Goal: Transaction & Acquisition: Purchase product/service

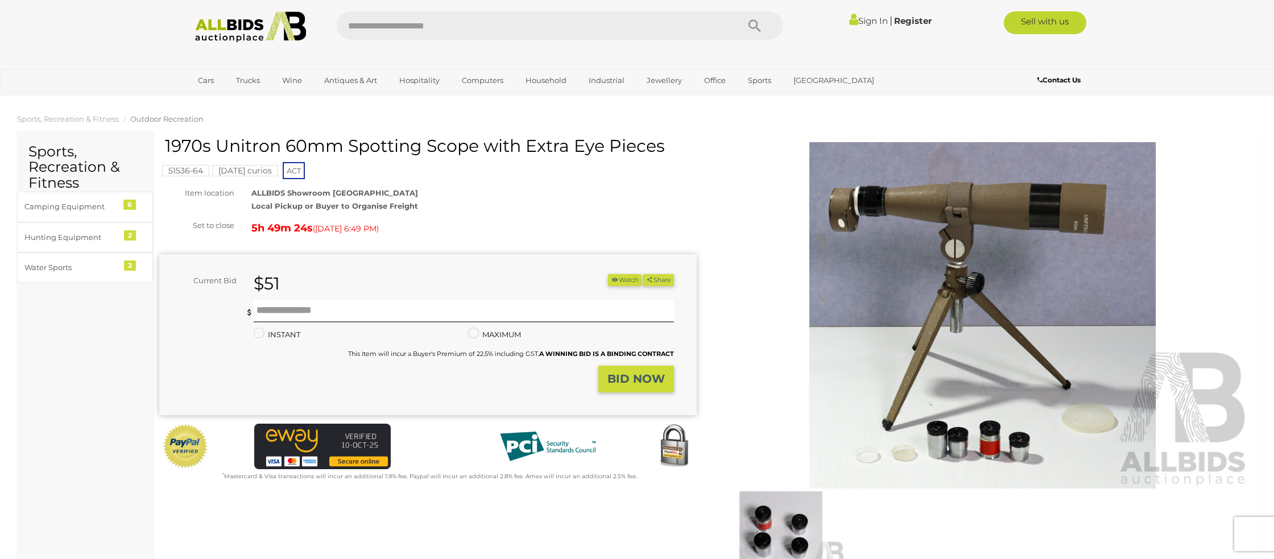
click at [868, 18] on link "Sign In" at bounding box center [868, 20] width 39 height 11
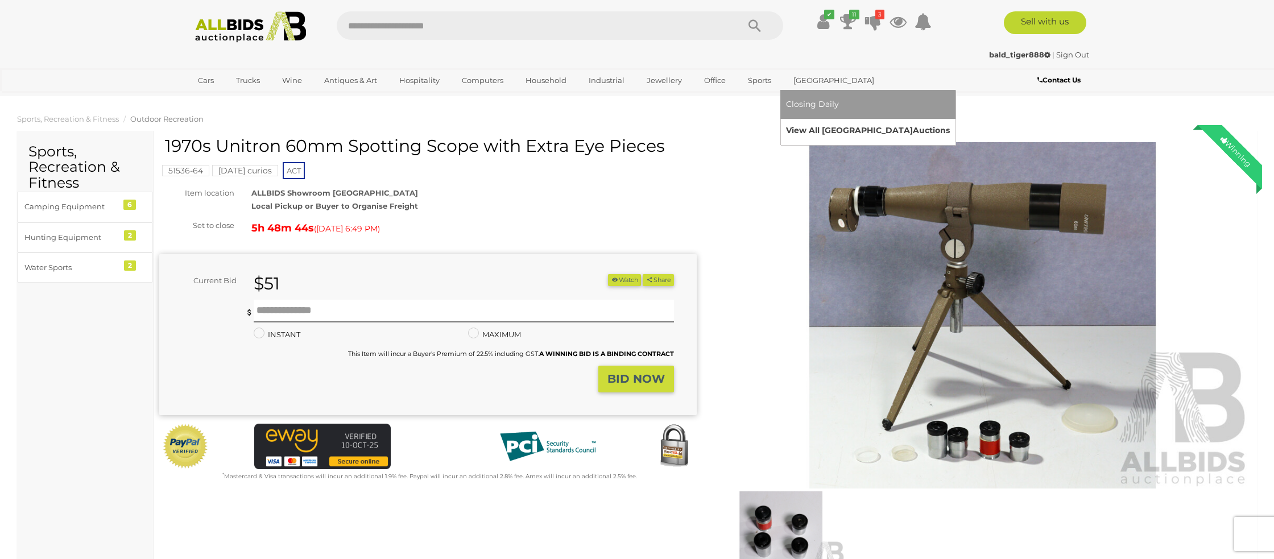
click at [805, 131] on link "View All Sydney Auctions" at bounding box center [868, 131] width 164 height 18
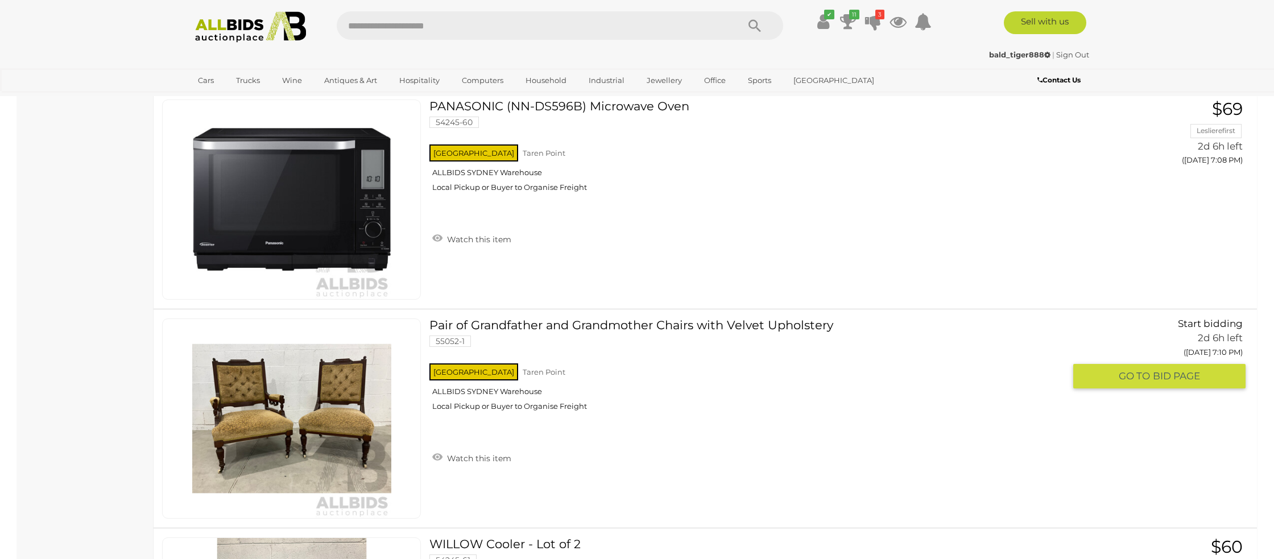
scroll to position [933, 0]
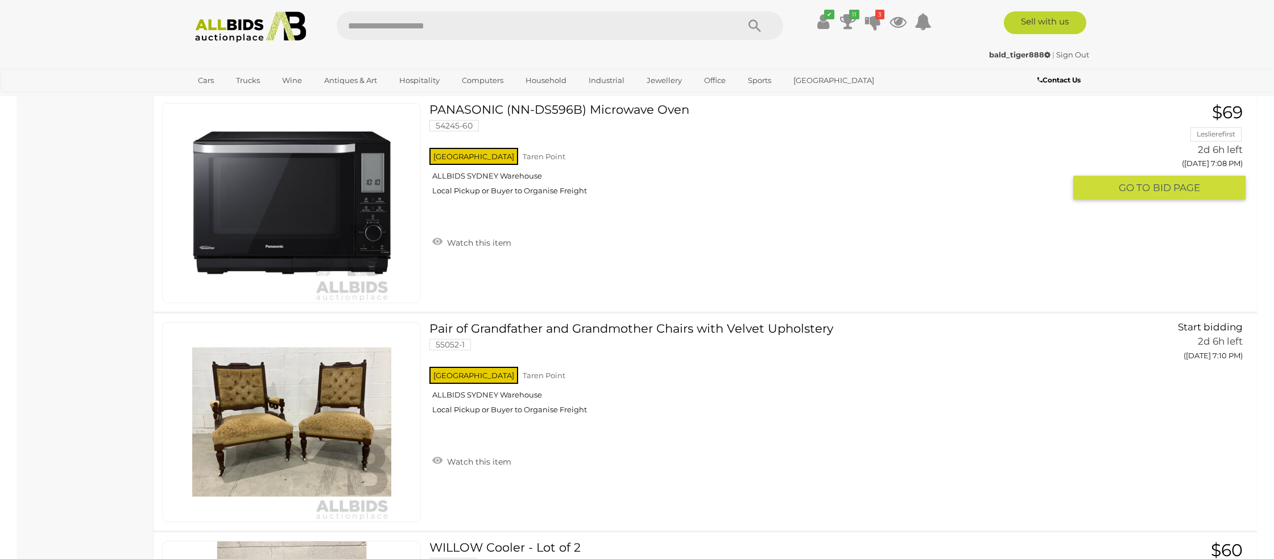
click at [291, 218] on img at bounding box center [291, 203] width 199 height 199
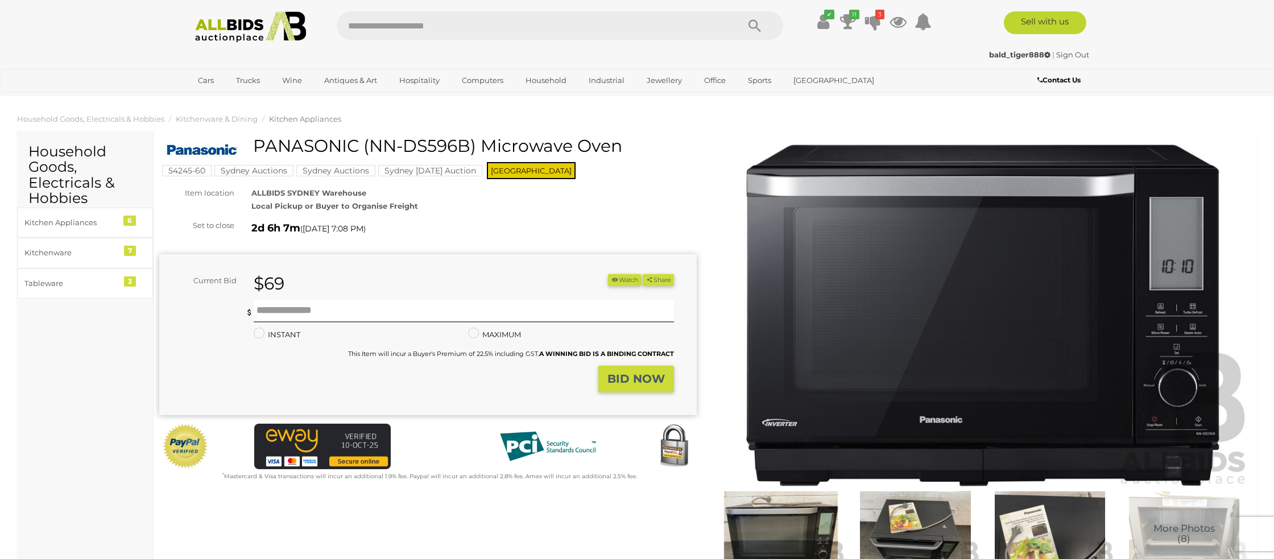
click at [920, 345] on img at bounding box center [982, 315] width 537 height 346
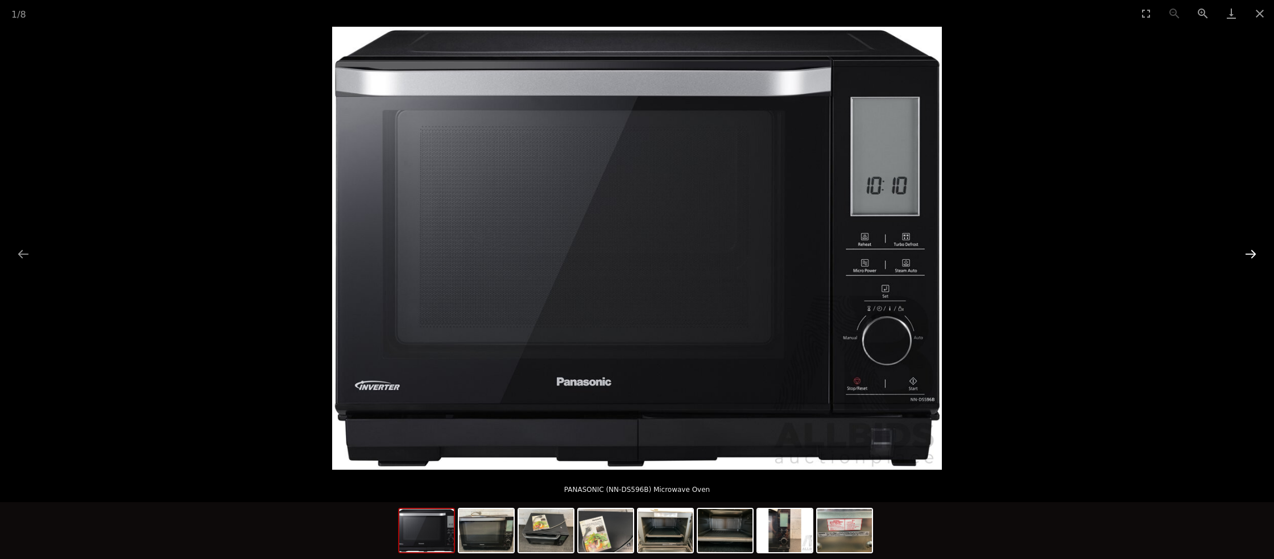
click at [1250, 254] on button "Next slide" at bounding box center [1251, 254] width 24 height 22
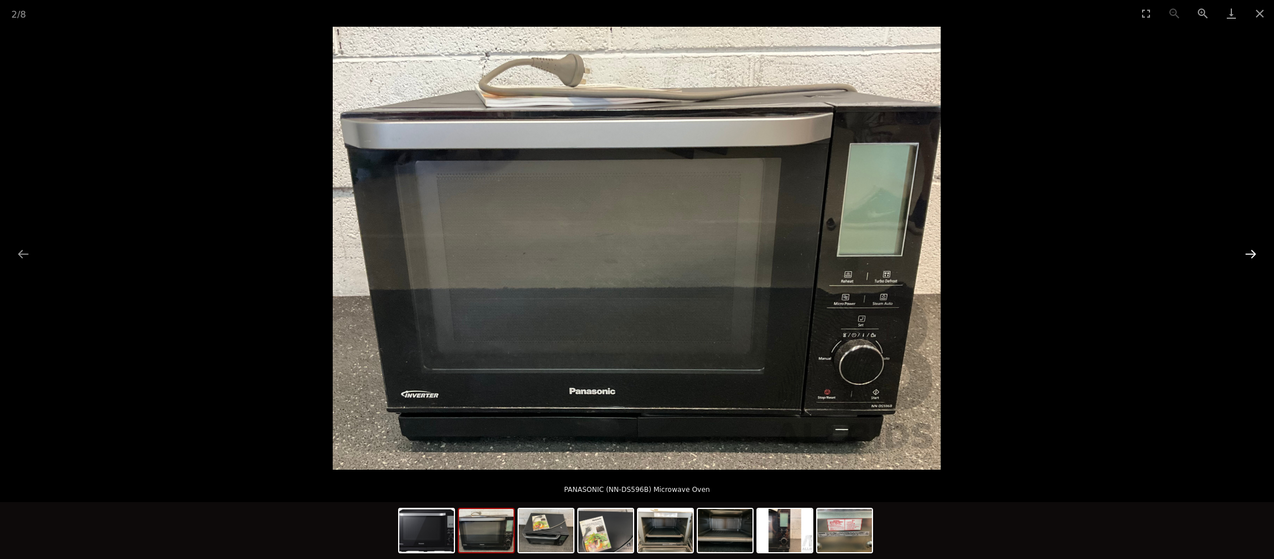
click at [1251, 254] on button "Next slide" at bounding box center [1251, 254] width 24 height 22
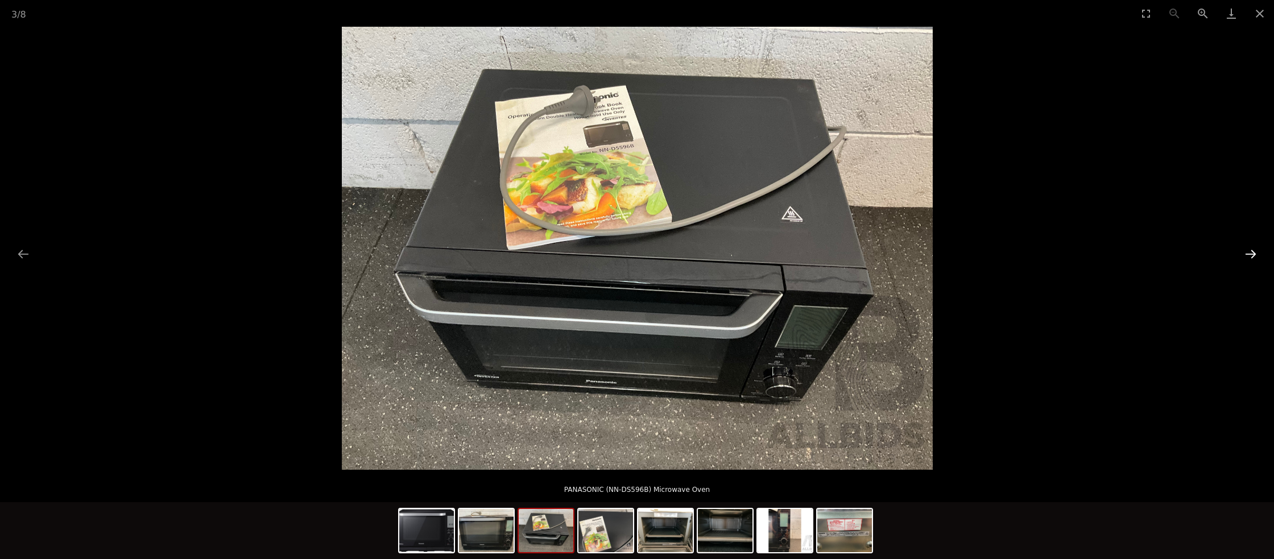
click at [1251, 254] on button "Next slide" at bounding box center [1251, 254] width 24 height 22
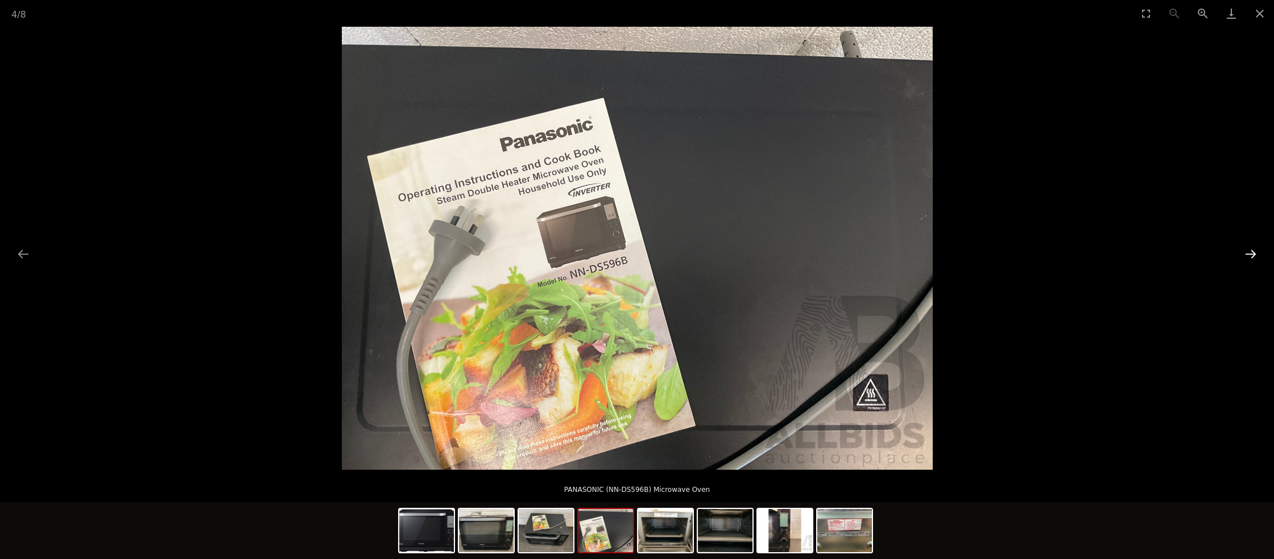
click at [1251, 254] on button "Next slide" at bounding box center [1251, 254] width 24 height 22
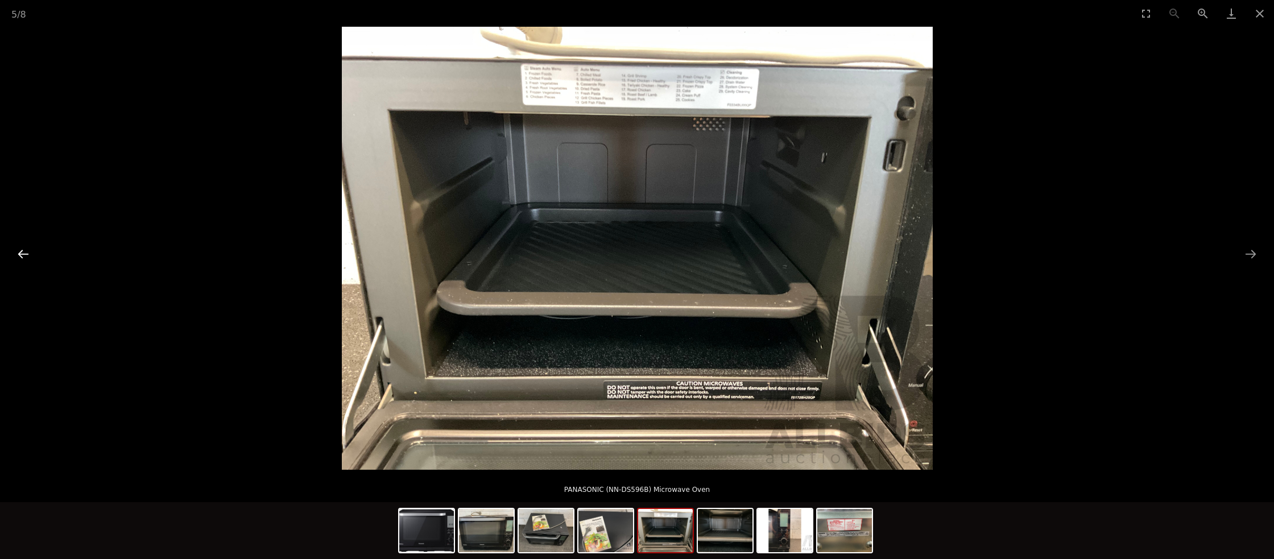
click at [23, 255] on button "Previous slide" at bounding box center [23, 254] width 24 height 22
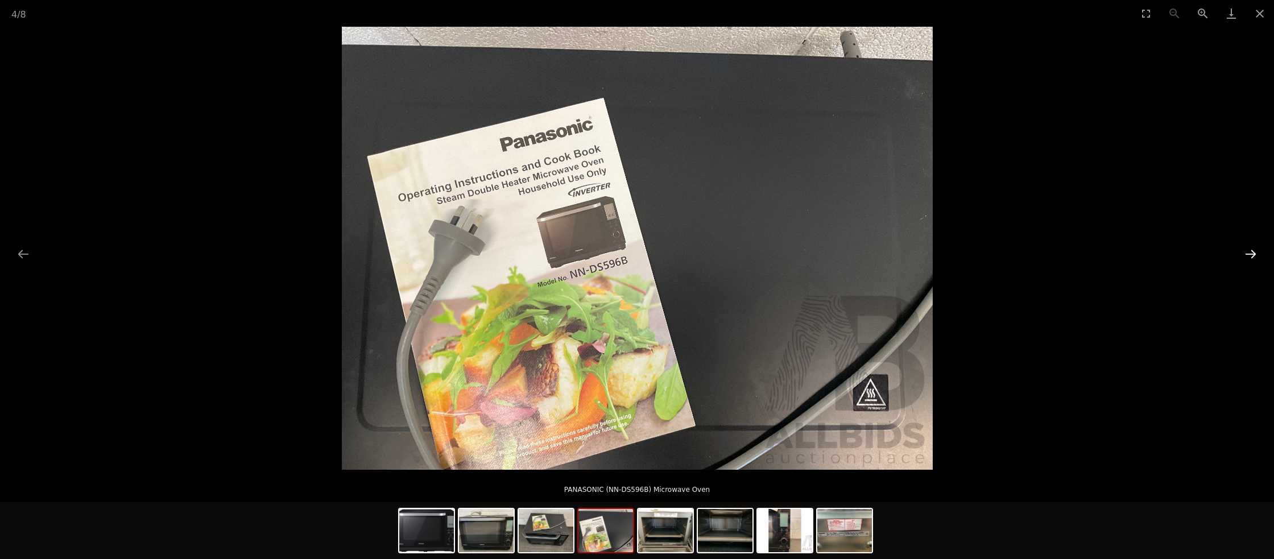
click at [1249, 255] on button "Next slide" at bounding box center [1251, 254] width 24 height 22
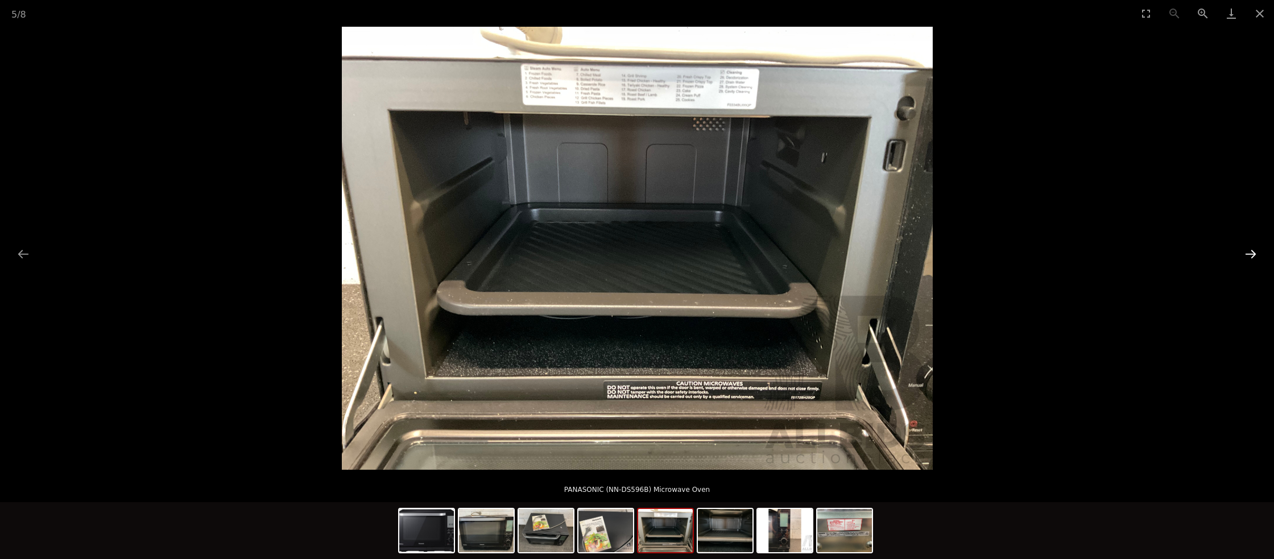
click at [1251, 252] on button "Next slide" at bounding box center [1251, 254] width 24 height 22
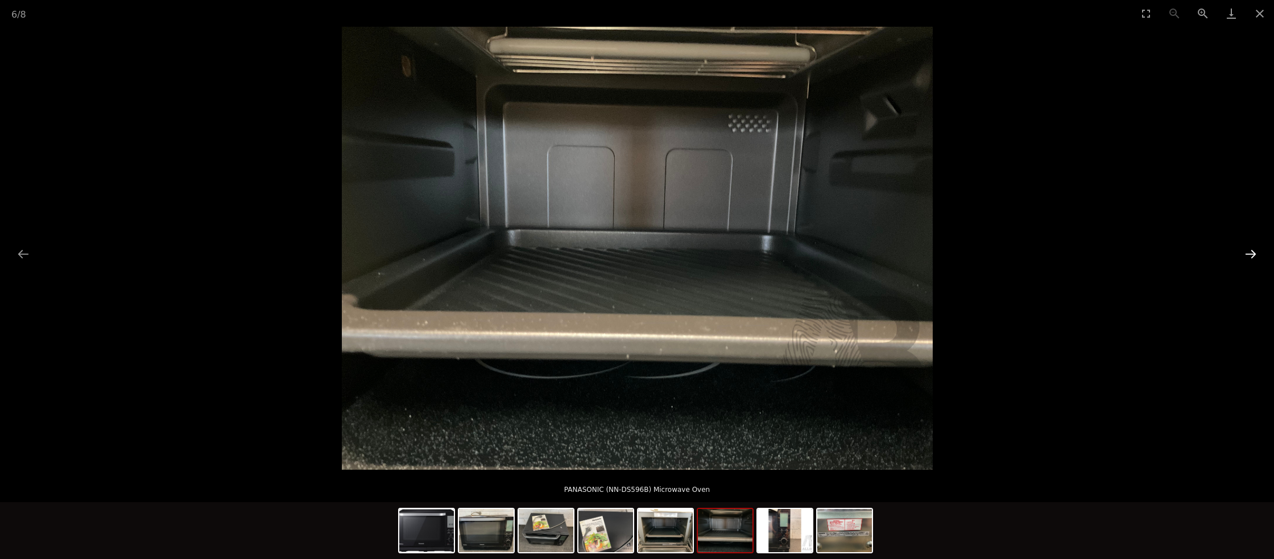
scroll to position [1, 0]
click at [1251, 252] on button "Next slide" at bounding box center [1251, 254] width 24 height 22
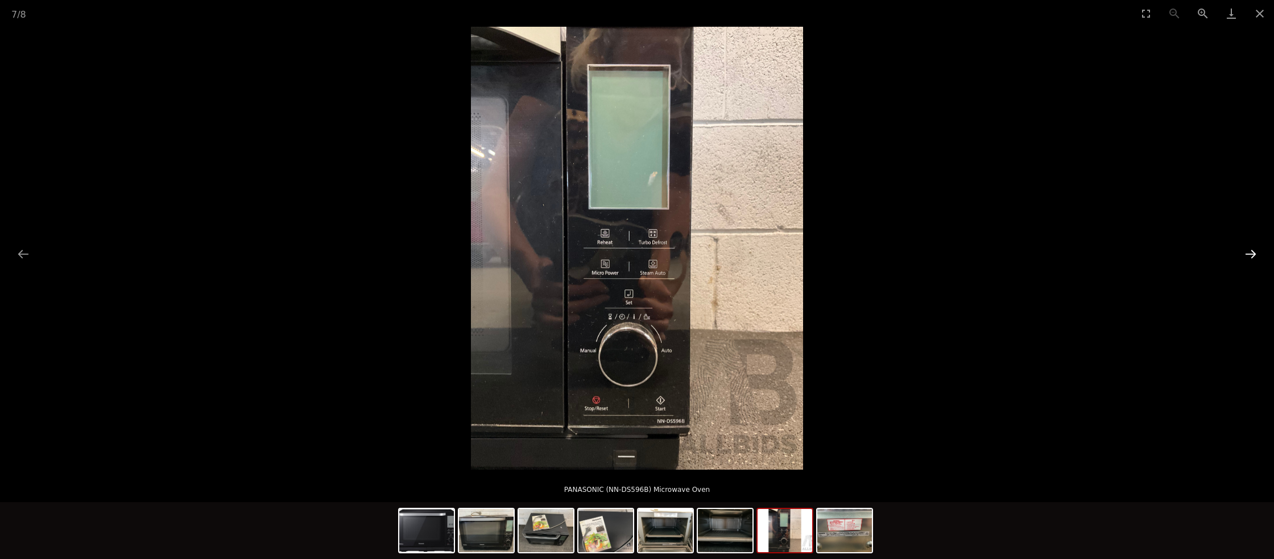
click at [1251, 252] on button "Next slide" at bounding box center [1251, 254] width 24 height 22
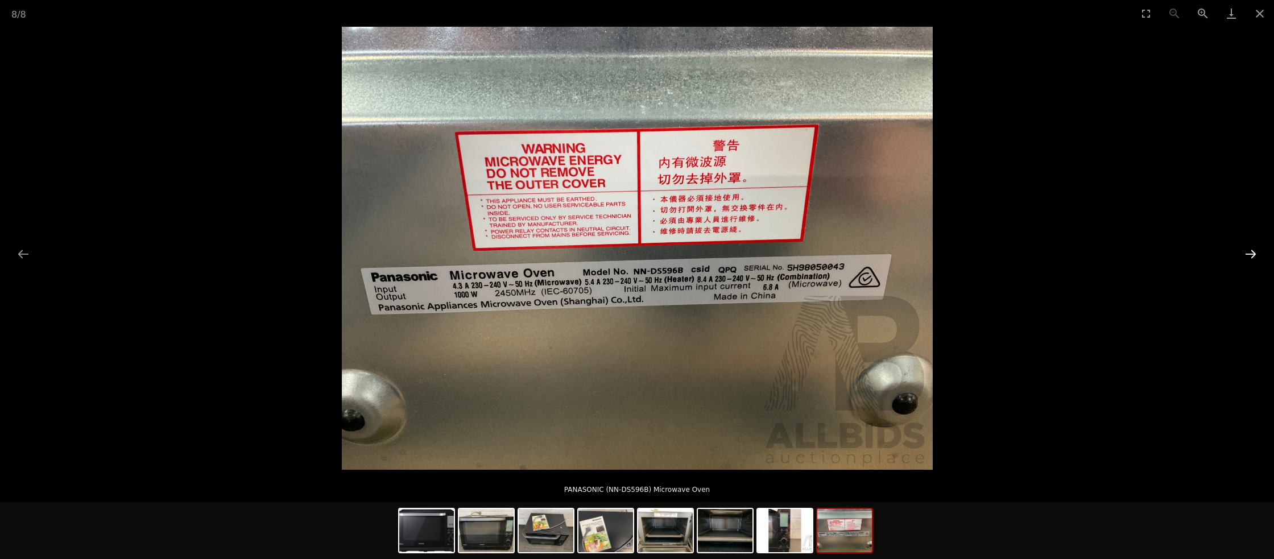
click at [1251, 252] on button "Next slide" at bounding box center [1251, 254] width 24 height 22
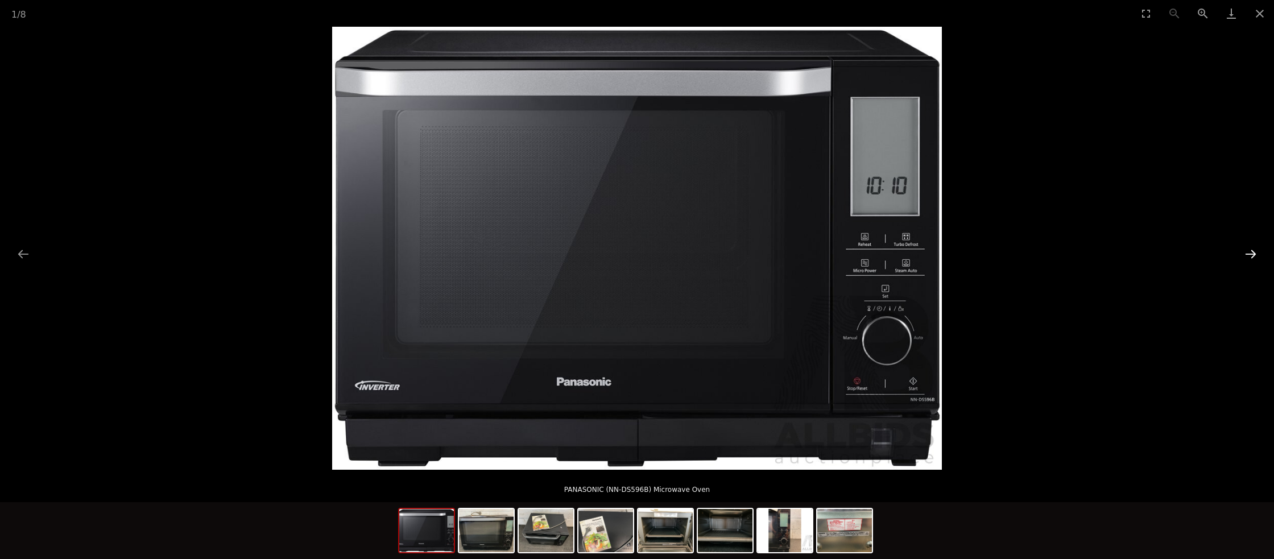
scroll to position [3, 0]
click at [1251, 252] on button "Next slide" at bounding box center [1251, 254] width 24 height 22
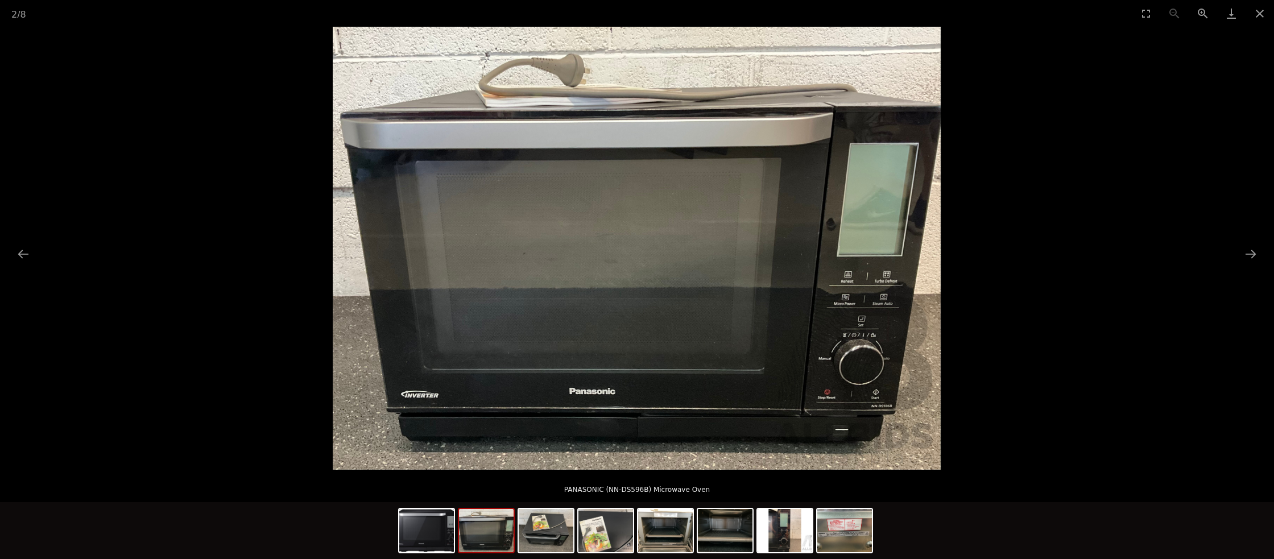
scroll to position [9, 0]
click at [1251, 255] on button "Next slide" at bounding box center [1251, 254] width 24 height 22
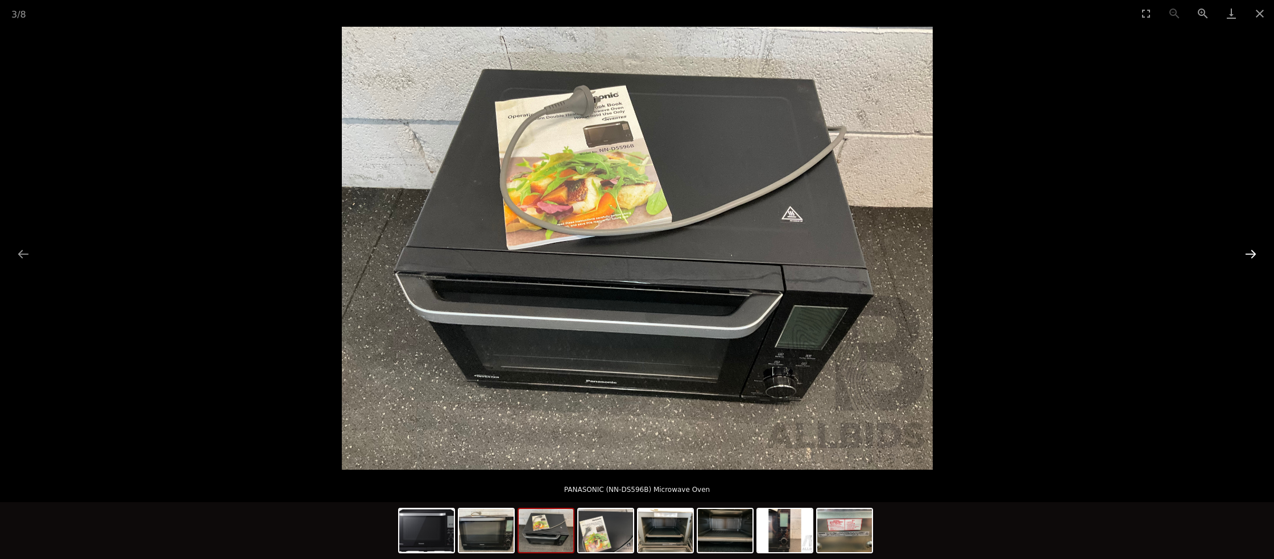
click at [1251, 255] on button "Next slide" at bounding box center [1251, 254] width 24 height 22
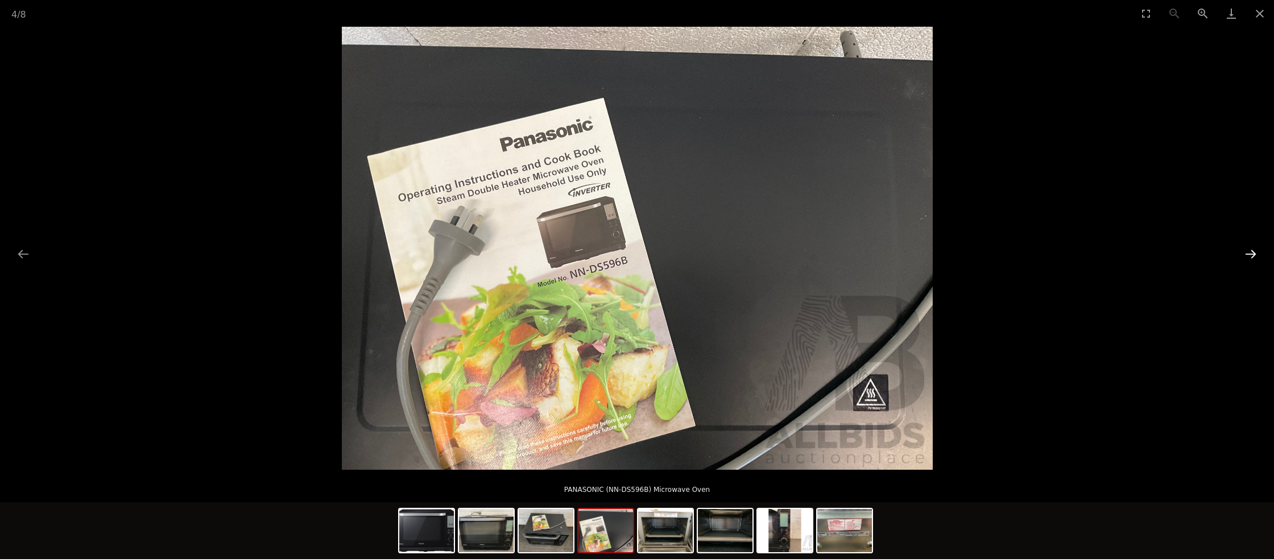
click at [1251, 255] on button "Next slide" at bounding box center [1251, 254] width 24 height 22
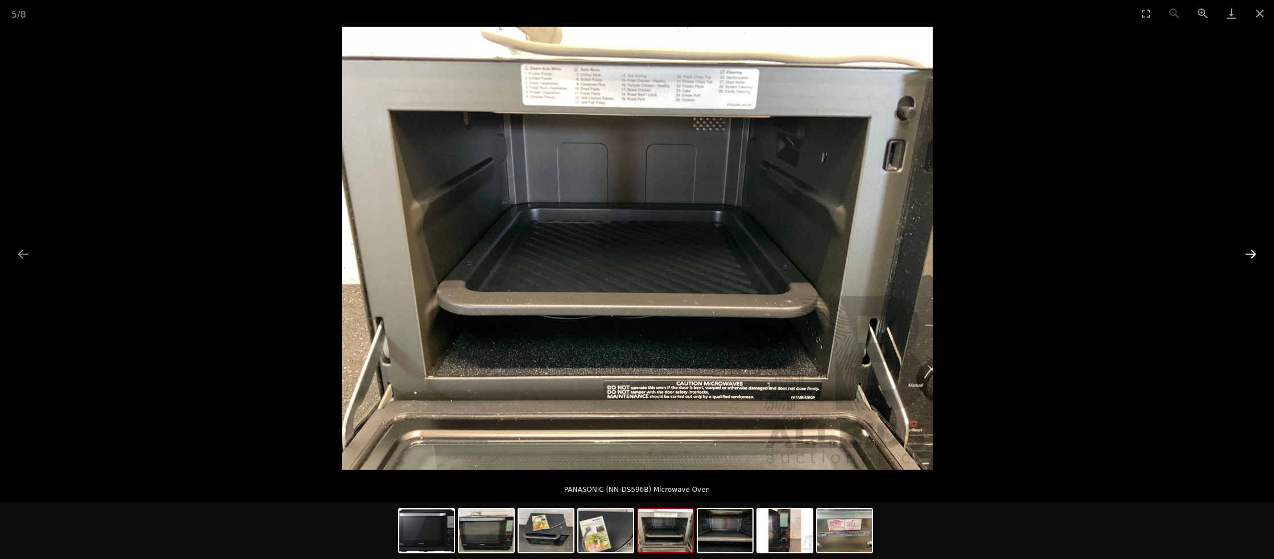
click at [1251, 255] on button "Next slide" at bounding box center [1251, 254] width 24 height 22
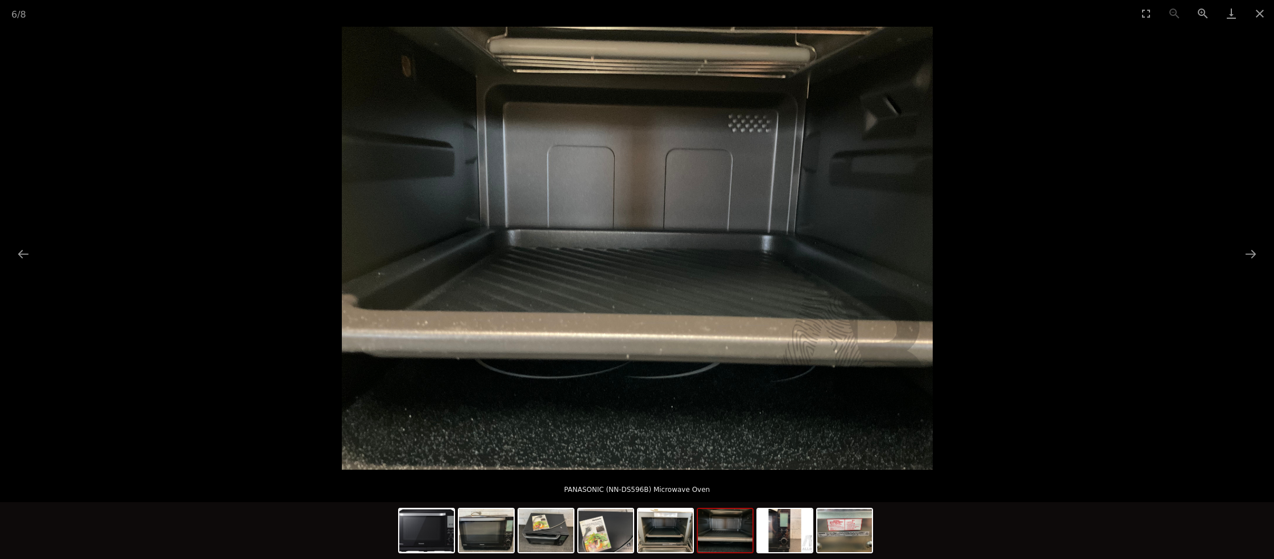
click at [1266, 7] on button "Close gallery" at bounding box center [1260, 13] width 28 height 27
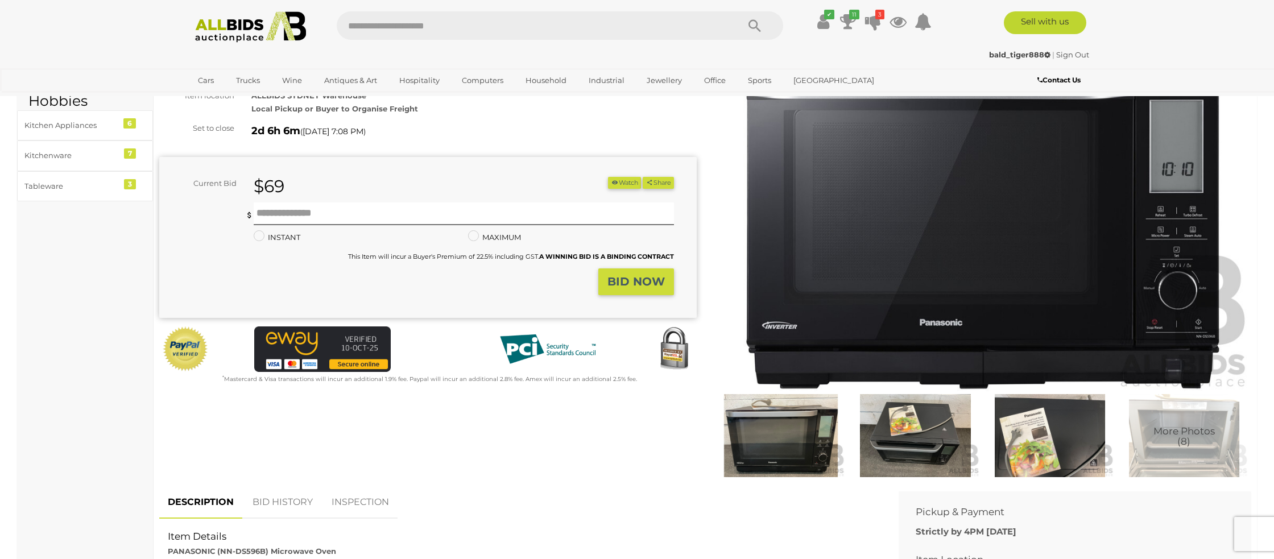
scroll to position [117, 0]
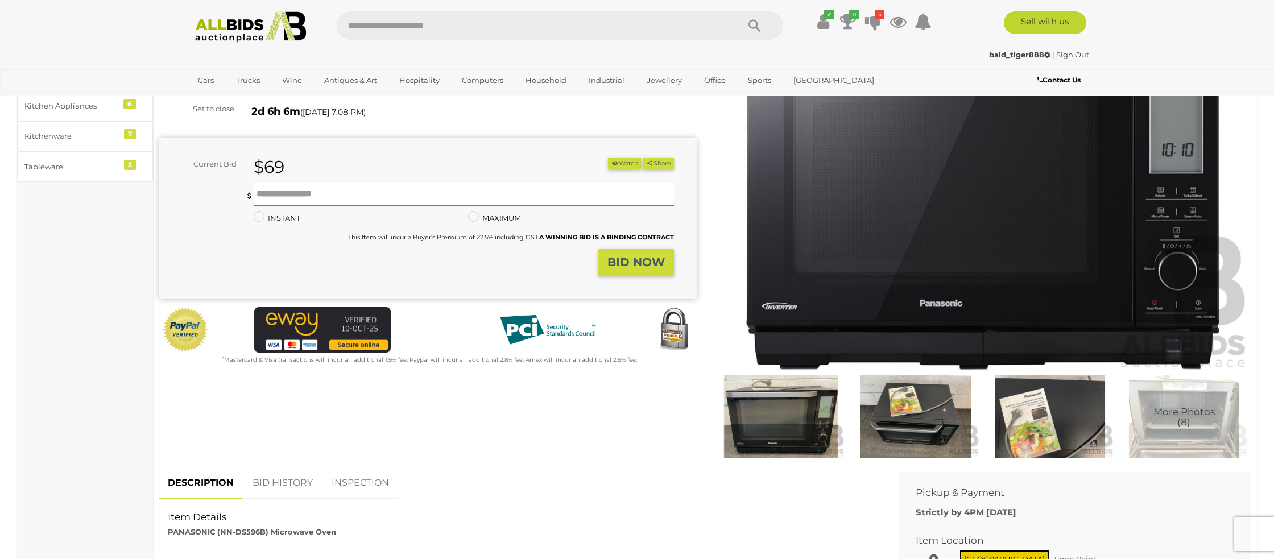
click at [813, 419] on img at bounding box center [781, 416] width 129 height 83
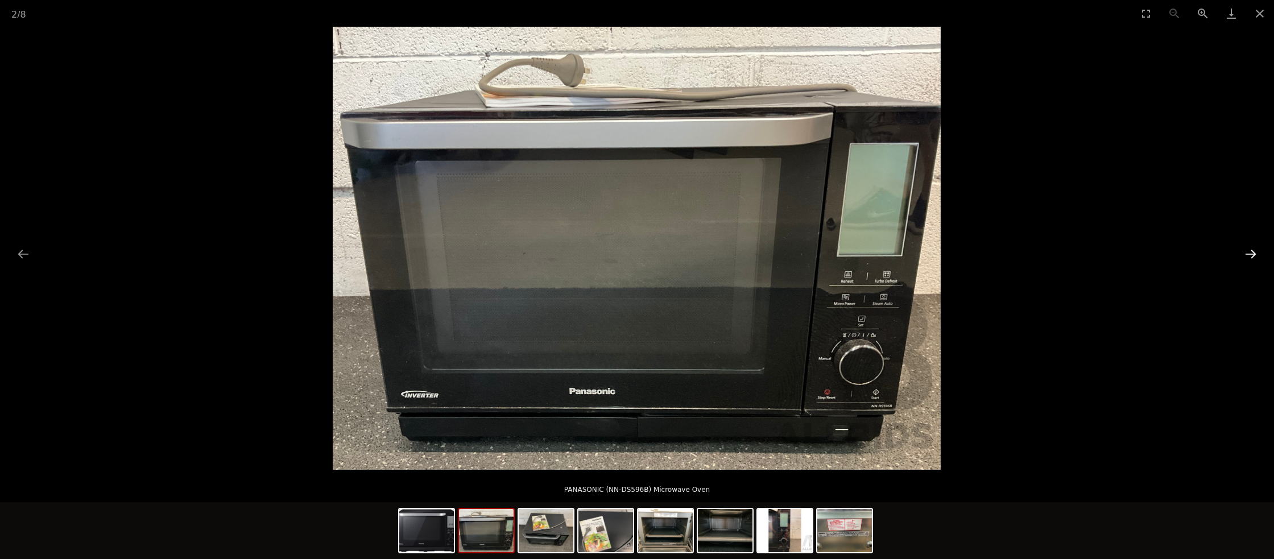
click at [1245, 258] on button "Next slide" at bounding box center [1251, 254] width 24 height 22
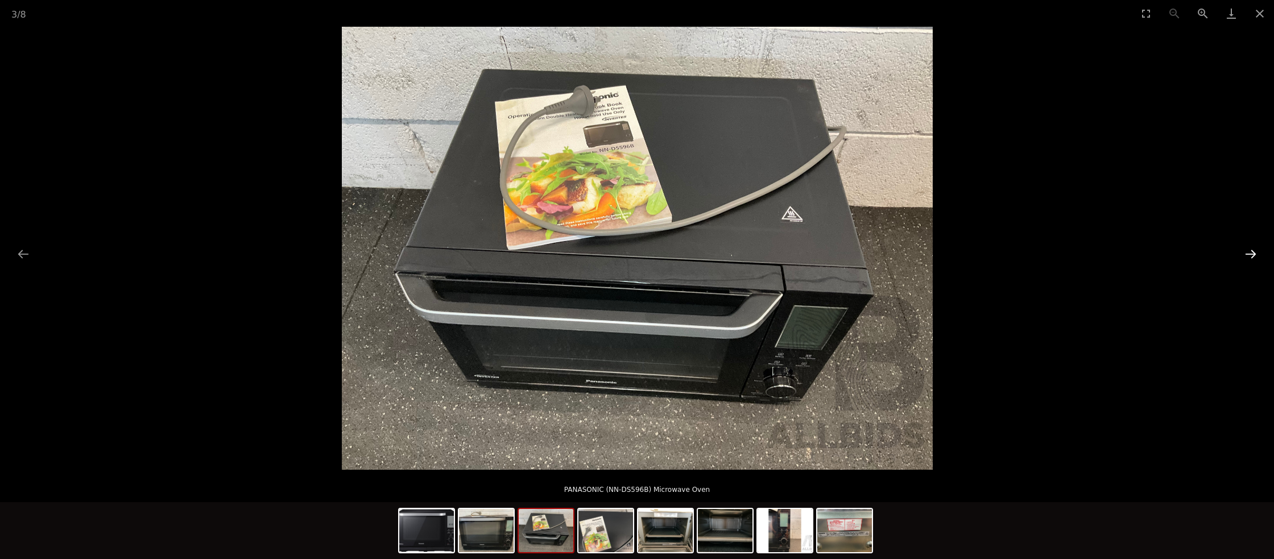
click at [1245, 258] on button "Next slide" at bounding box center [1251, 254] width 24 height 22
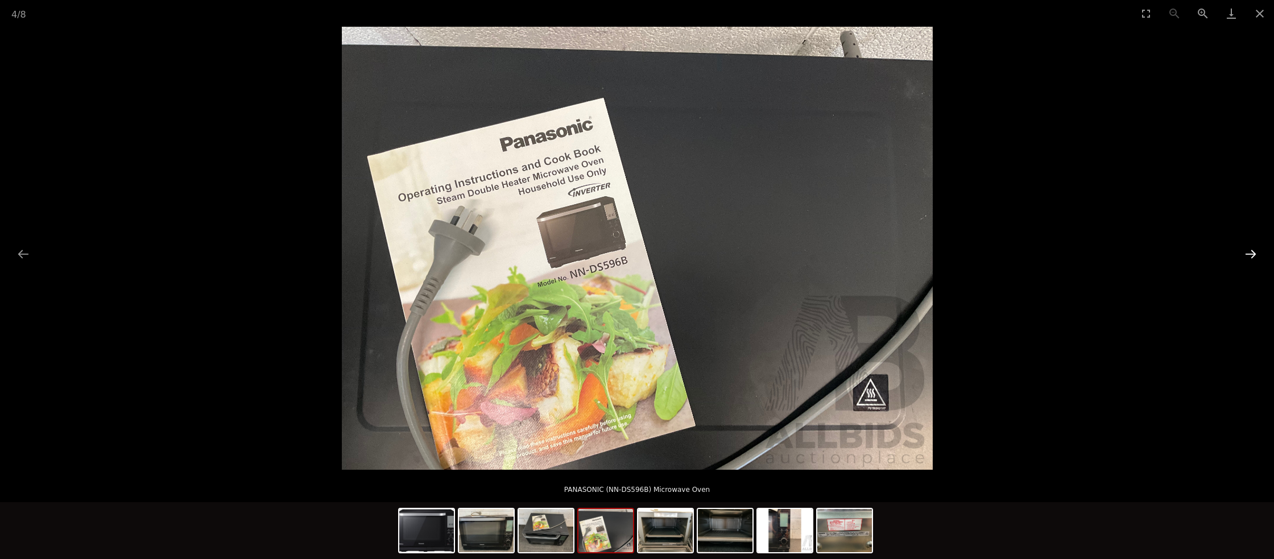
click at [1245, 258] on button "Next slide" at bounding box center [1251, 254] width 24 height 22
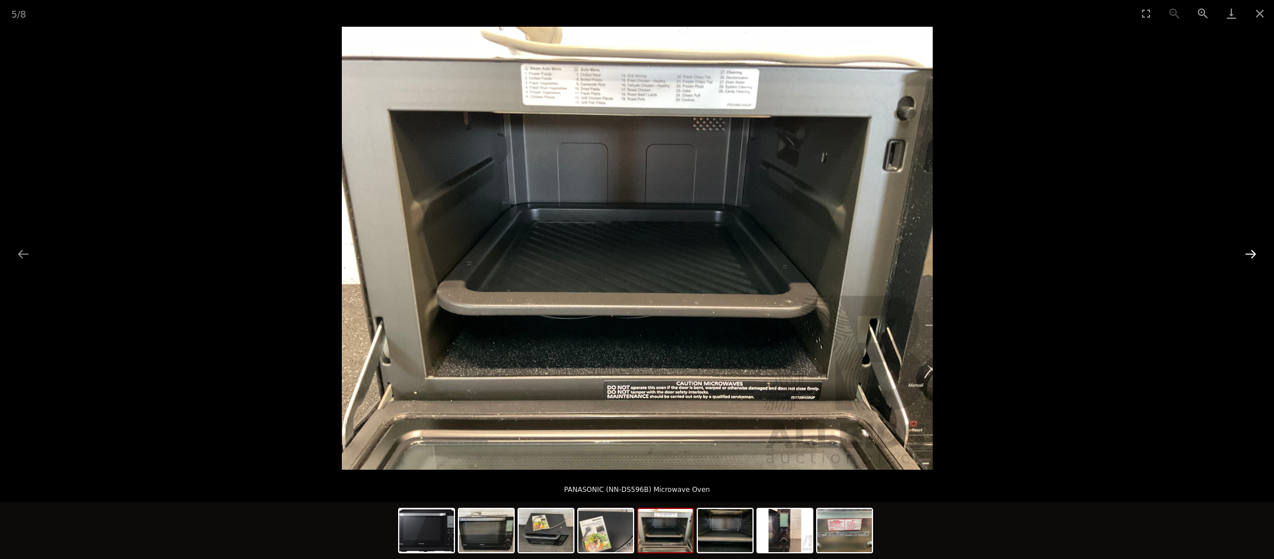
click at [1245, 258] on button "Next slide" at bounding box center [1251, 254] width 24 height 22
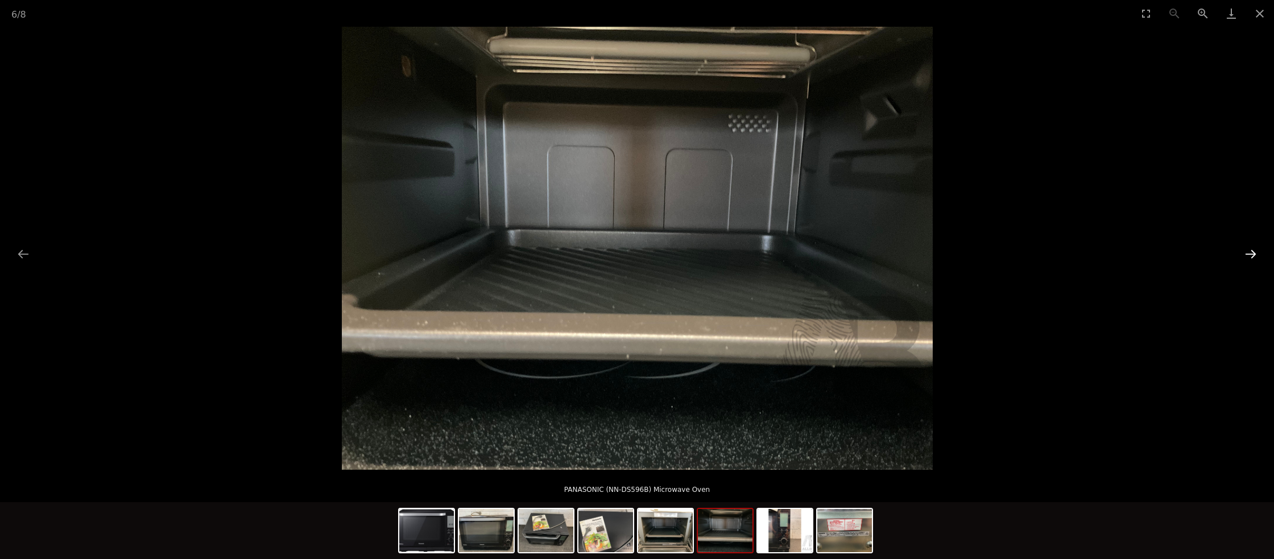
click at [1245, 258] on button "Next slide" at bounding box center [1251, 254] width 24 height 22
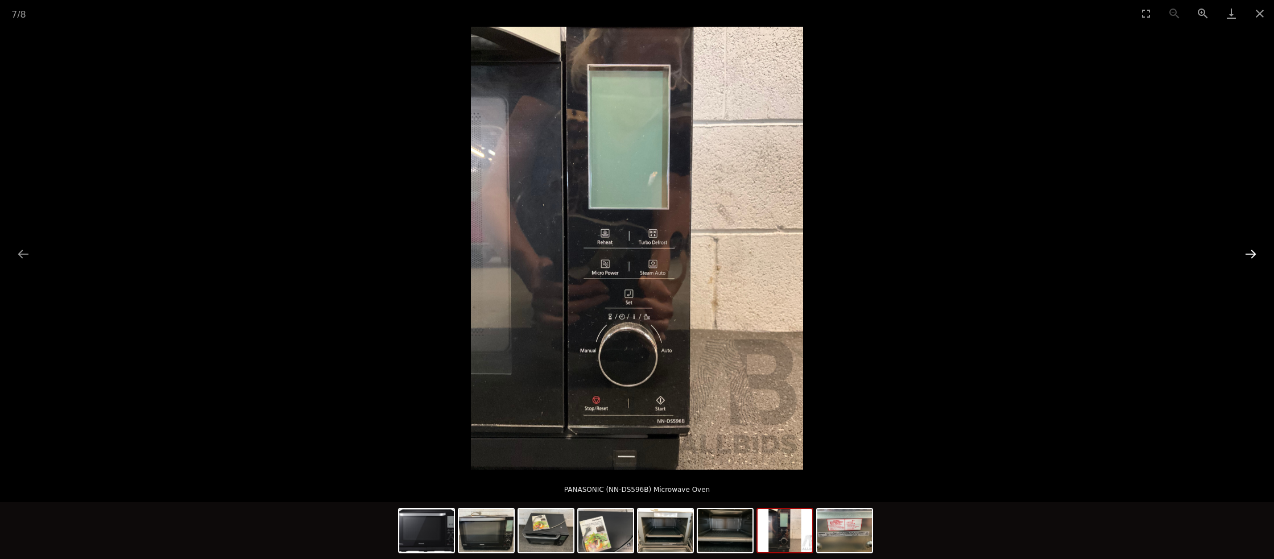
click at [1245, 258] on button "Next slide" at bounding box center [1251, 254] width 24 height 22
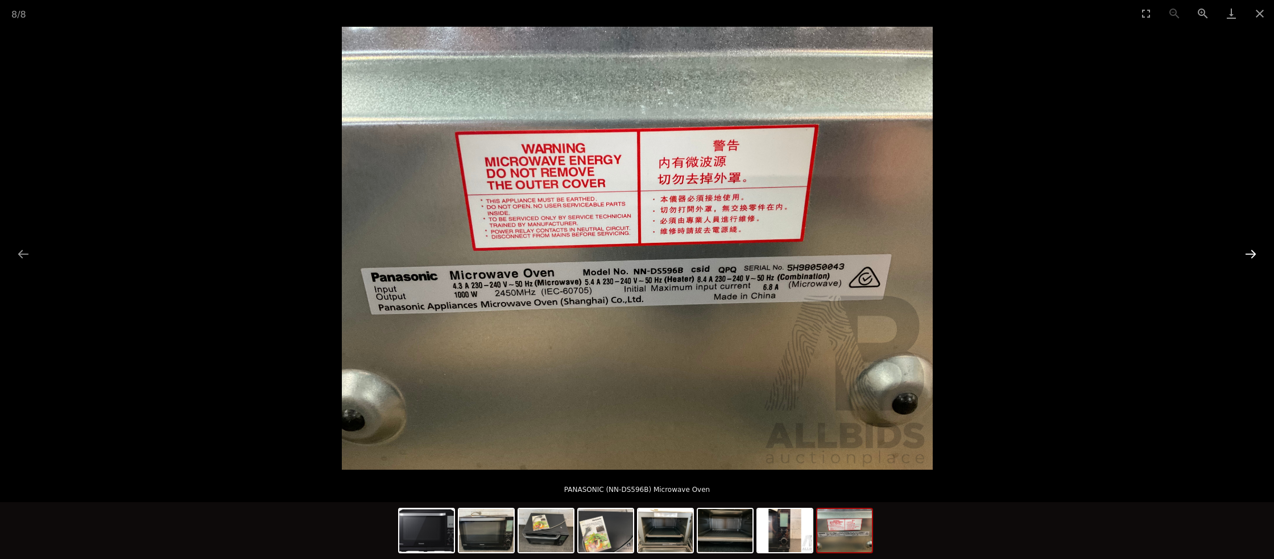
click at [1245, 258] on button "Next slide" at bounding box center [1251, 254] width 24 height 22
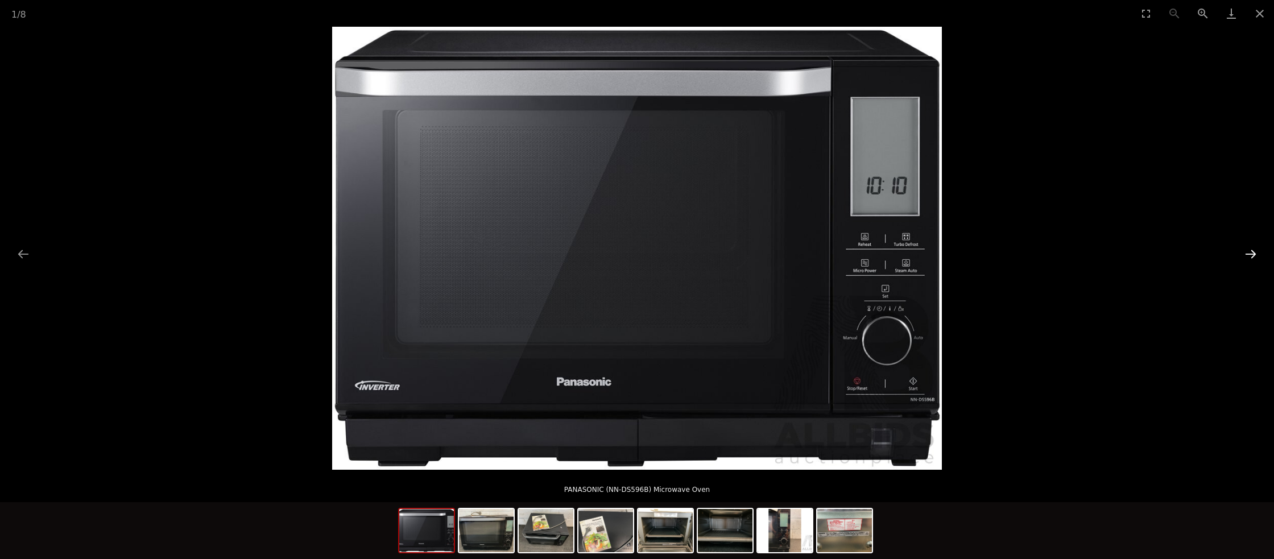
click at [1245, 258] on button "Next slide" at bounding box center [1251, 254] width 24 height 22
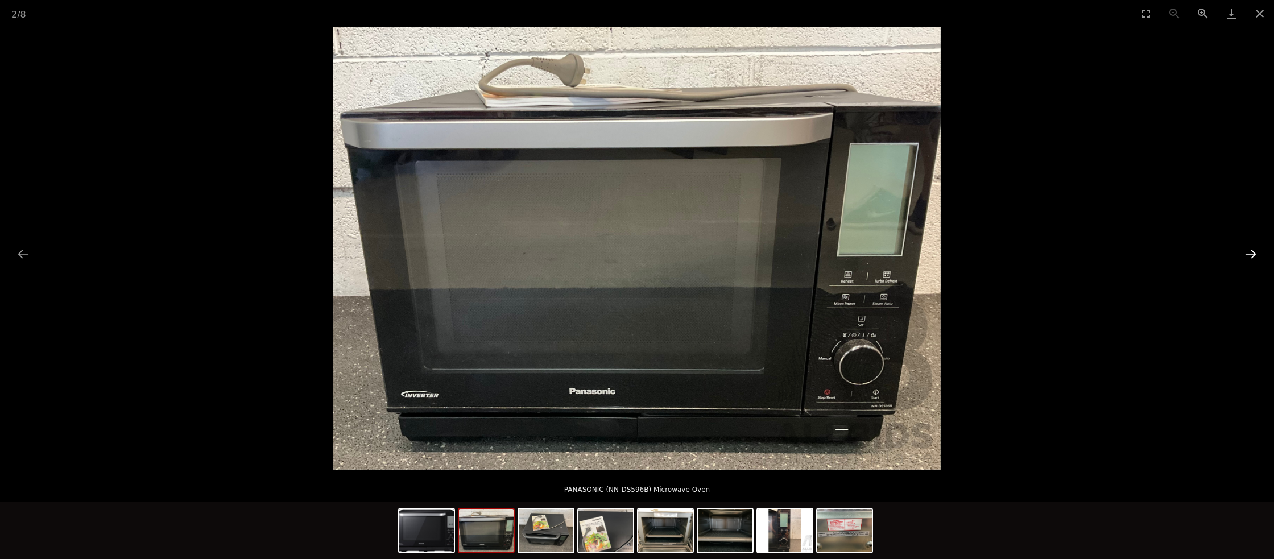
click at [1245, 258] on button "Next slide" at bounding box center [1251, 254] width 24 height 22
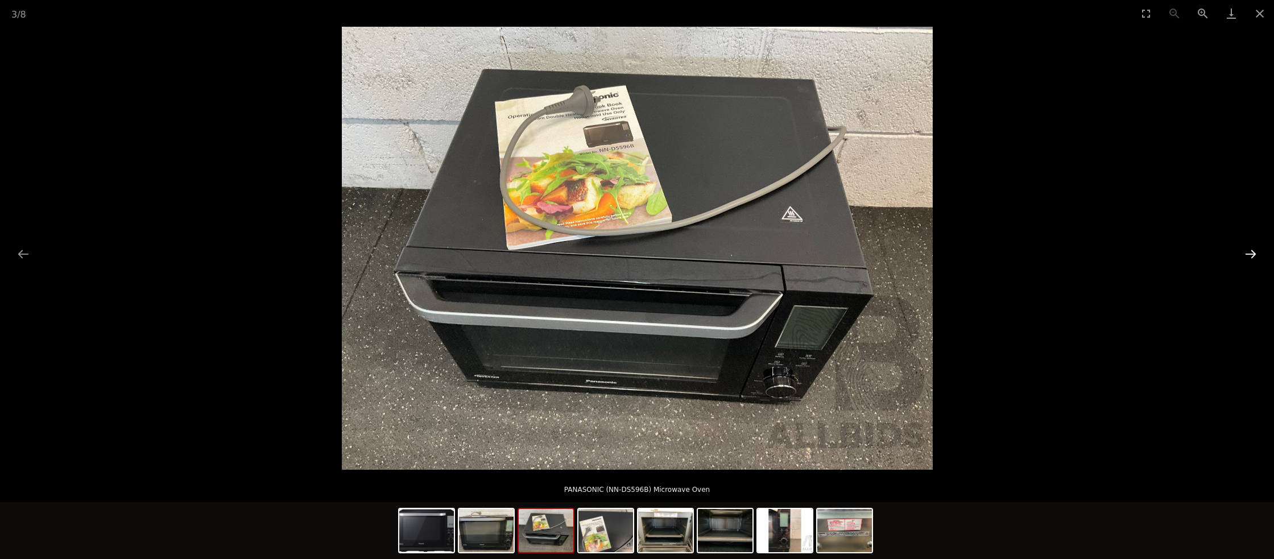
click at [1245, 258] on button "Next slide" at bounding box center [1251, 254] width 24 height 22
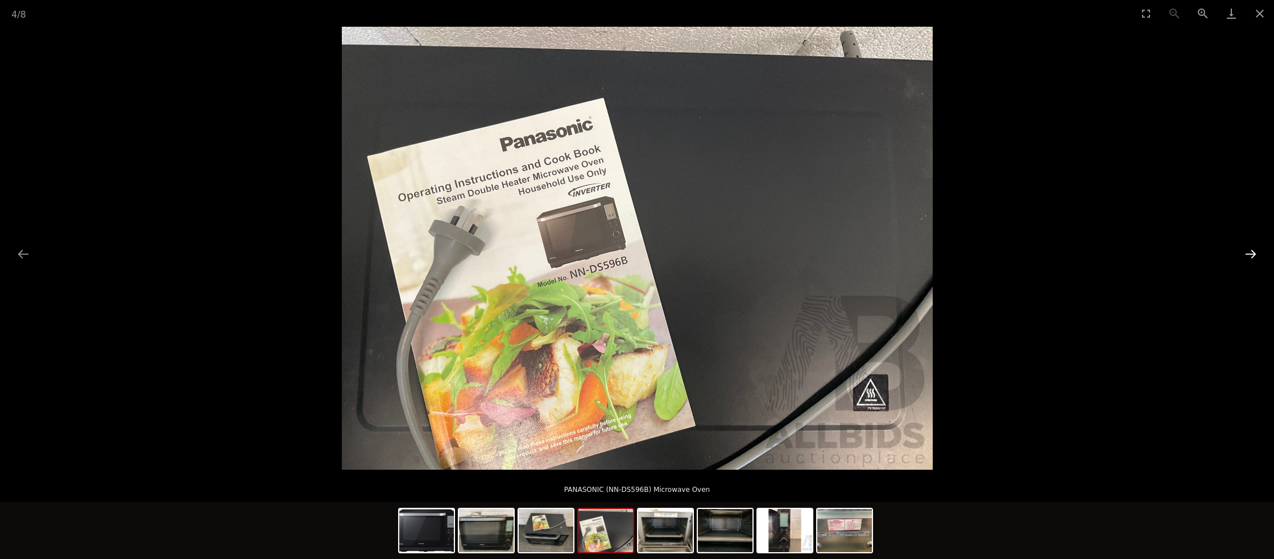
click at [1245, 258] on button "Next slide" at bounding box center [1251, 254] width 24 height 22
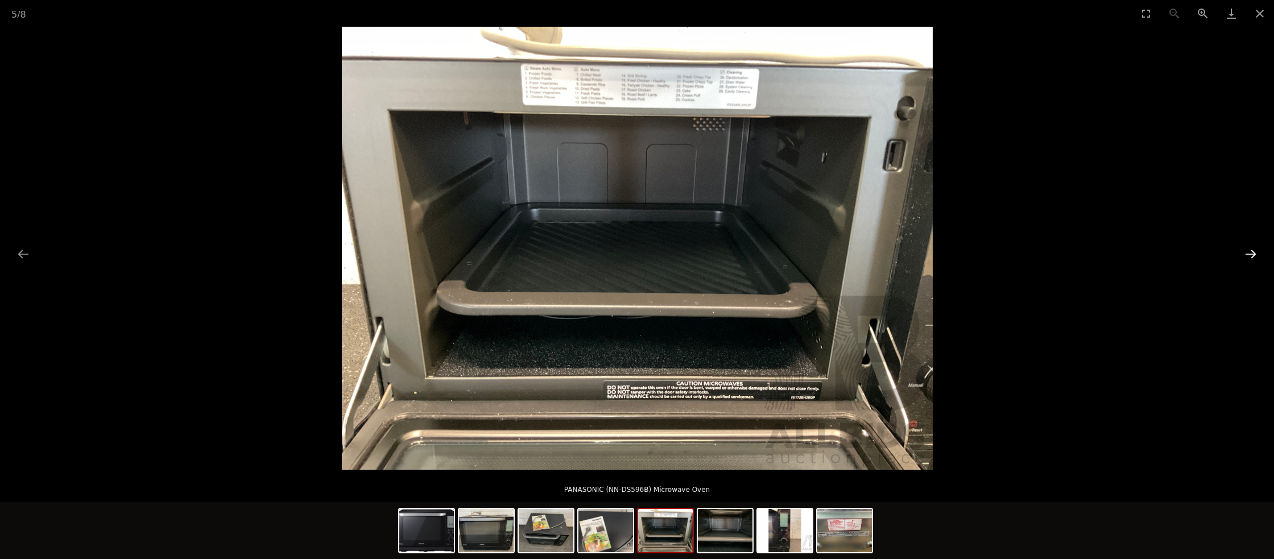
click at [1245, 258] on button "Next slide" at bounding box center [1251, 254] width 24 height 22
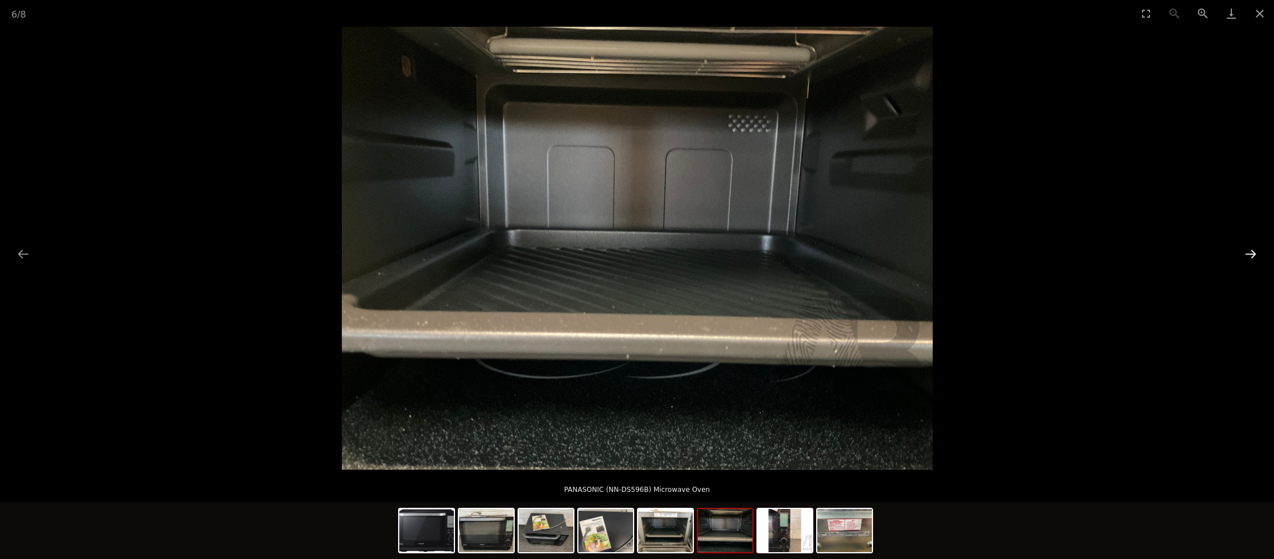
click at [1245, 258] on button "Next slide" at bounding box center [1251, 254] width 24 height 22
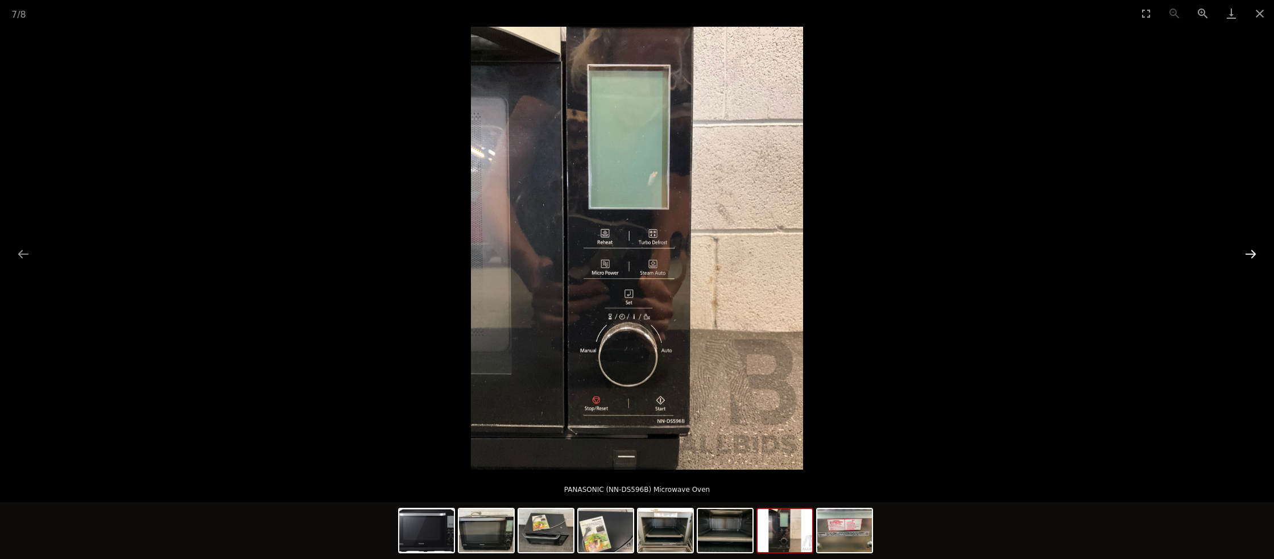
click at [1245, 258] on button "Next slide" at bounding box center [1251, 254] width 24 height 22
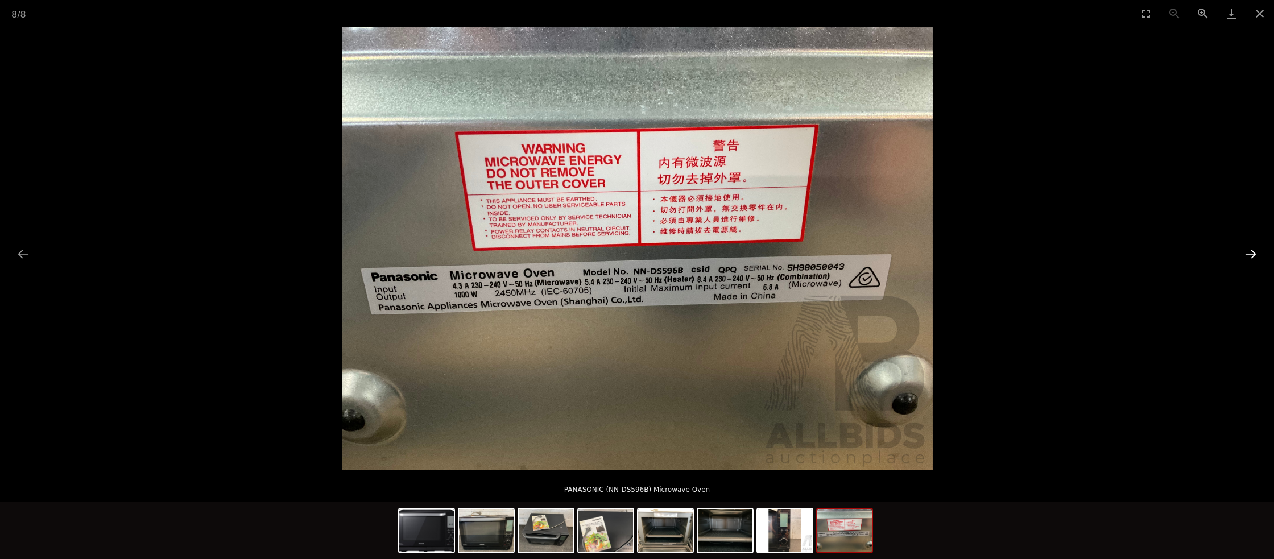
click at [1245, 258] on button "Next slide" at bounding box center [1251, 254] width 24 height 22
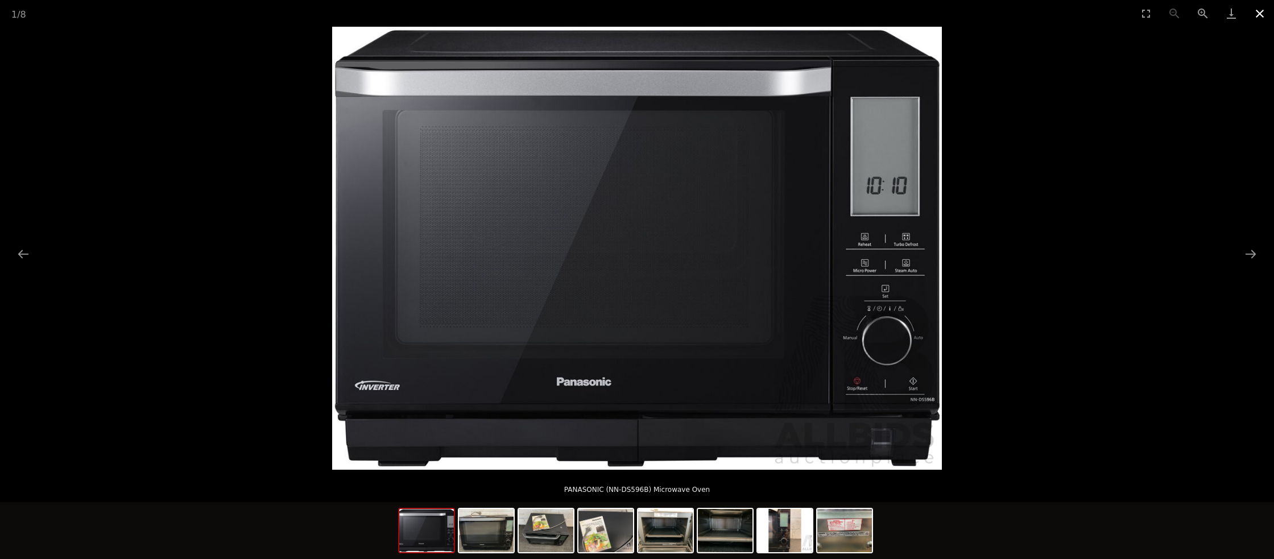
click at [1257, 16] on button "Close gallery" at bounding box center [1260, 13] width 28 height 27
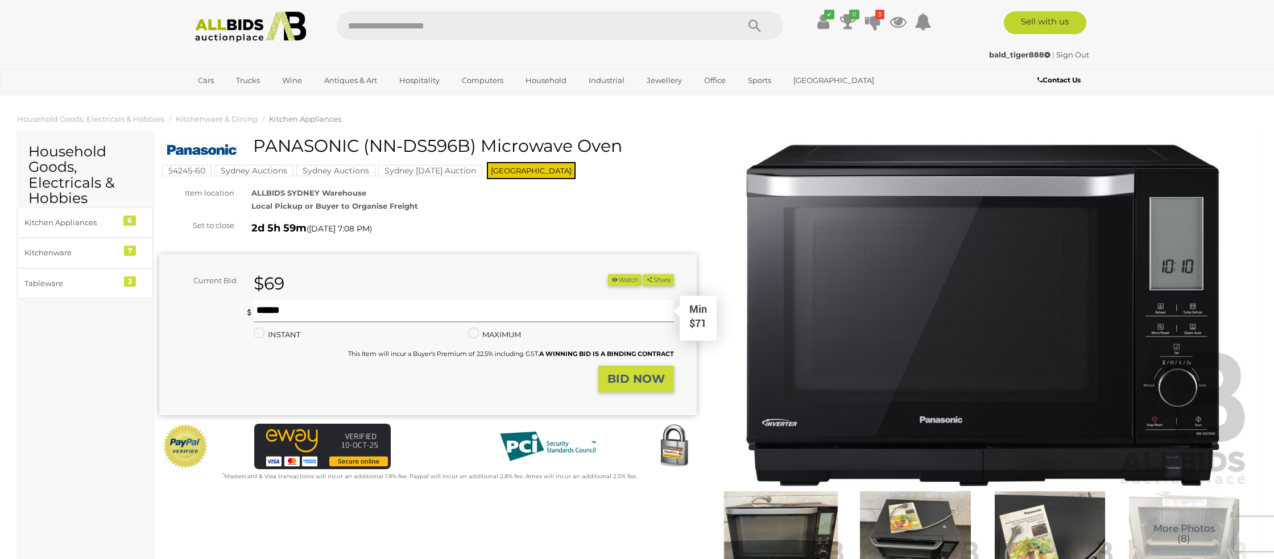
click at [279, 307] on input "text" at bounding box center [464, 311] width 420 height 23
type input "**"
click at [624, 380] on strong "BID NOW" at bounding box center [635, 379] width 57 height 14
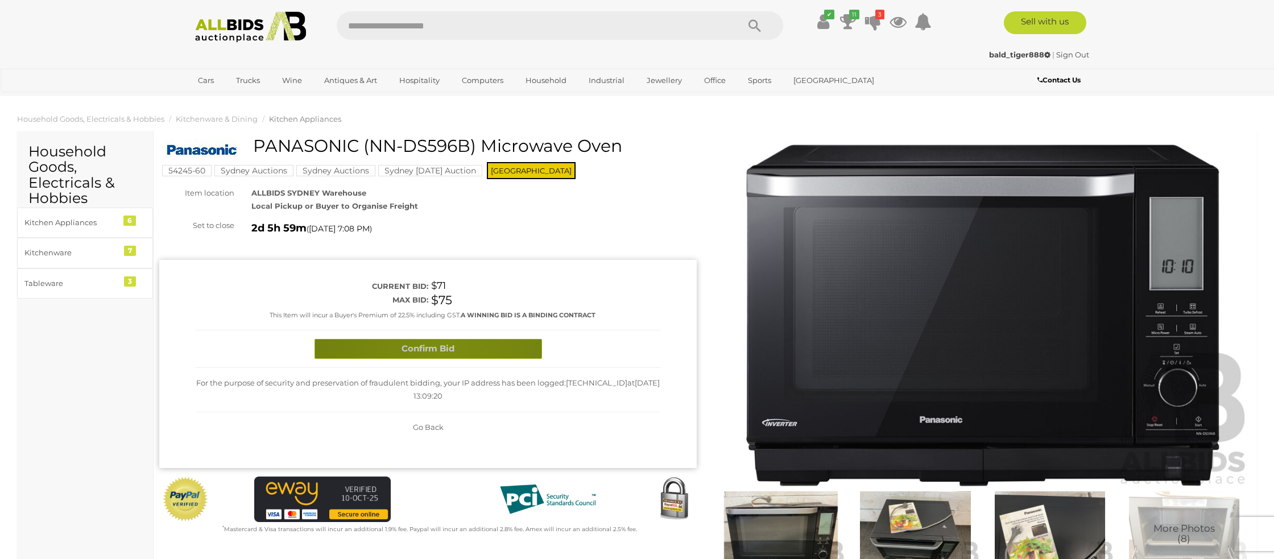
click at [444, 351] on button "Confirm Bid" at bounding box center [428, 349] width 227 height 20
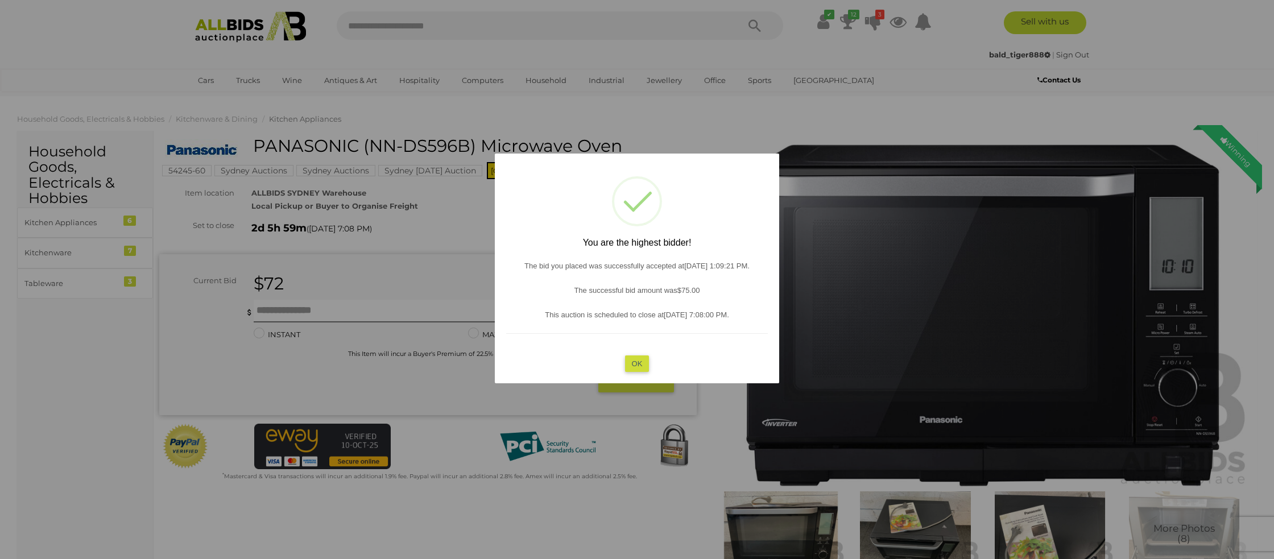
click at [634, 361] on button "OK" at bounding box center [637, 363] width 24 height 16
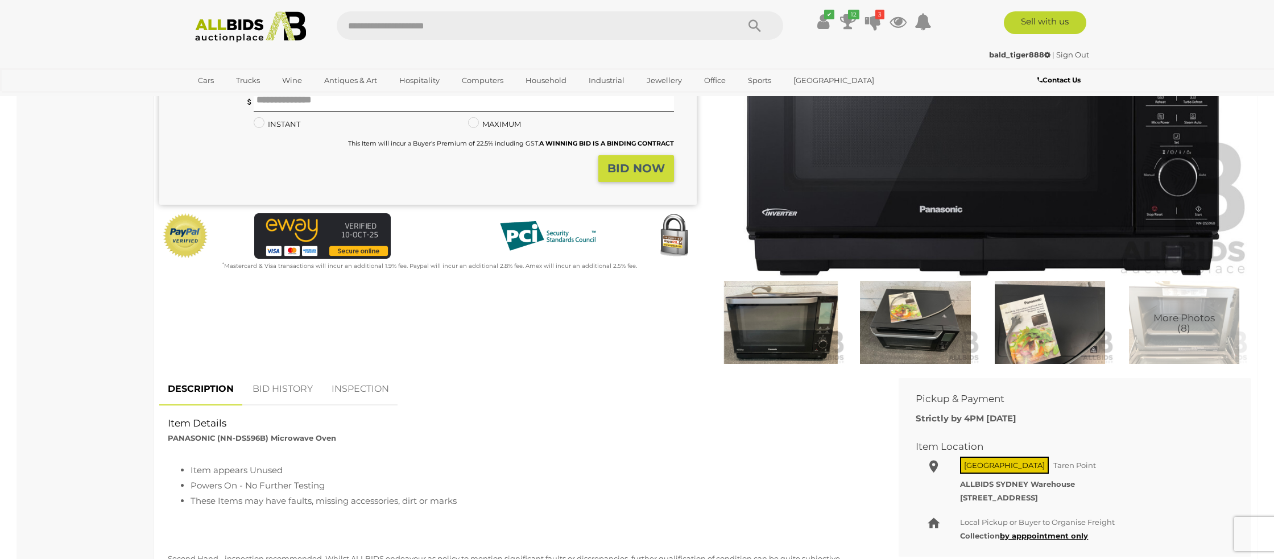
scroll to position [212, 0]
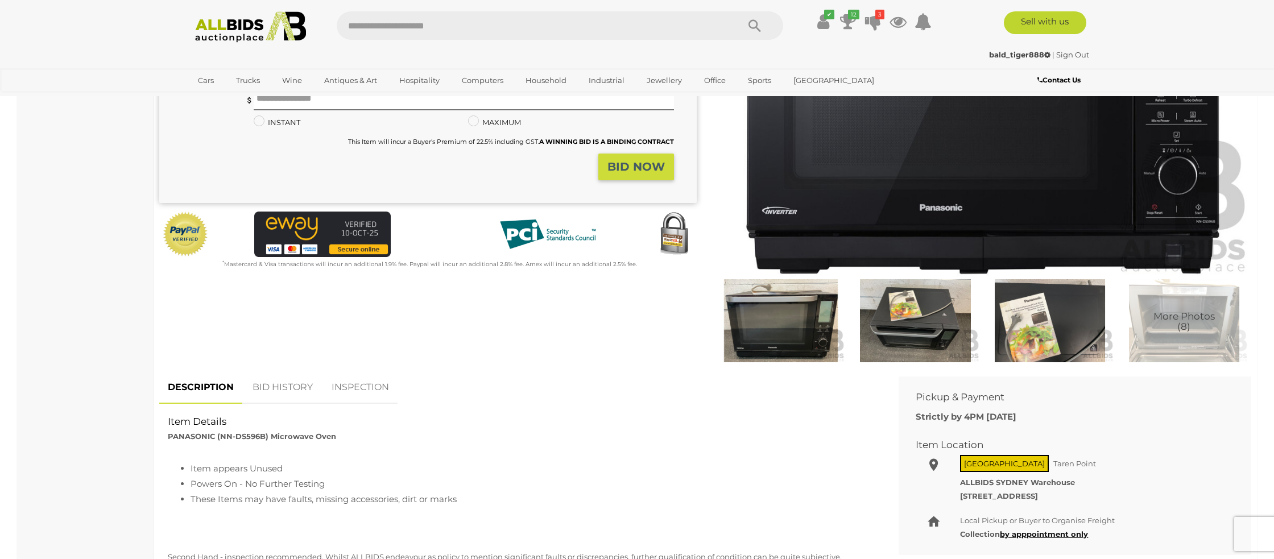
click at [273, 386] on link "BID HISTORY" at bounding box center [282, 388] width 77 height 34
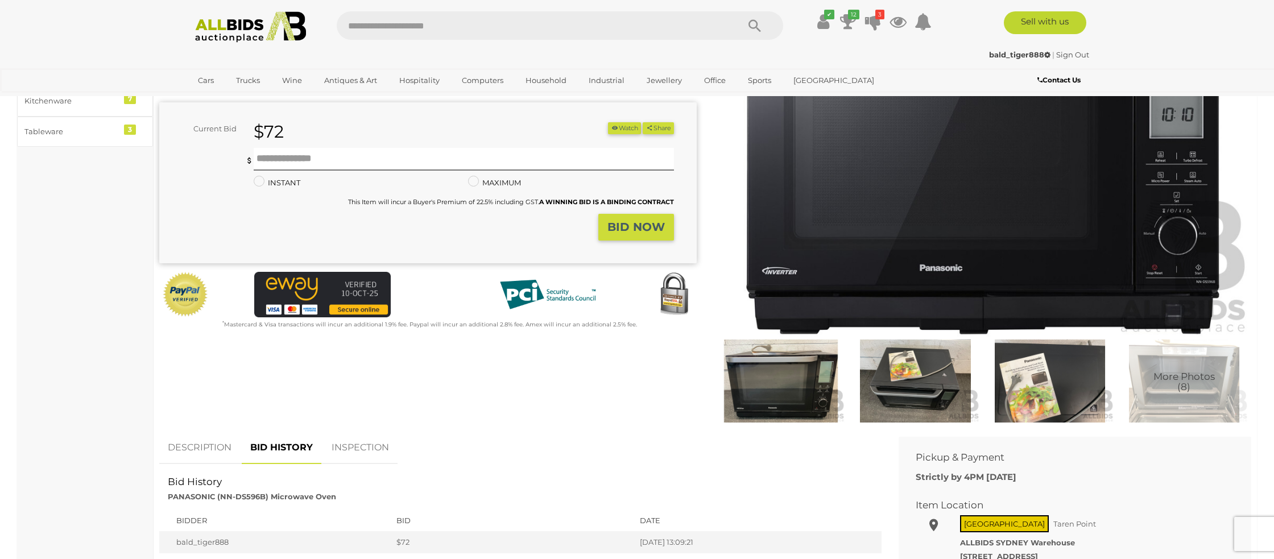
scroll to position [0, 0]
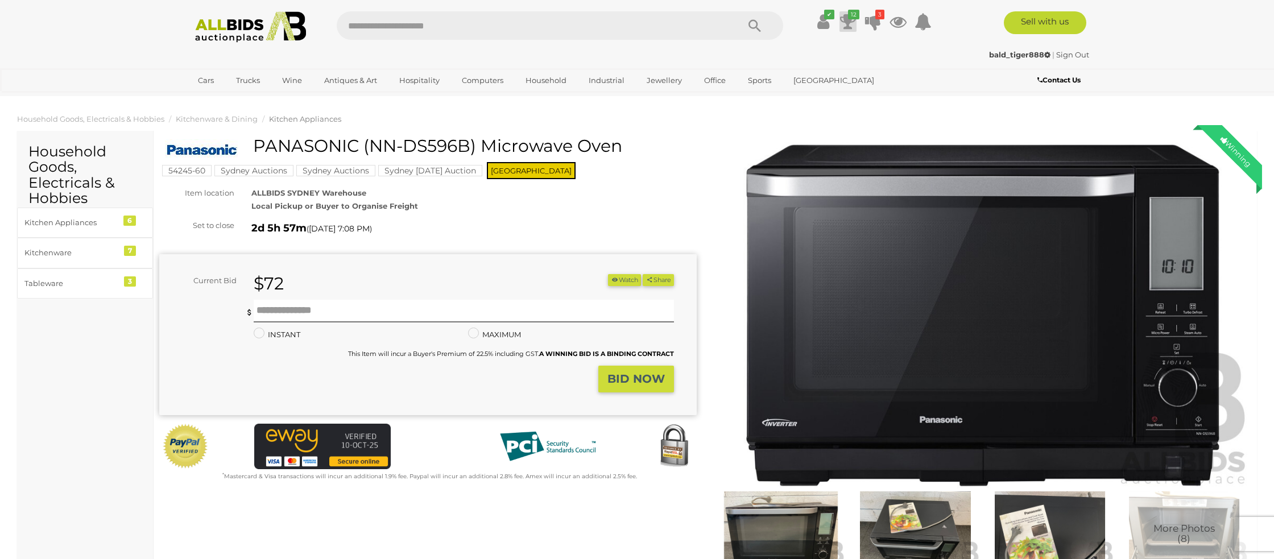
click at [849, 15] on icon "12" at bounding box center [853, 15] width 11 height 10
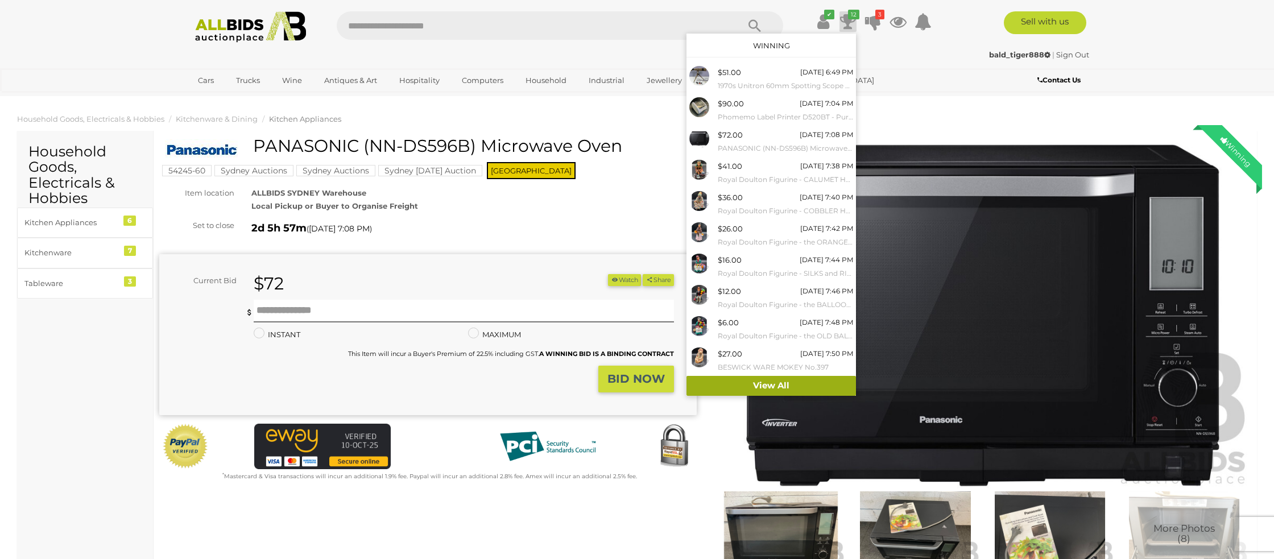
click at [755, 382] on link "View All" at bounding box center [770, 386] width 169 height 20
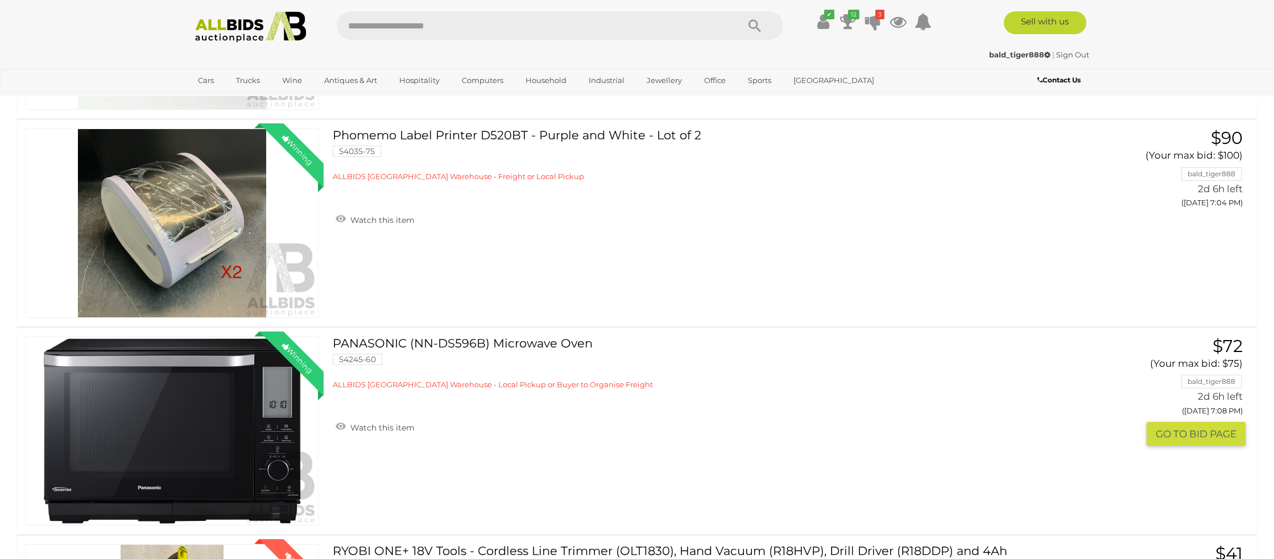
scroll to position [393, 0]
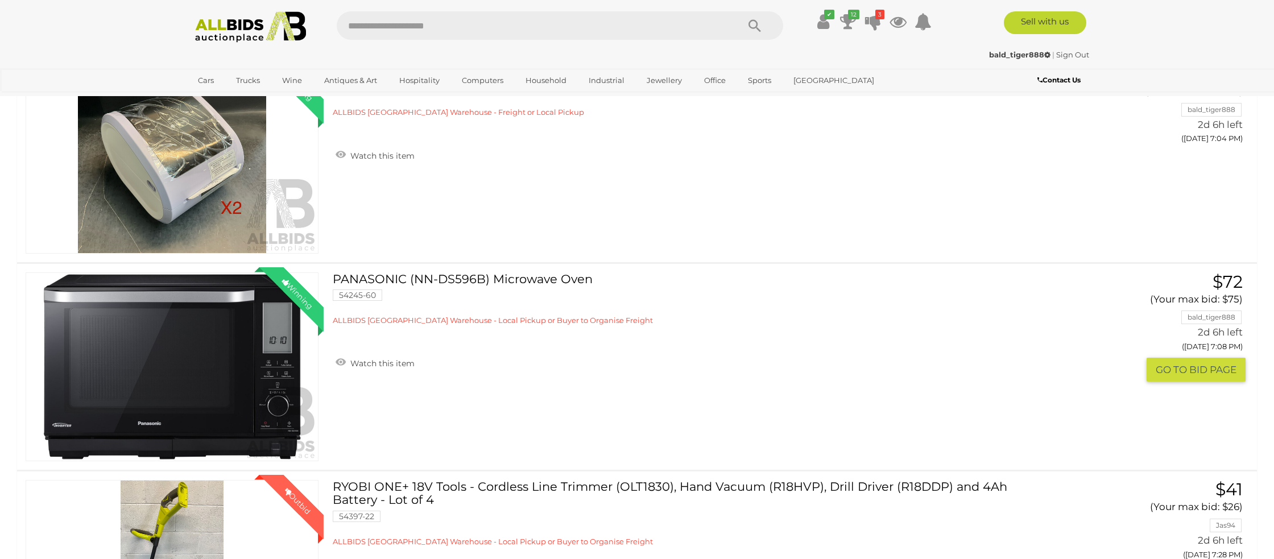
click at [267, 369] on link "Winning Outbid" at bounding box center [172, 366] width 293 height 189
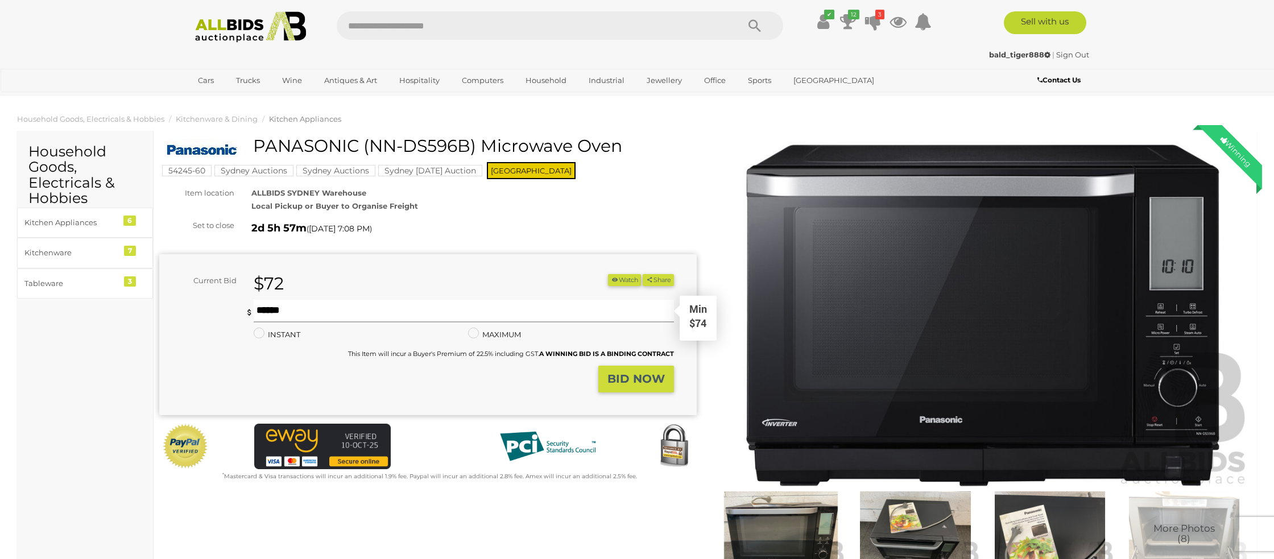
click at [279, 311] on input "text" at bounding box center [464, 311] width 420 height 23
type input "**"
drag, startPoint x: 615, startPoint y: 376, endPoint x: 609, endPoint y: 376, distance: 6.3
click at [614, 376] on strong "BID NOW" at bounding box center [635, 379] width 57 height 14
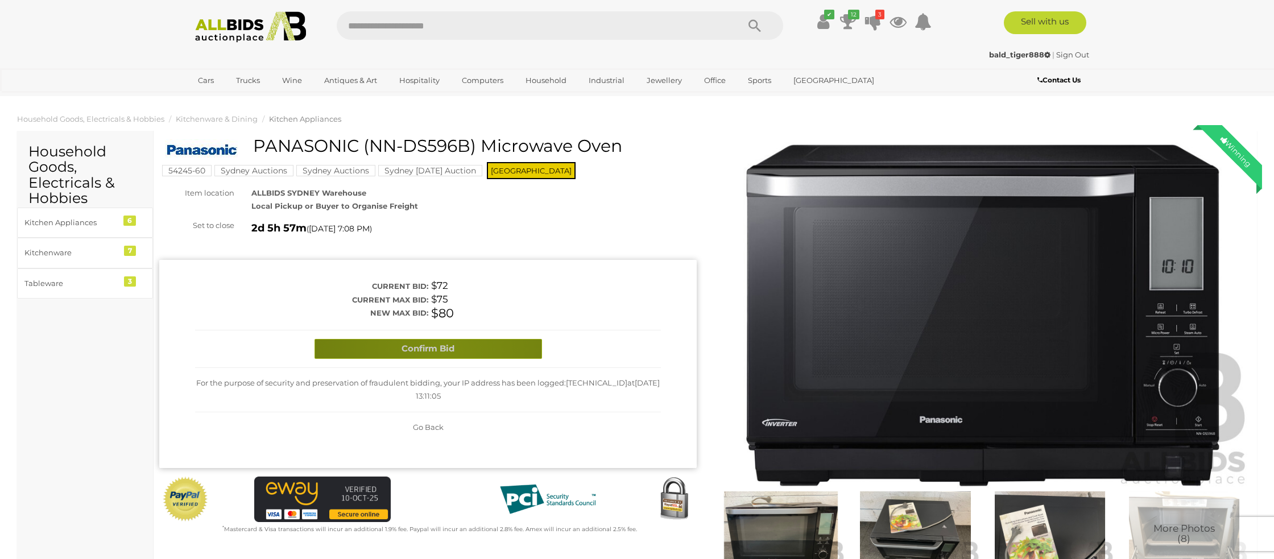
click at [445, 351] on button "Confirm Bid" at bounding box center [428, 349] width 227 height 20
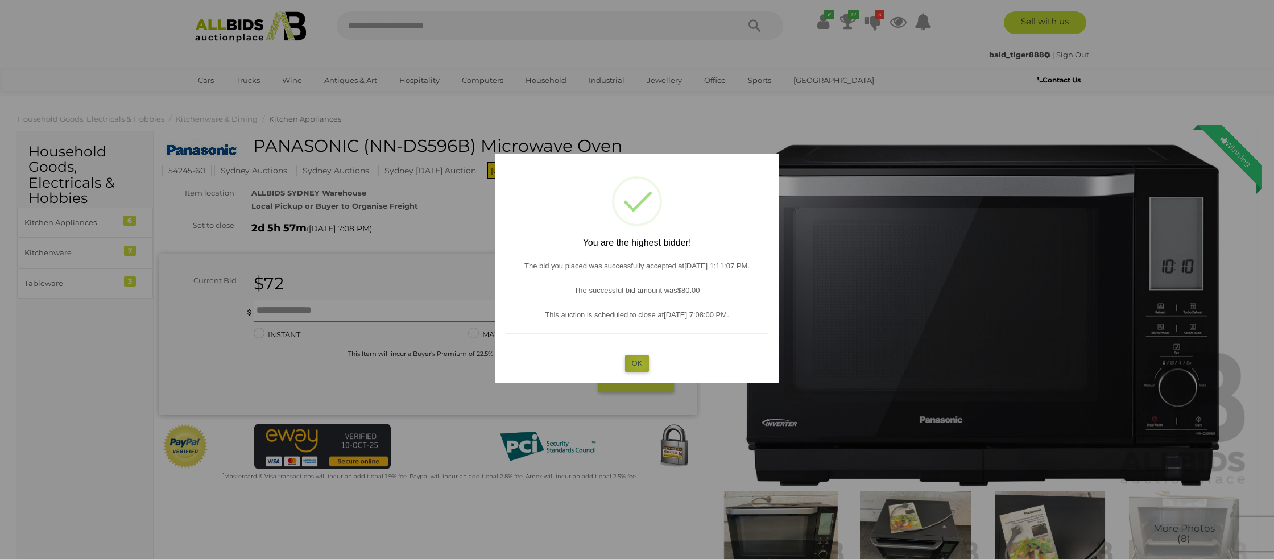
drag, startPoint x: 640, startPoint y: 364, endPoint x: 364, endPoint y: 332, distance: 278.2
click at [638, 363] on button "OK" at bounding box center [637, 363] width 24 height 16
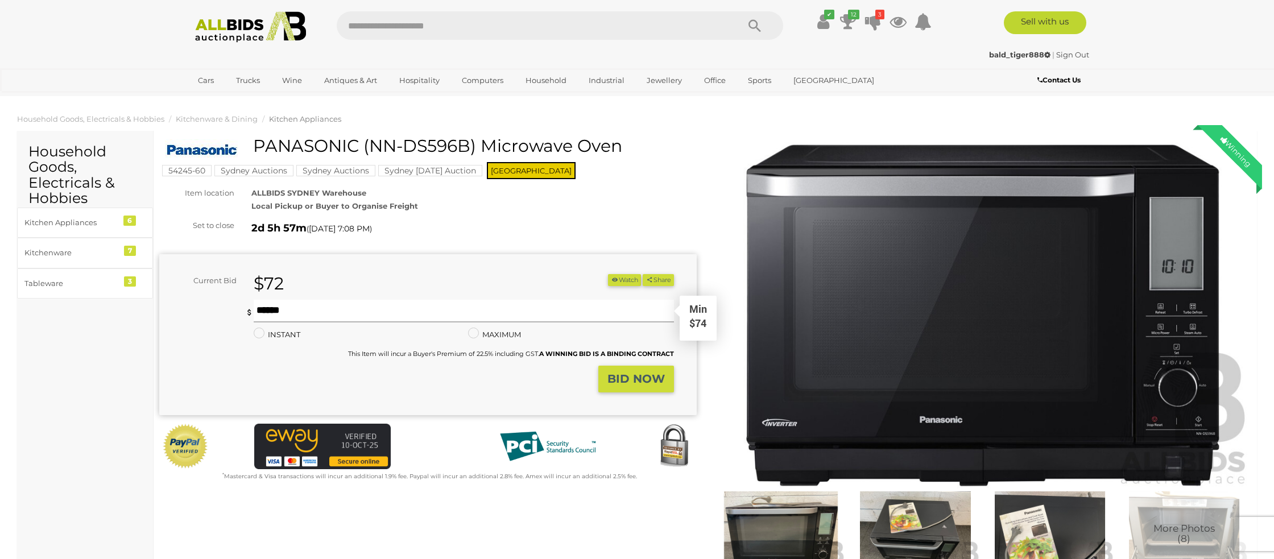
click at [305, 311] on input "text" at bounding box center [464, 311] width 420 height 23
type input "**"
click at [643, 380] on strong "BID NOW" at bounding box center [635, 379] width 57 height 14
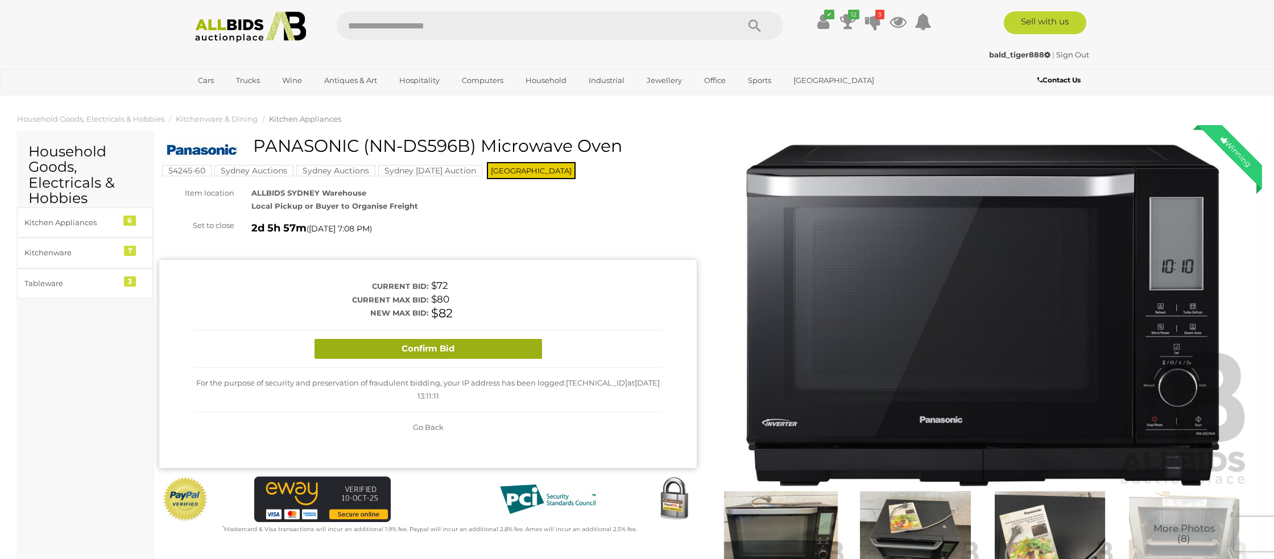
click at [447, 345] on button "Confirm Bid" at bounding box center [428, 349] width 227 height 20
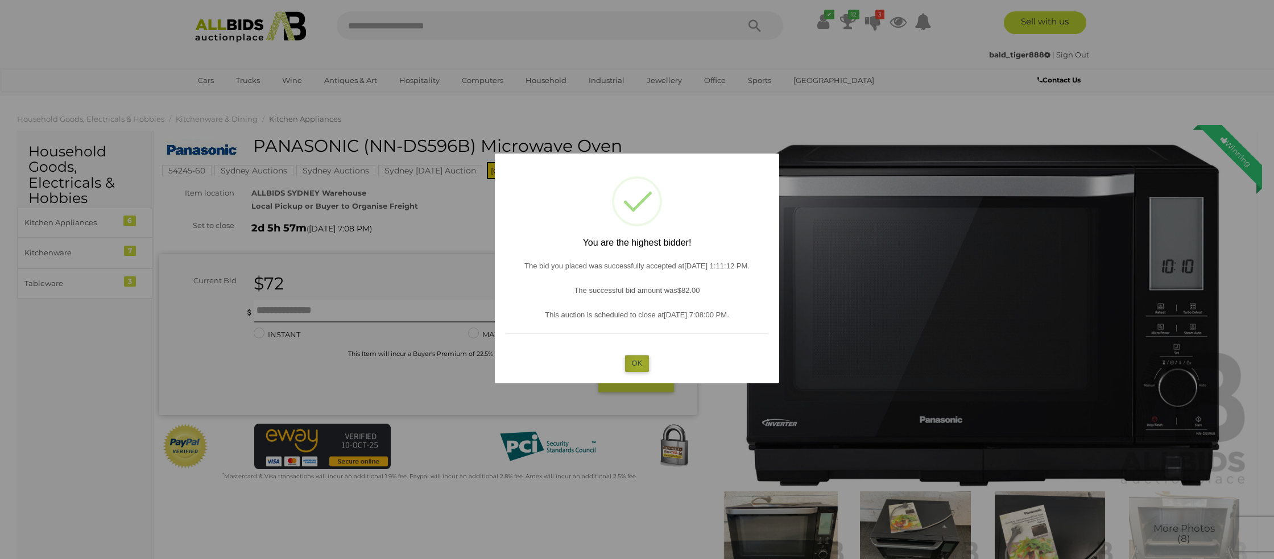
drag, startPoint x: 640, startPoint y: 365, endPoint x: 336, endPoint y: 324, distance: 306.4
click at [637, 363] on button "OK" at bounding box center [637, 363] width 24 height 16
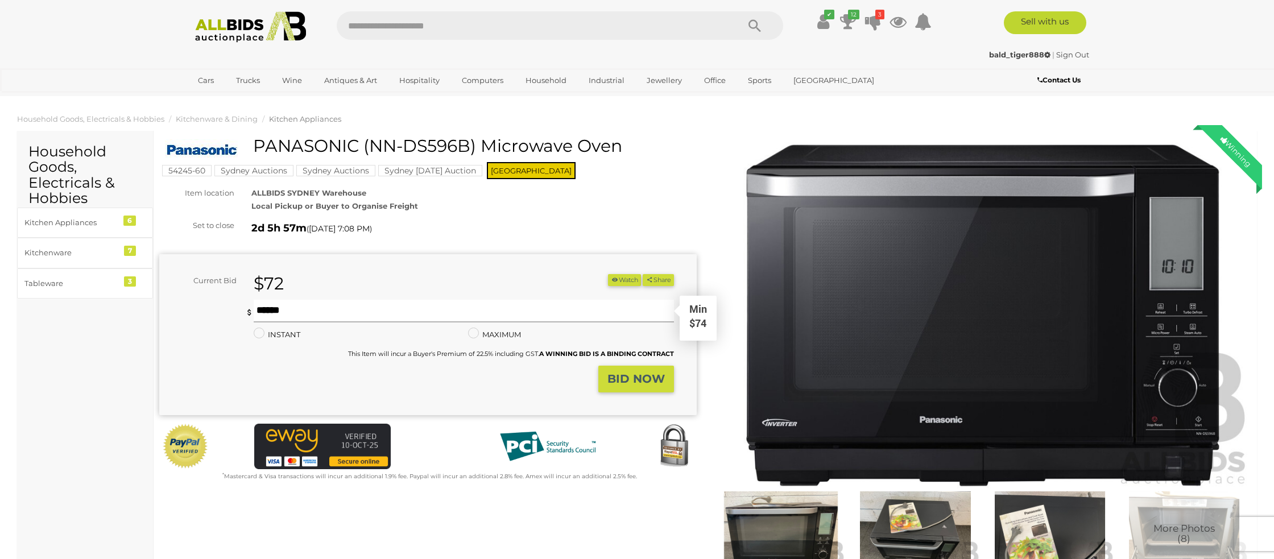
click at [313, 311] on input "text" at bounding box center [464, 311] width 420 height 23
type input "**"
click at [634, 382] on strong "BID NOW" at bounding box center [635, 379] width 57 height 14
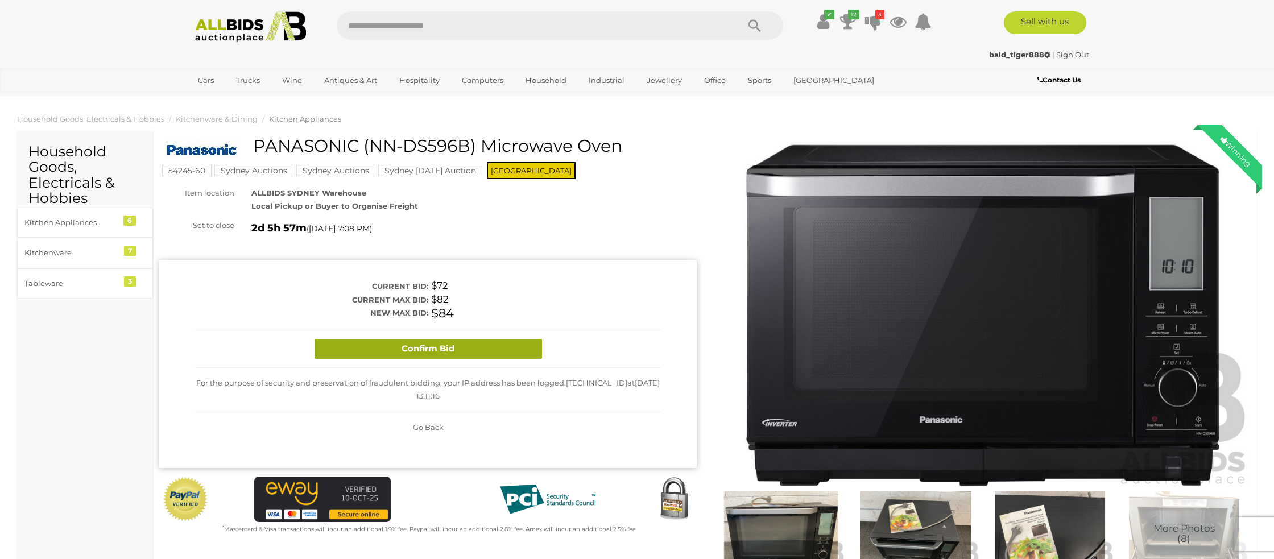
click at [469, 354] on button "Confirm Bid" at bounding box center [428, 349] width 227 height 20
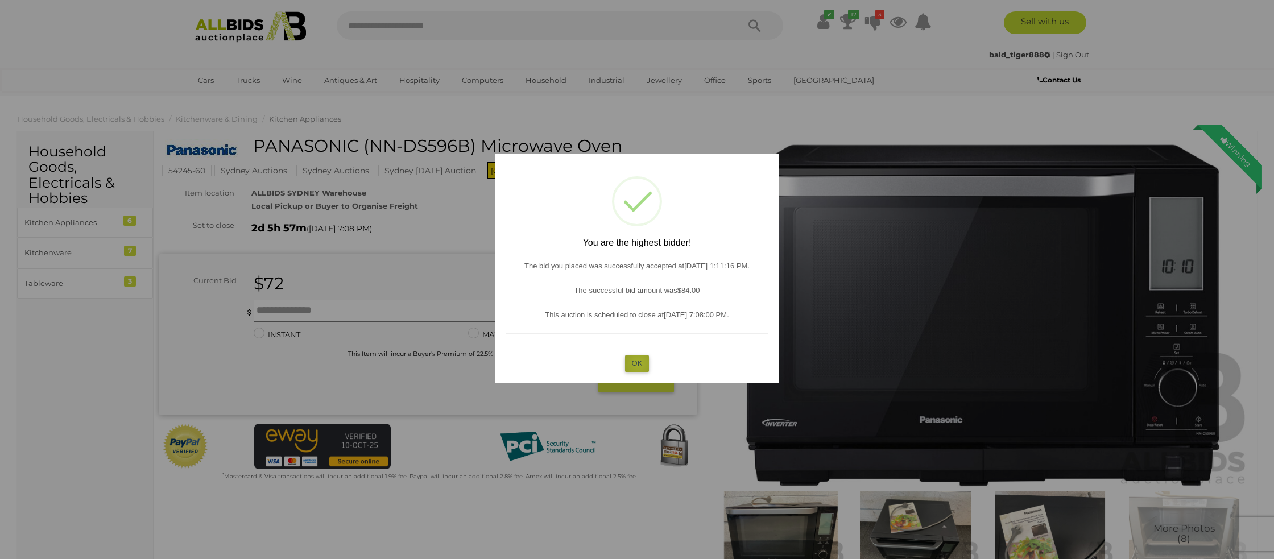
drag, startPoint x: 638, startPoint y: 363, endPoint x: 334, endPoint y: 324, distance: 306.2
click at [632, 361] on button "OK" at bounding box center [637, 363] width 24 height 16
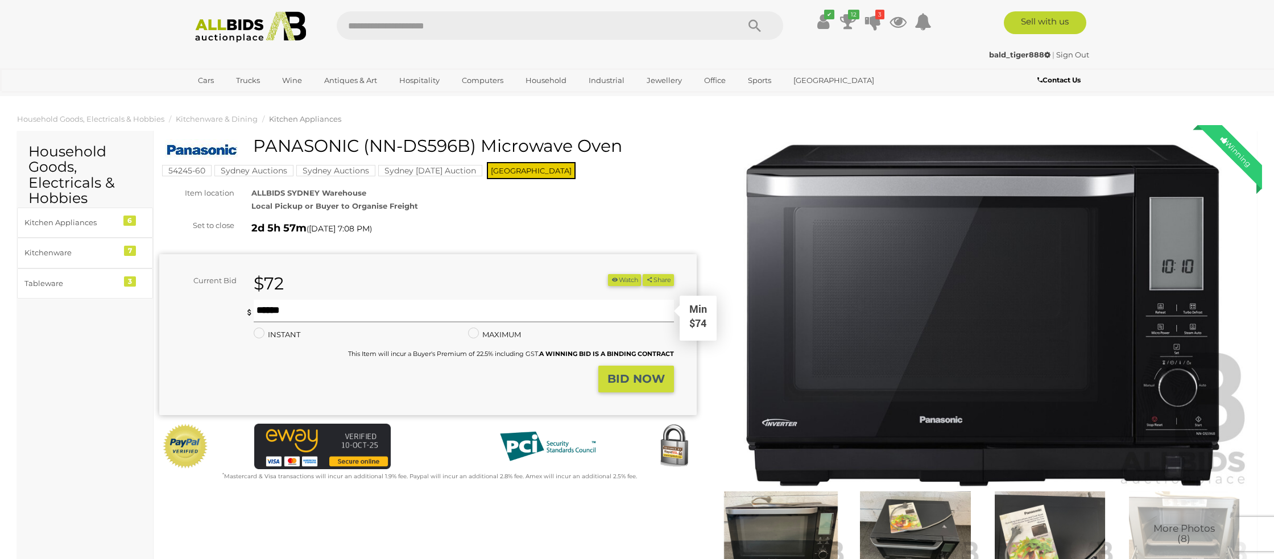
click at [303, 312] on input "text" at bounding box center [464, 311] width 420 height 23
type input "**"
click at [663, 374] on strong "BID NOW" at bounding box center [635, 379] width 57 height 14
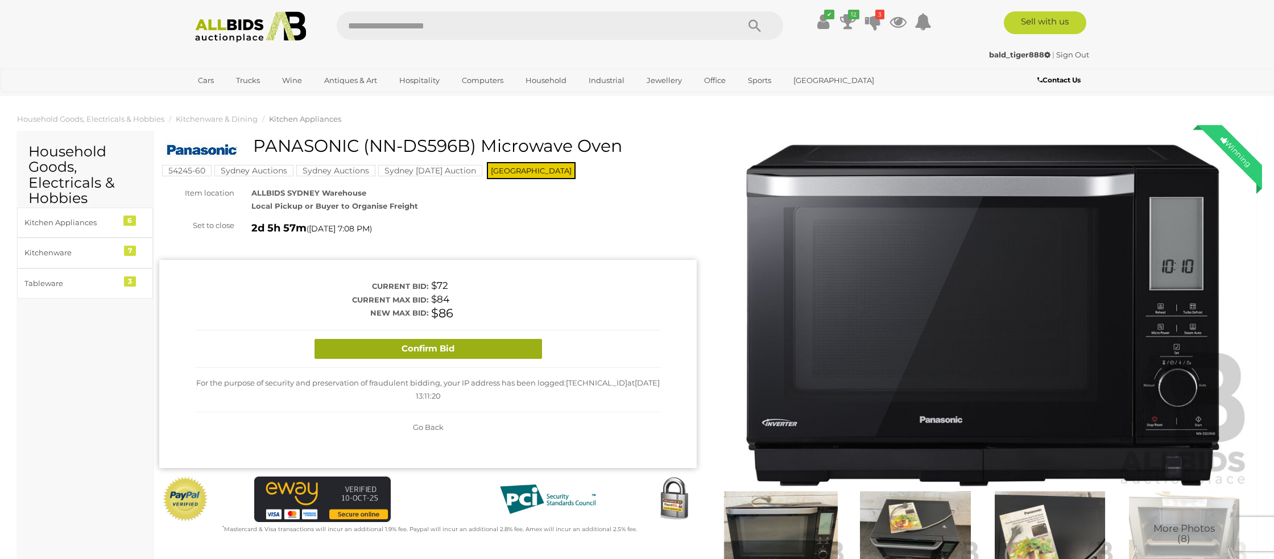
click at [508, 343] on button "Confirm Bid" at bounding box center [428, 349] width 227 height 20
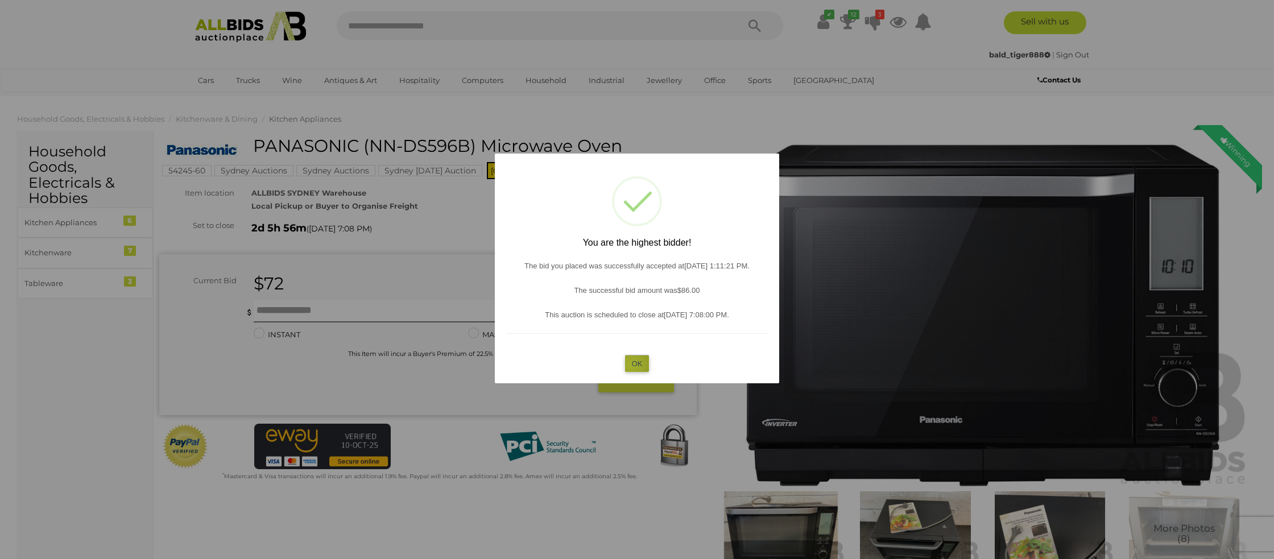
click at [632, 365] on button "OK" at bounding box center [637, 363] width 24 height 16
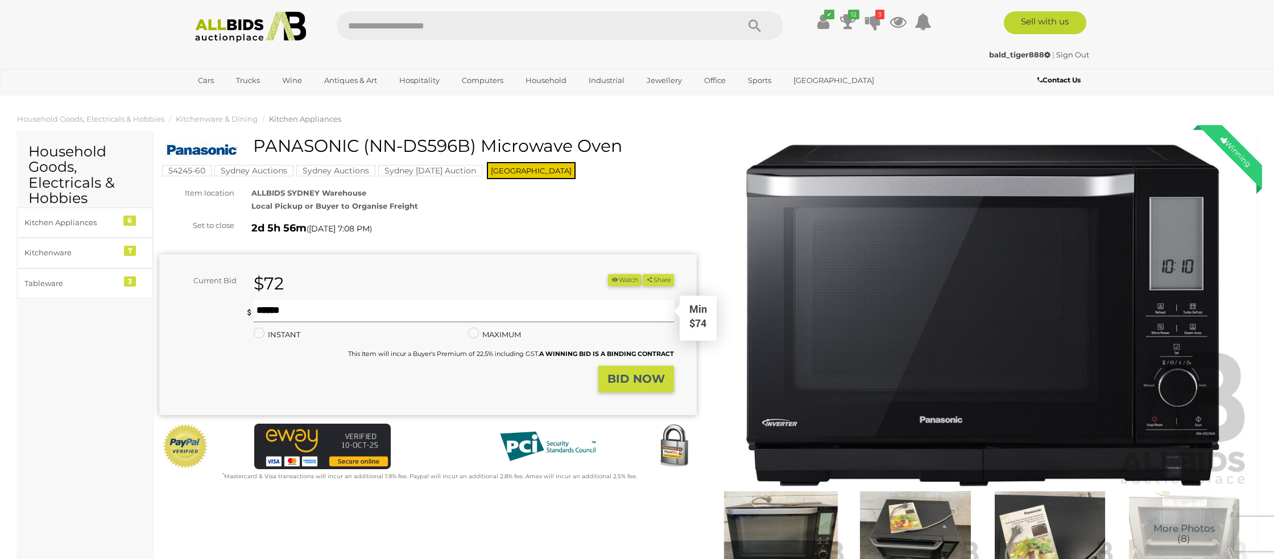
click at [287, 304] on input "text" at bounding box center [464, 311] width 420 height 23
type input "**"
click at [614, 379] on strong "BID NOW" at bounding box center [635, 379] width 57 height 14
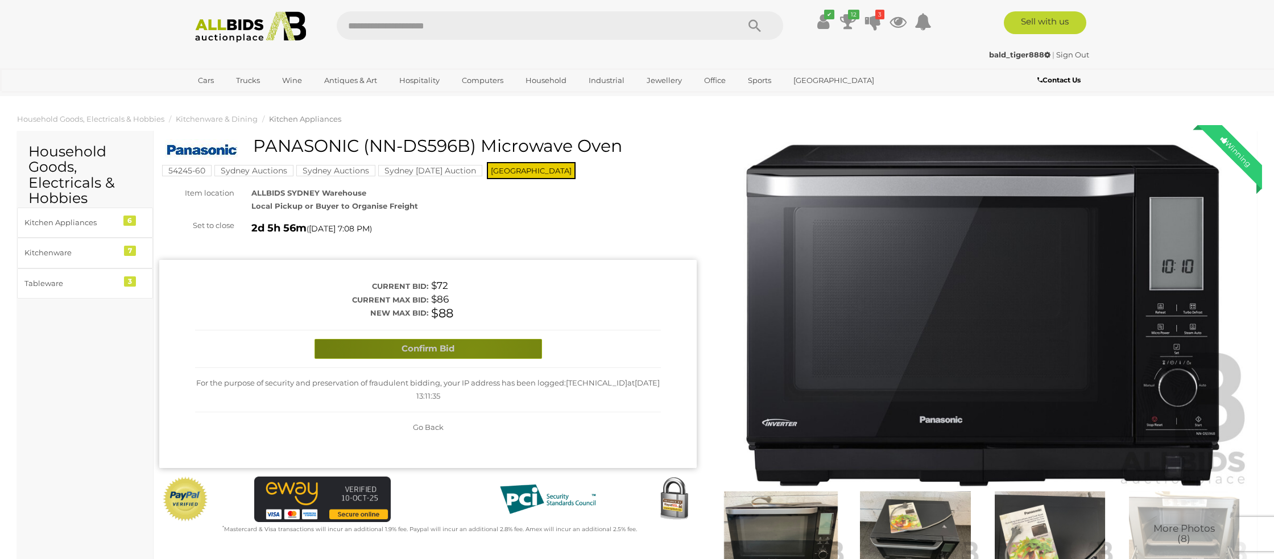
click at [471, 351] on button "Confirm Bid" at bounding box center [428, 349] width 227 height 20
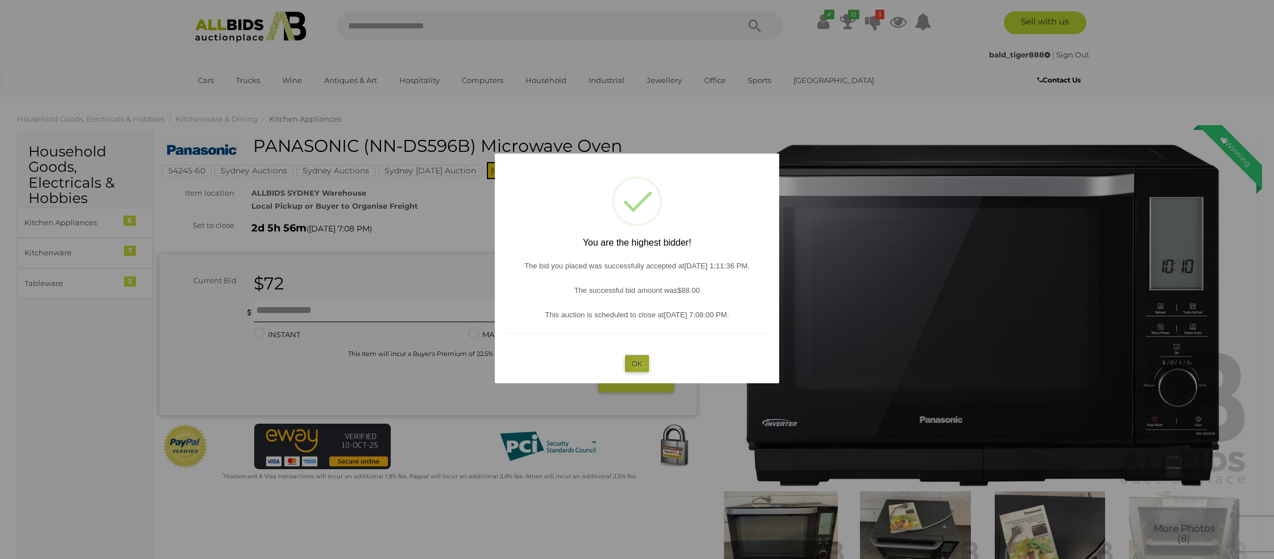
drag, startPoint x: 639, startPoint y: 365, endPoint x: 379, endPoint y: 301, distance: 268.3
click at [639, 365] on button "OK" at bounding box center [637, 363] width 24 height 16
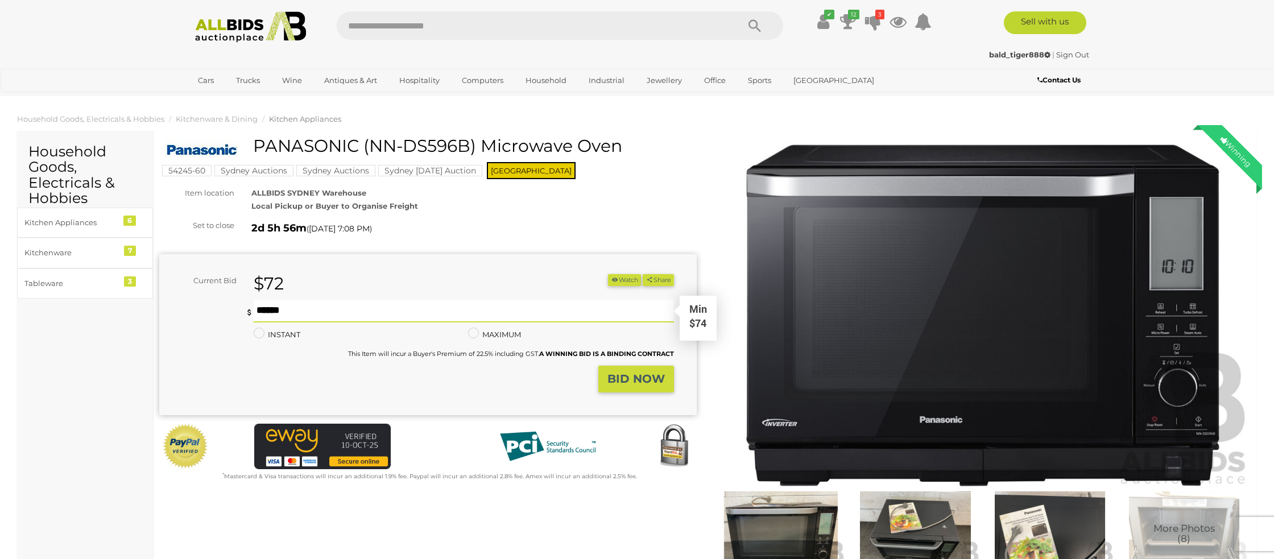
click at [338, 309] on input "text" at bounding box center [464, 311] width 420 height 23
type input "**"
click at [606, 373] on button "BID NOW" at bounding box center [636, 379] width 76 height 27
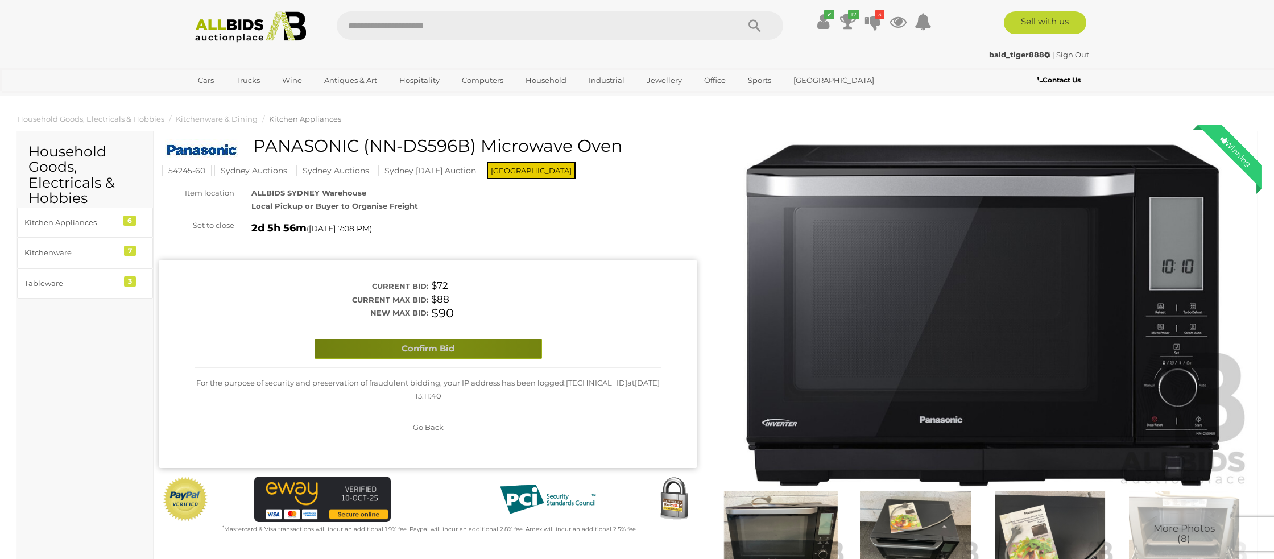
click at [448, 346] on button "Confirm Bid" at bounding box center [428, 349] width 227 height 20
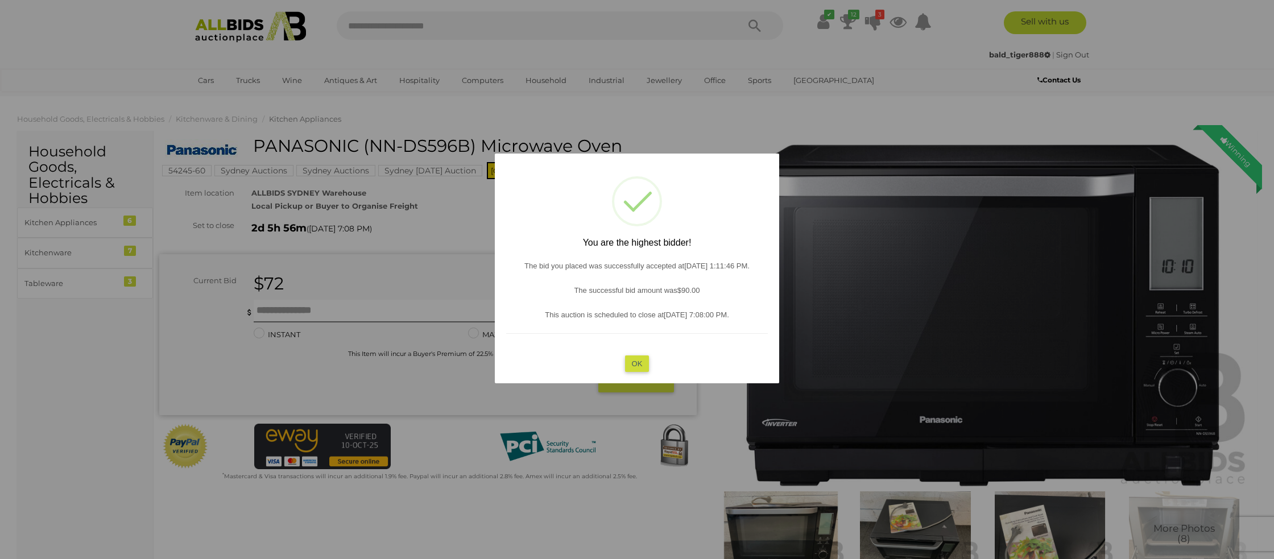
click at [642, 370] on button "OK" at bounding box center [637, 363] width 24 height 16
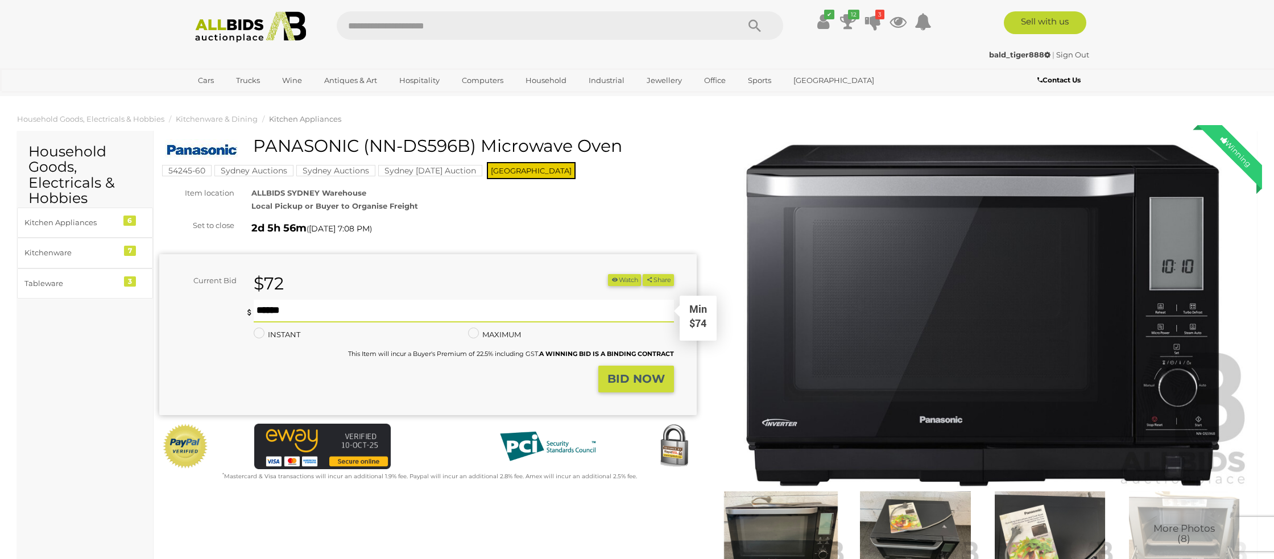
click at [266, 308] on input "text" at bounding box center [464, 311] width 420 height 23
type input "**"
click at [639, 373] on strong "BID NOW" at bounding box center [635, 379] width 57 height 14
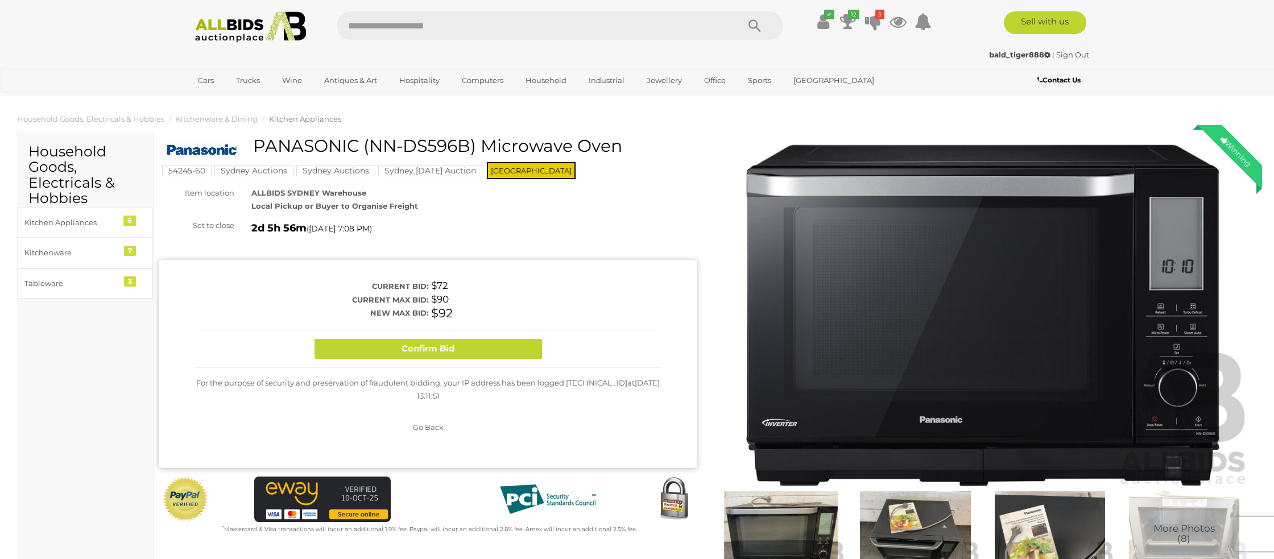
click at [471, 344] on button "Confirm Bid" at bounding box center [428, 349] width 227 height 20
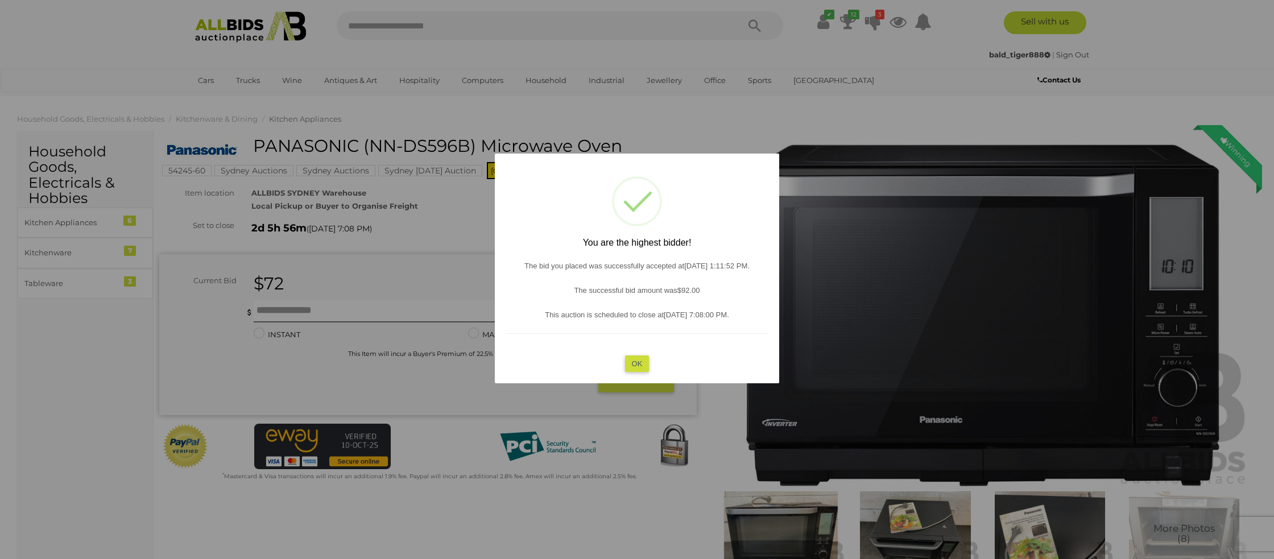
click at [635, 363] on button "OK" at bounding box center [637, 363] width 24 height 16
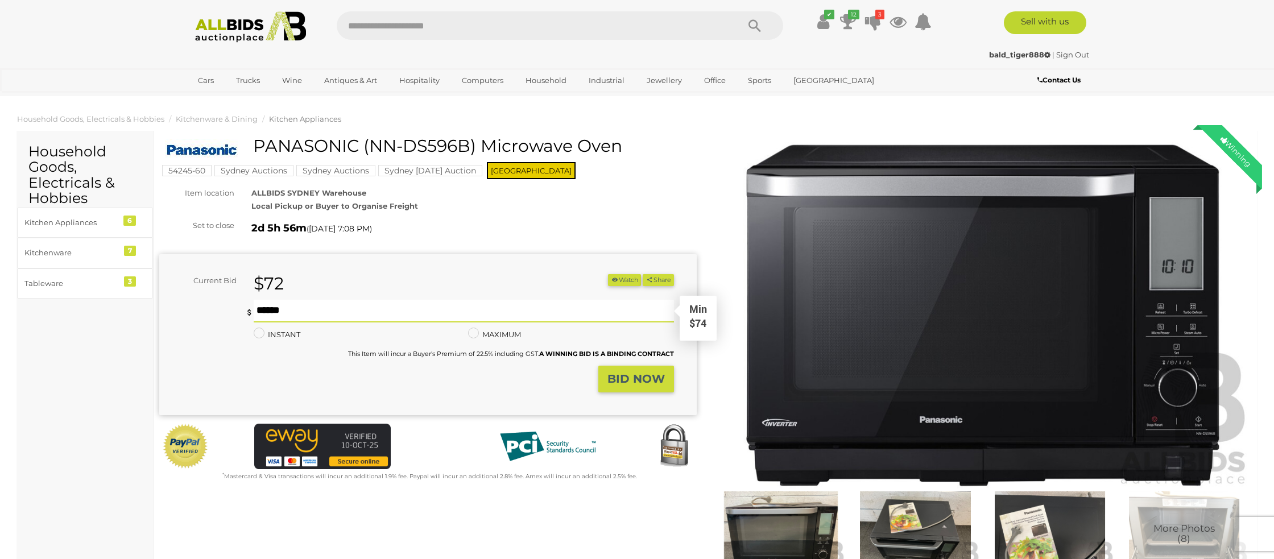
click at [270, 308] on input "text" at bounding box center [464, 311] width 420 height 23
type input "**"
drag, startPoint x: 605, startPoint y: 378, endPoint x: 597, endPoint y: 374, distance: 8.1
click at [597, 374] on div "BID NOW" at bounding box center [588, 379] width 172 height 27
click at [642, 383] on strong "BID NOW" at bounding box center [635, 379] width 57 height 14
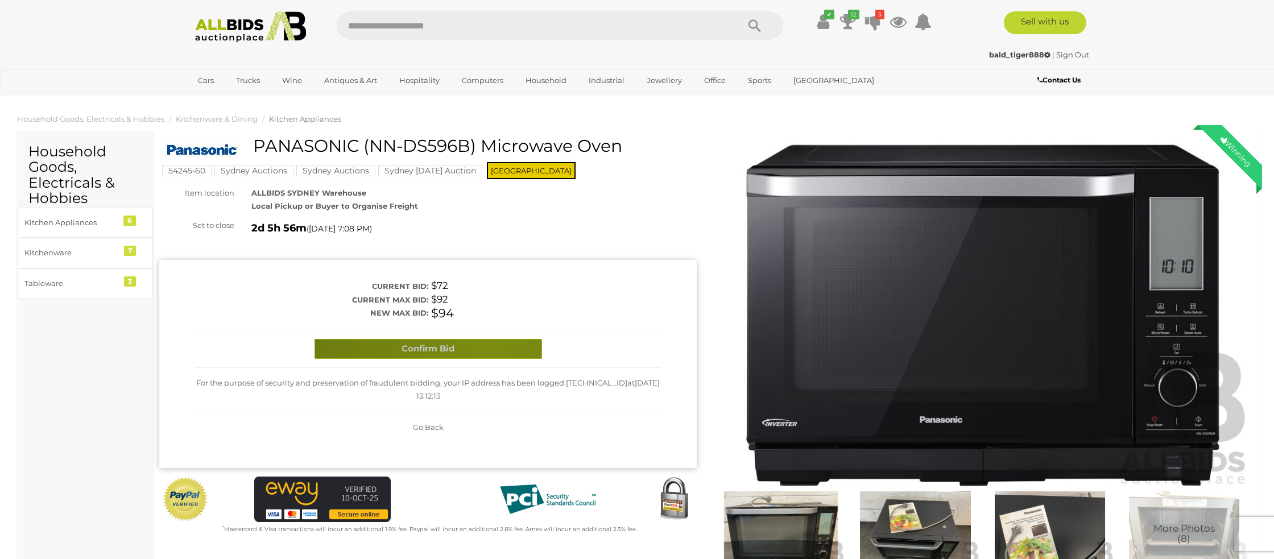
click at [489, 351] on button "Confirm Bid" at bounding box center [428, 349] width 227 height 20
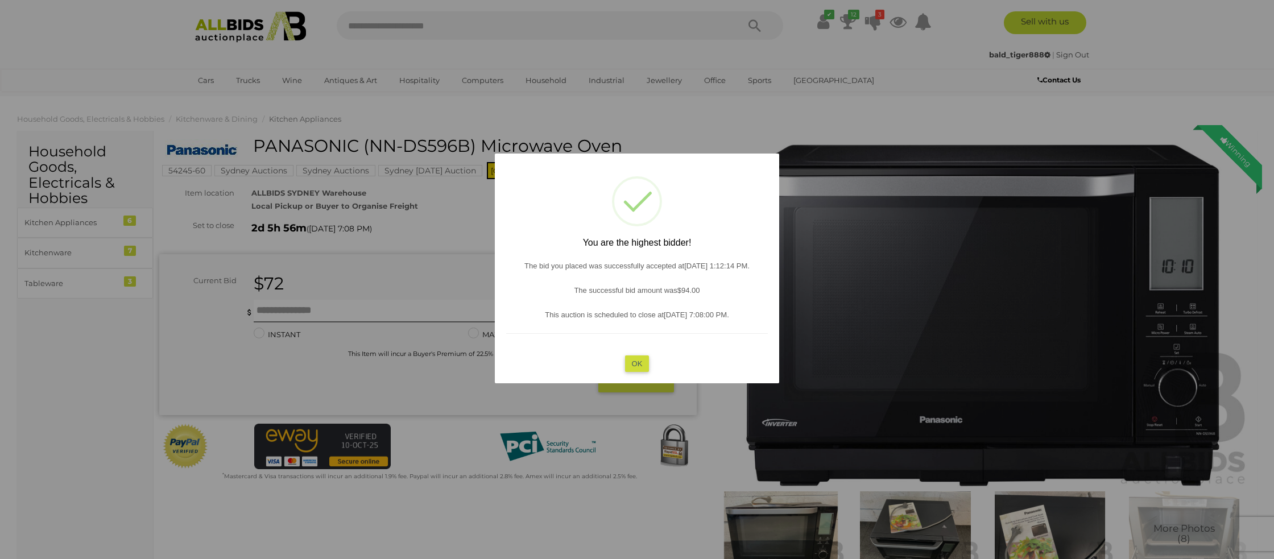
drag, startPoint x: 636, startPoint y: 363, endPoint x: 577, endPoint y: 346, distance: 61.7
click at [632, 362] on button "OK" at bounding box center [637, 363] width 24 height 16
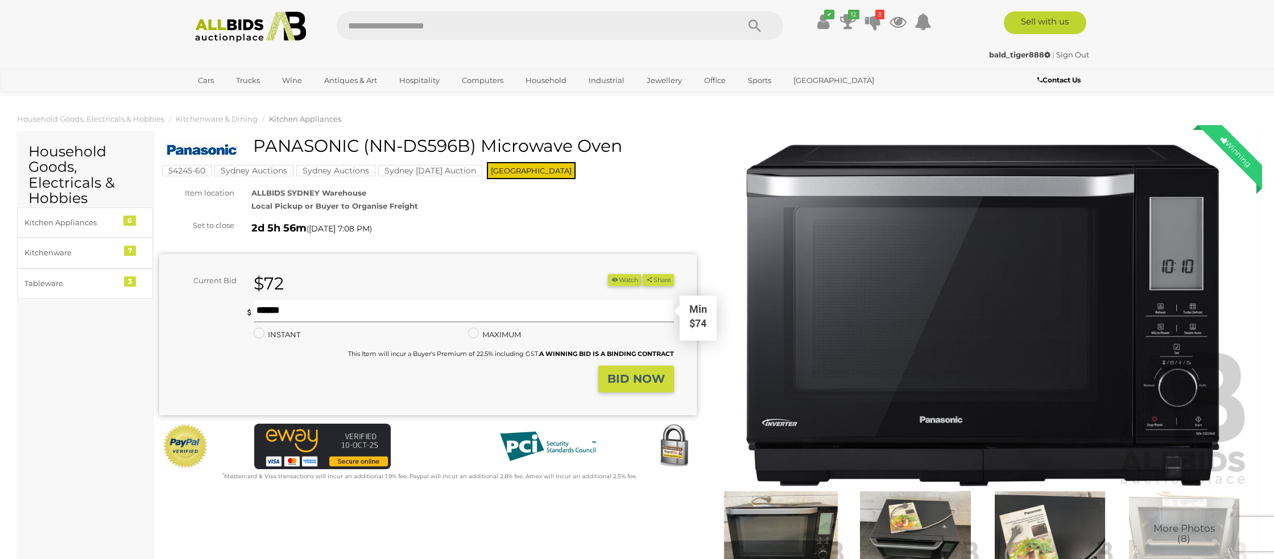
click at [313, 309] on input "text" at bounding box center [464, 311] width 420 height 23
type input "**"
click at [635, 384] on strong "BID NOW" at bounding box center [635, 379] width 57 height 14
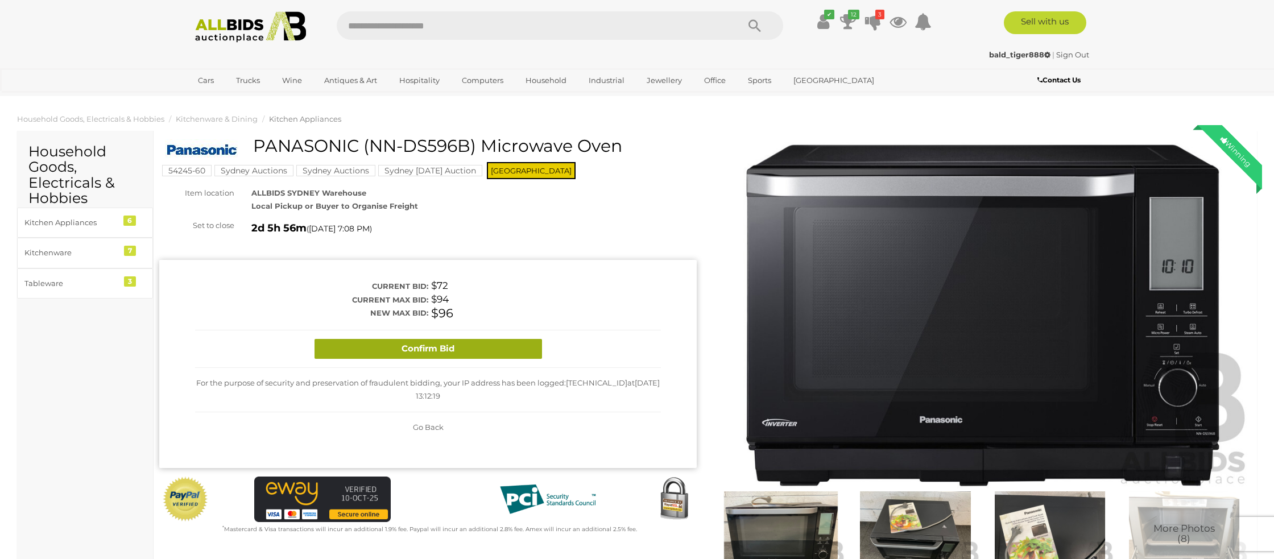
click at [493, 354] on button "Confirm Bid" at bounding box center [428, 349] width 227 height 20
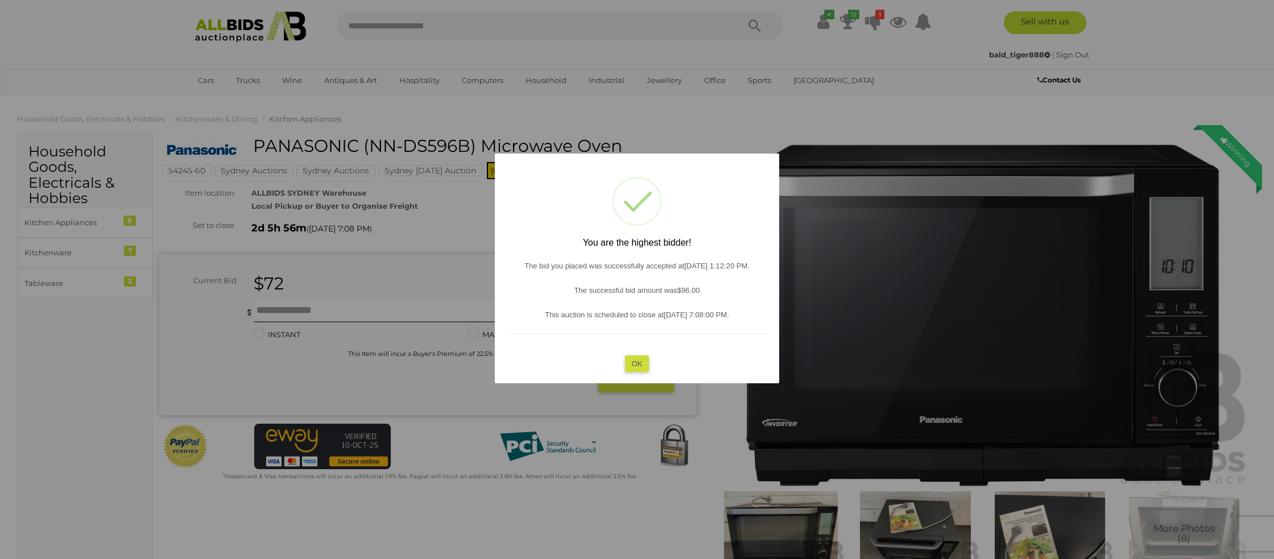
click at [642, 362] on button "OK" at bounding box center [637, 363] width 24 height 16
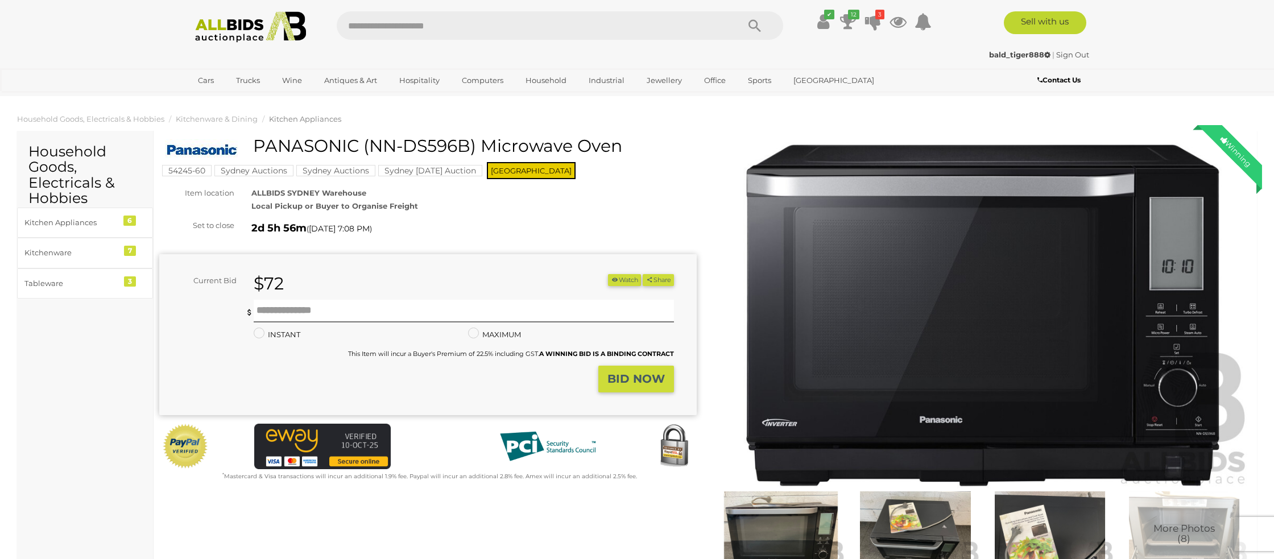
click at [115, 72] on div "Cars Closing on Weekdays View All Cars Auctions" at bounding box center [637, 79] width 1274 height 23
click at [848, 18] on icon "12" at bounding box center [853, 15] width 11 height 10
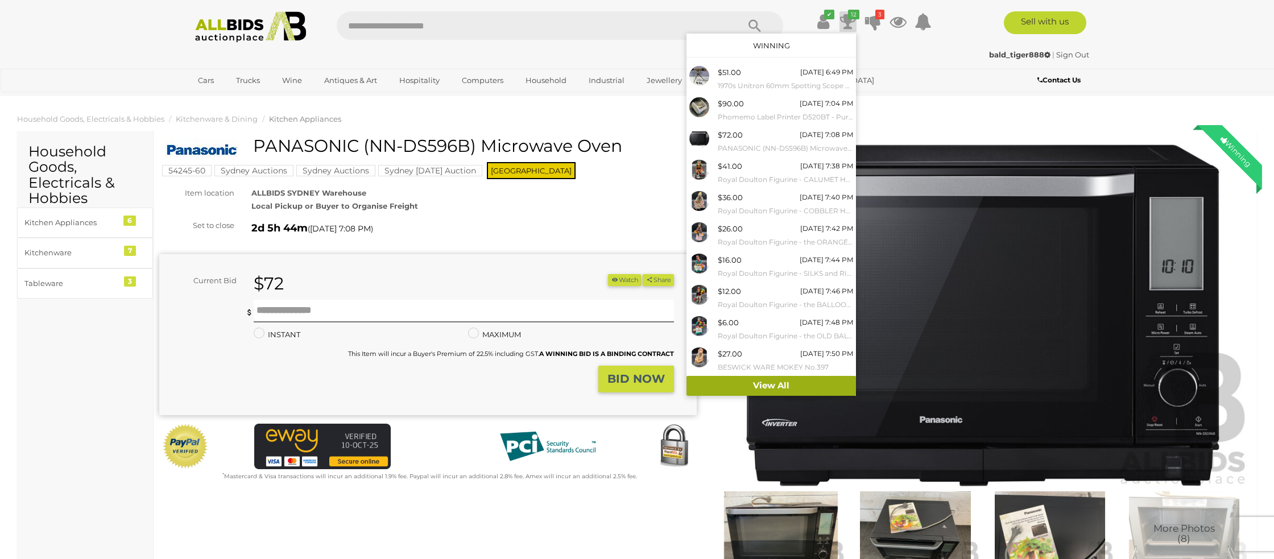
click at [756, 385] on link "View All" at bounding box center [770, 386] width 169 height 20
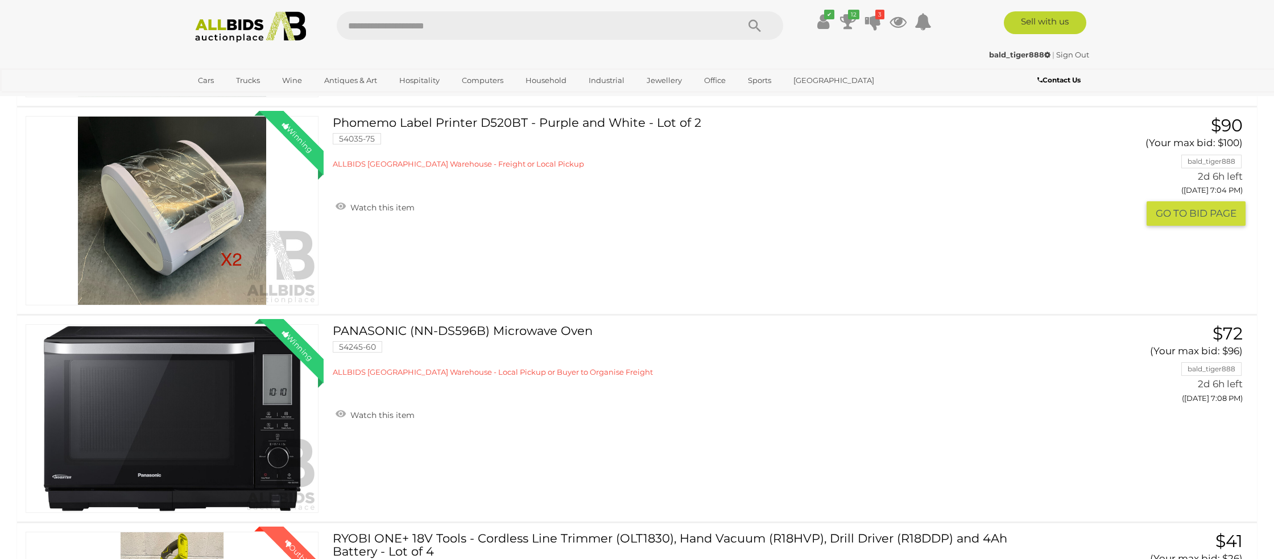
scroll to position [345, 0]
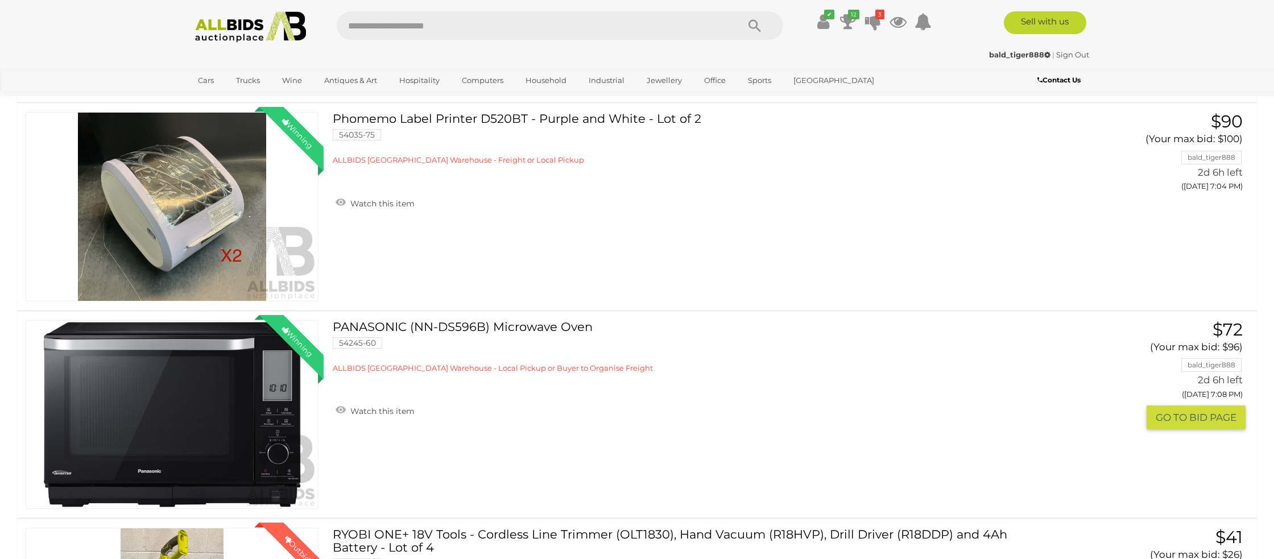
click at [214, 411] on link "Winning Outbid" at bounding box center [172, 414] width 293 height 189
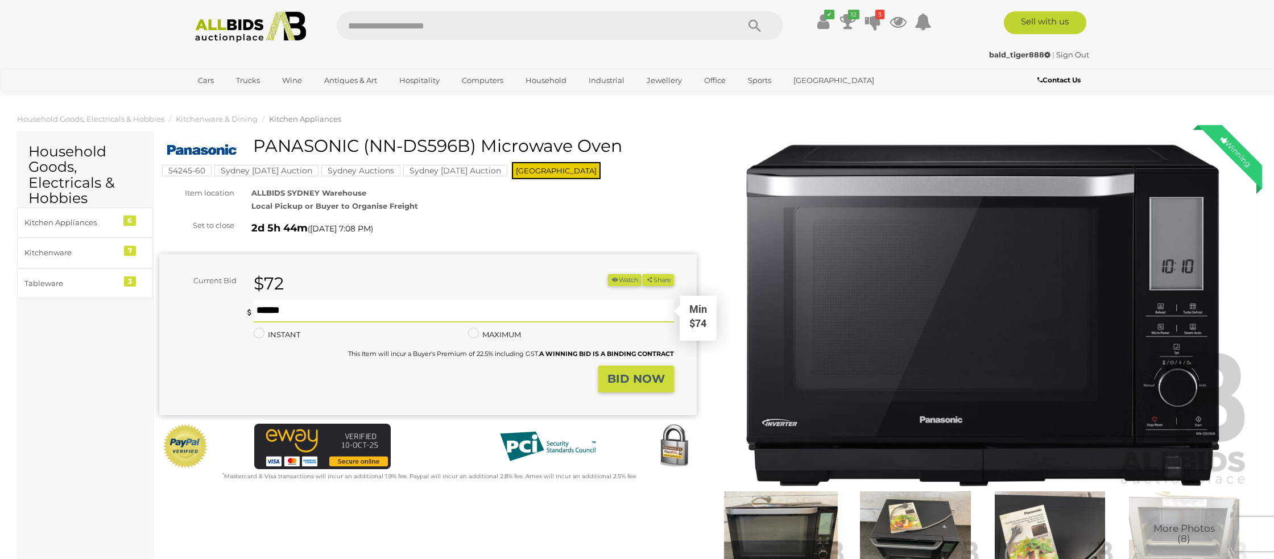
click at [298, 311] on input "text" at bounding box center [464, 311] width 420 height 23
type input "**"
click at [642, 383] on strong "BID NOW" at bounding box center [635, 379] width 57 height 14
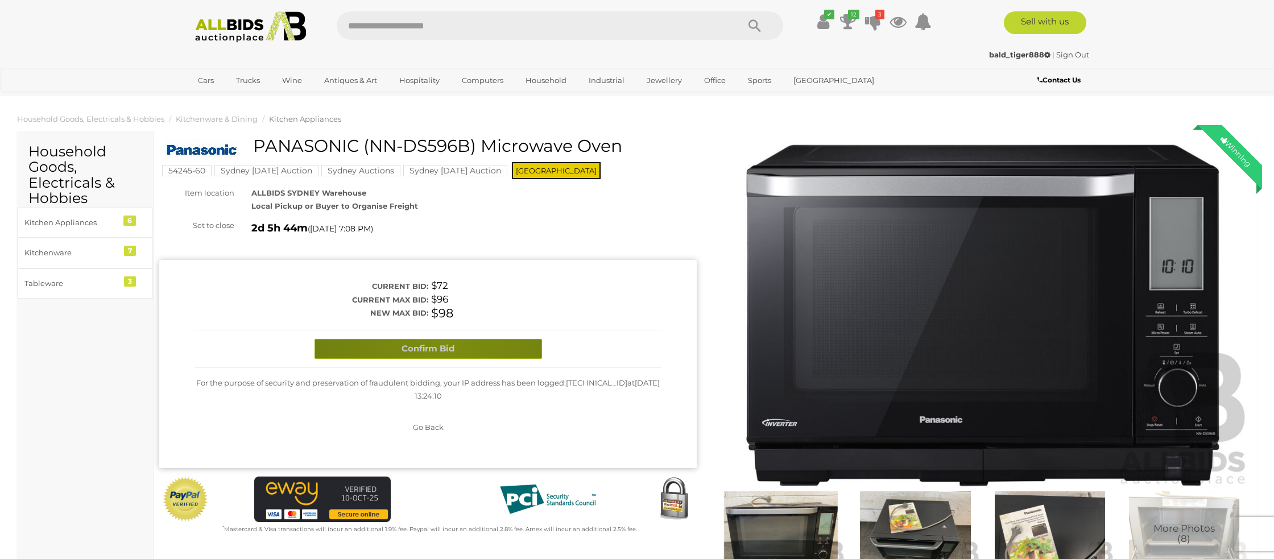
click at [446, 343] on button "Confirm Bid" at bounding box center [428, 349] width 227 height 20
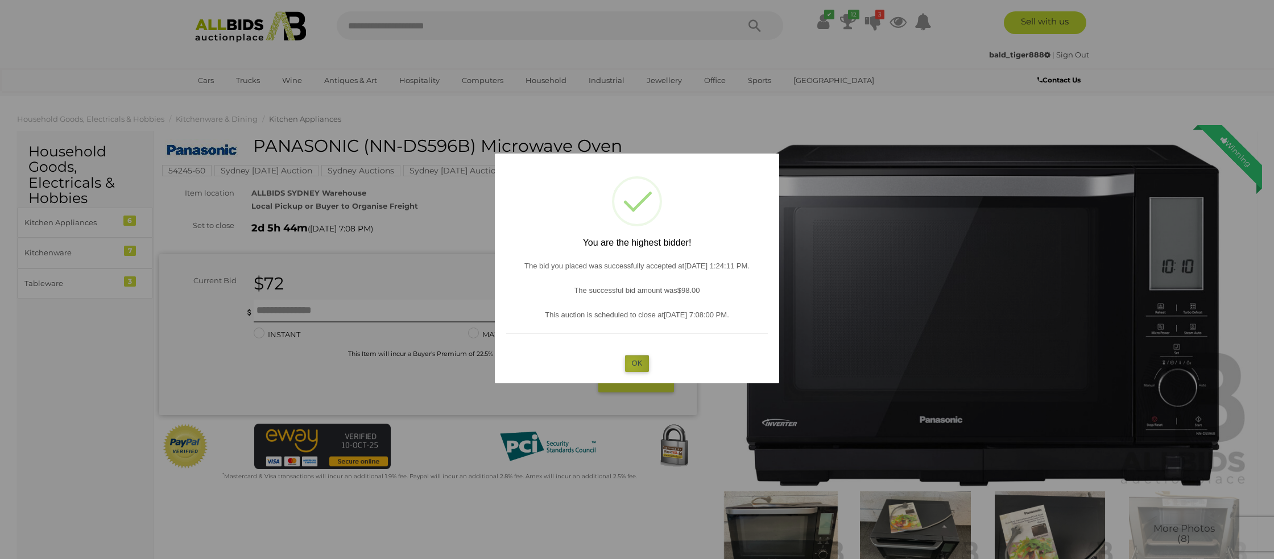
drag, startPoint x: 632, startPoint y: 365, endPoint x: 420, endPoint y: 341, distance: 212.8
click at [631, 365] on button "OK" at bounding box center [637, 363] width 24 height 16
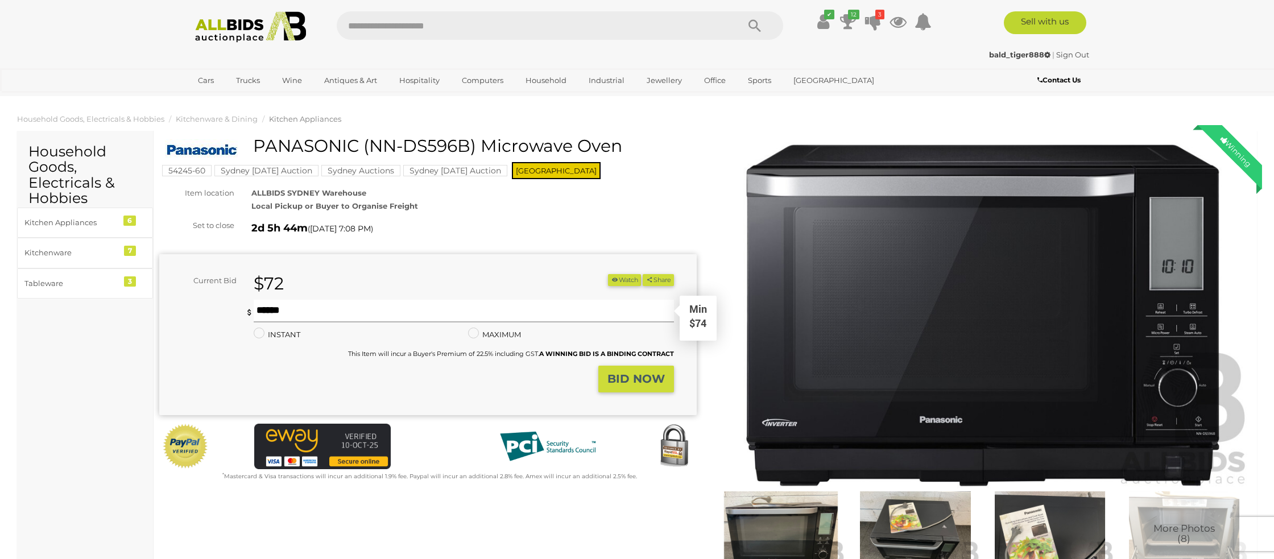
click at [280, 312] on input "text" at bounding box center [464, 311] width 420 height 23
type input "***"
click at [631, 378] on strong "BID NOW" at bounding box center [635, 379] width 57 height 14
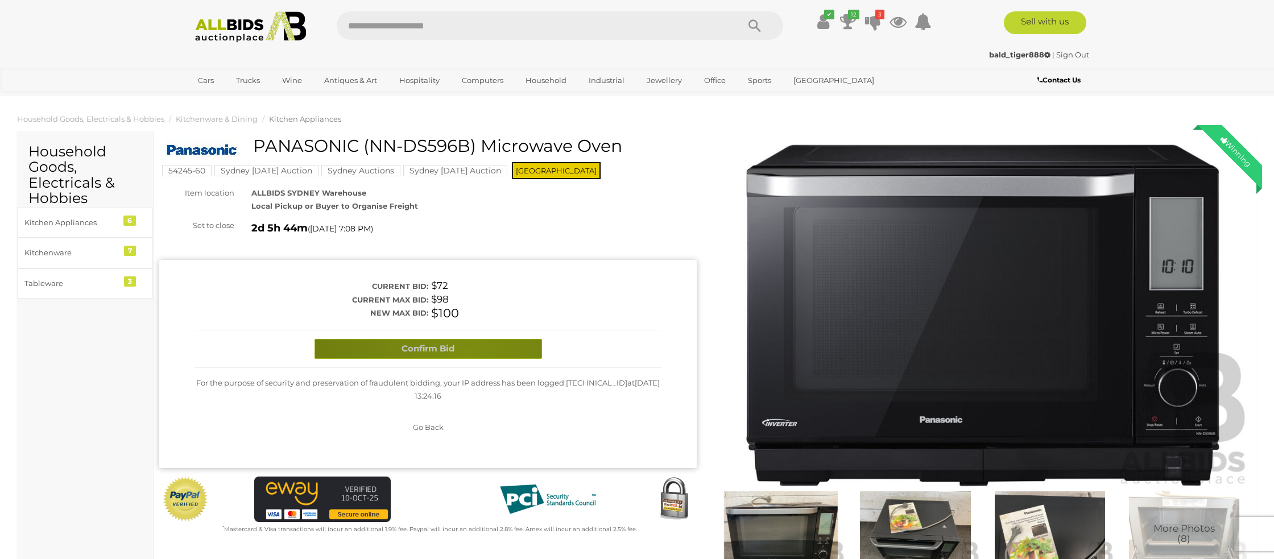
click at [466, 352] on button "Confirm Bid" at bounding box center [428, 349] width 227 height 20
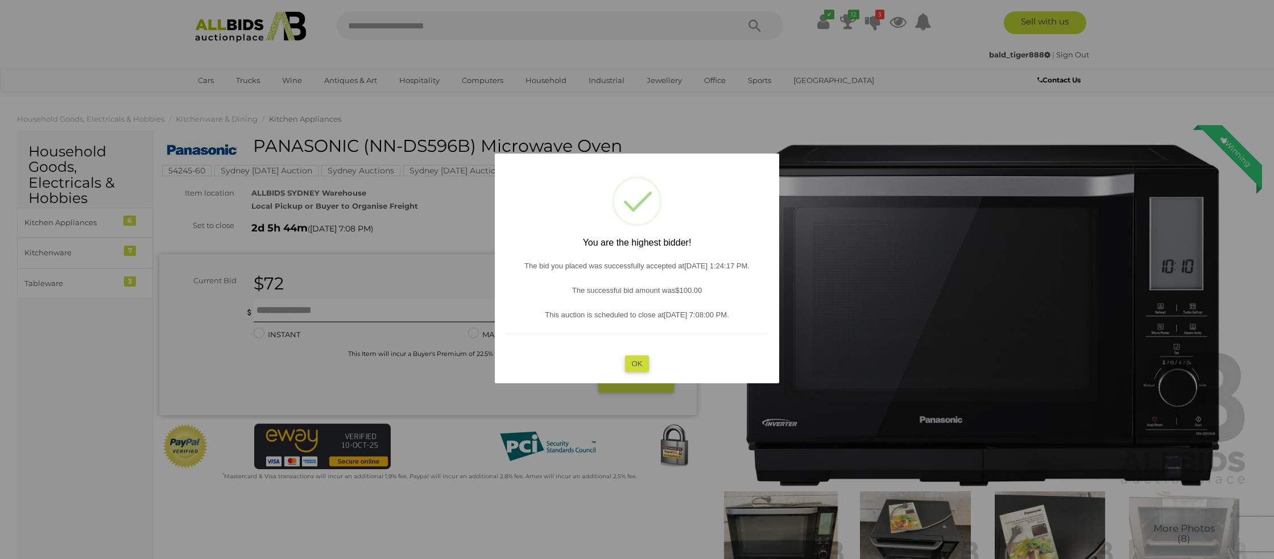
drag, startPoint x: 634, startPoint y: 360, endPoint x: 621, endPoint y: 357, distance: 12.8
click at [634, 360] on button "OK" at bounding box center [637, 363] width 24 height 16
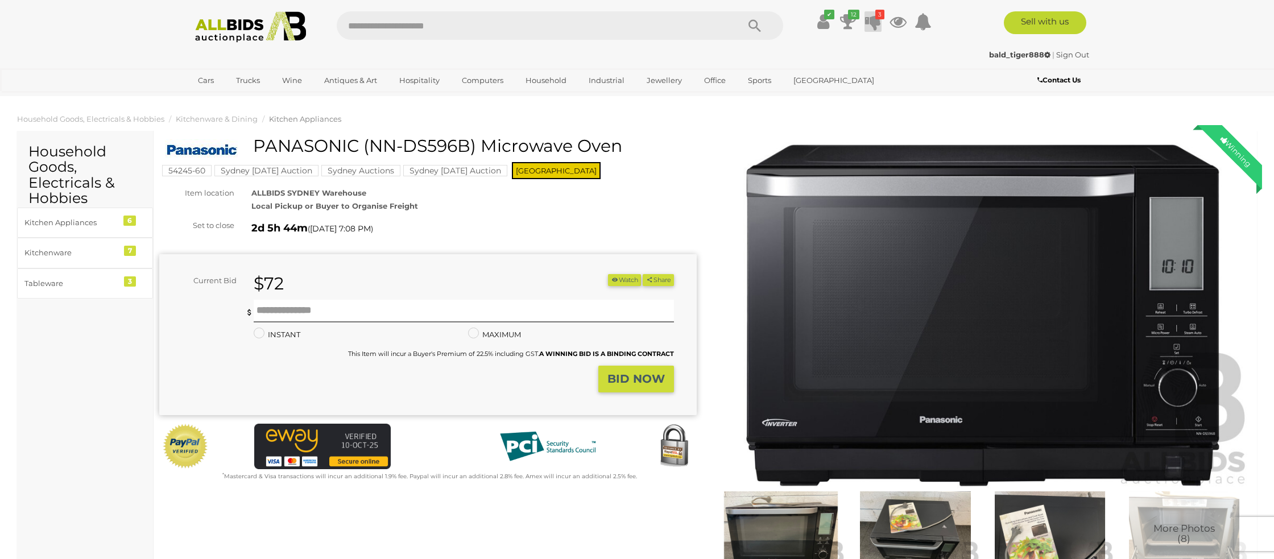
click at [875, 24] on icon at bounding box center [873, 21] width 16 height 20
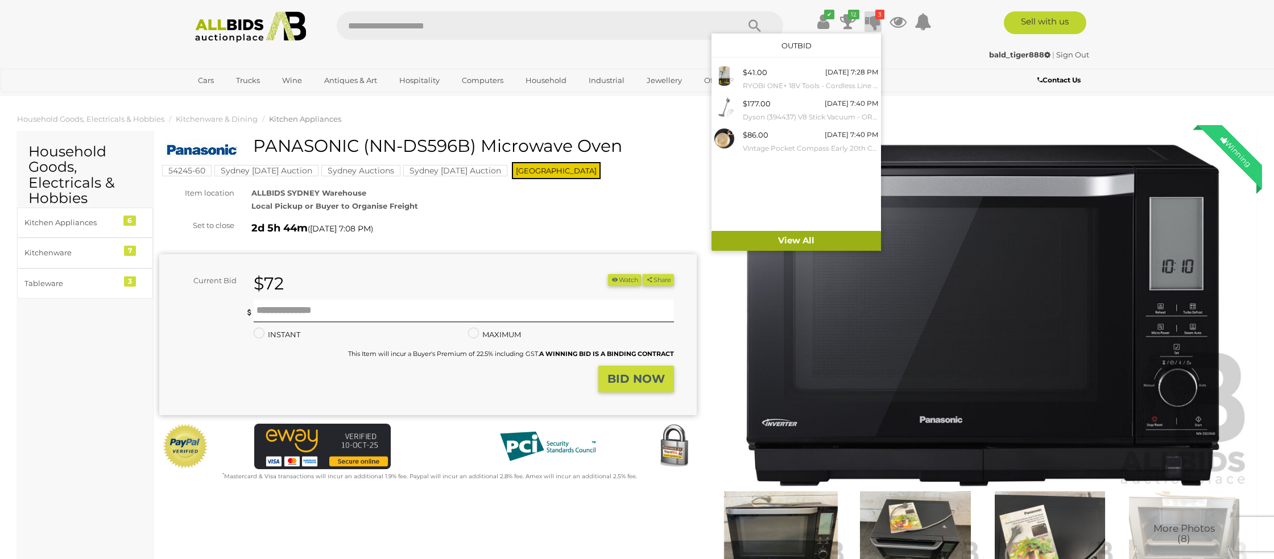
click at [802, 238] on link "View All" at bounding box center [795, 241] width 169 height 20
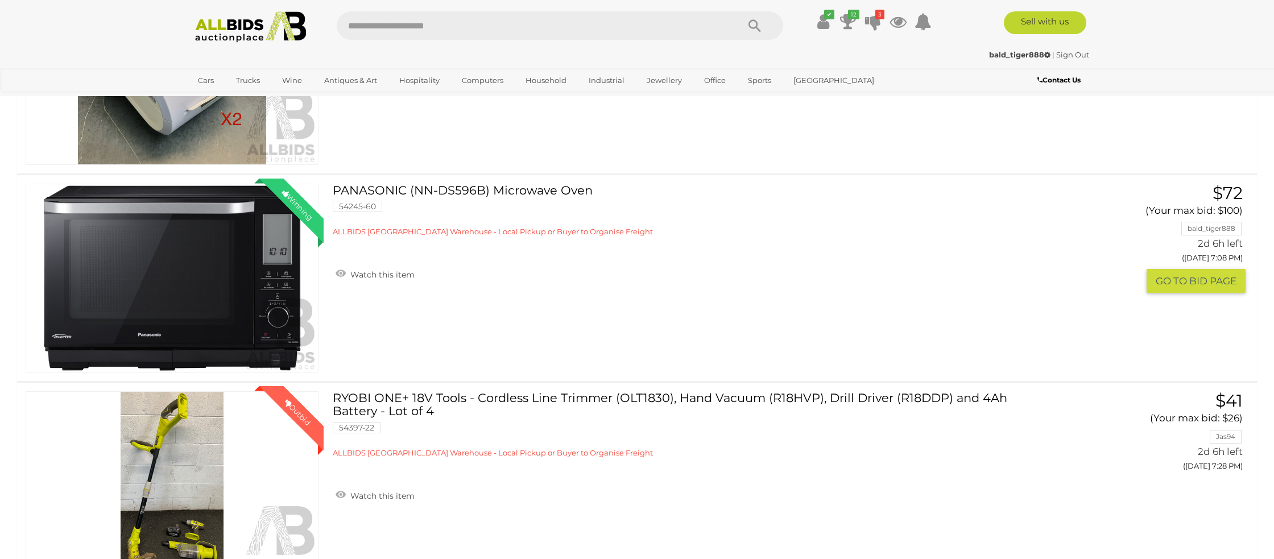
scroll to position [607, 0]
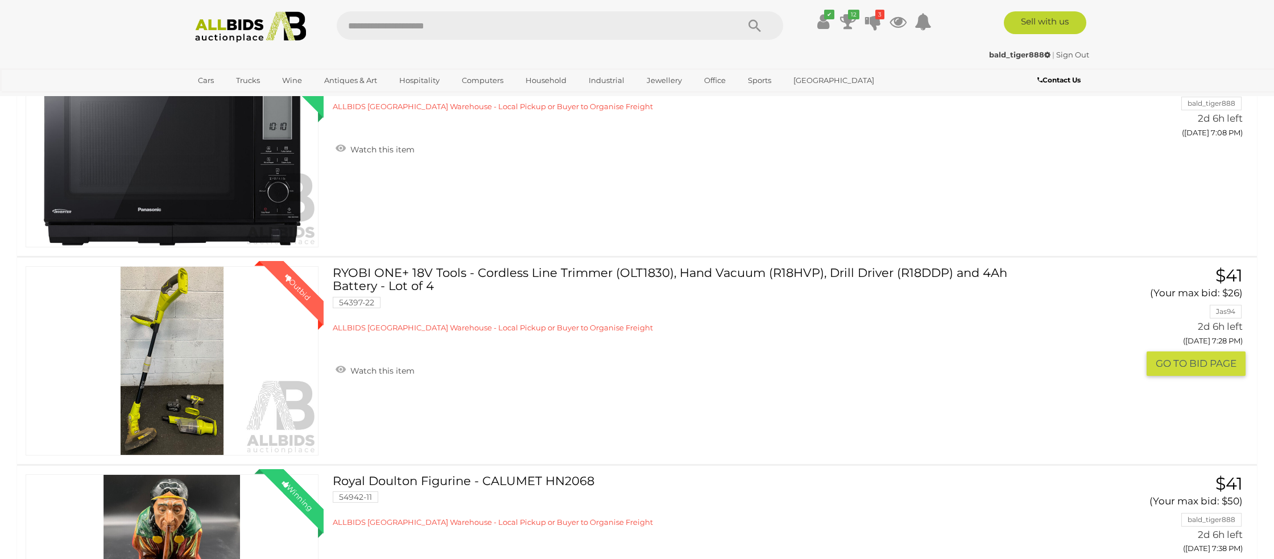
click at [203, 347] on link "Winning Outbid" at bounding box center [172, 360] width 293 height 189
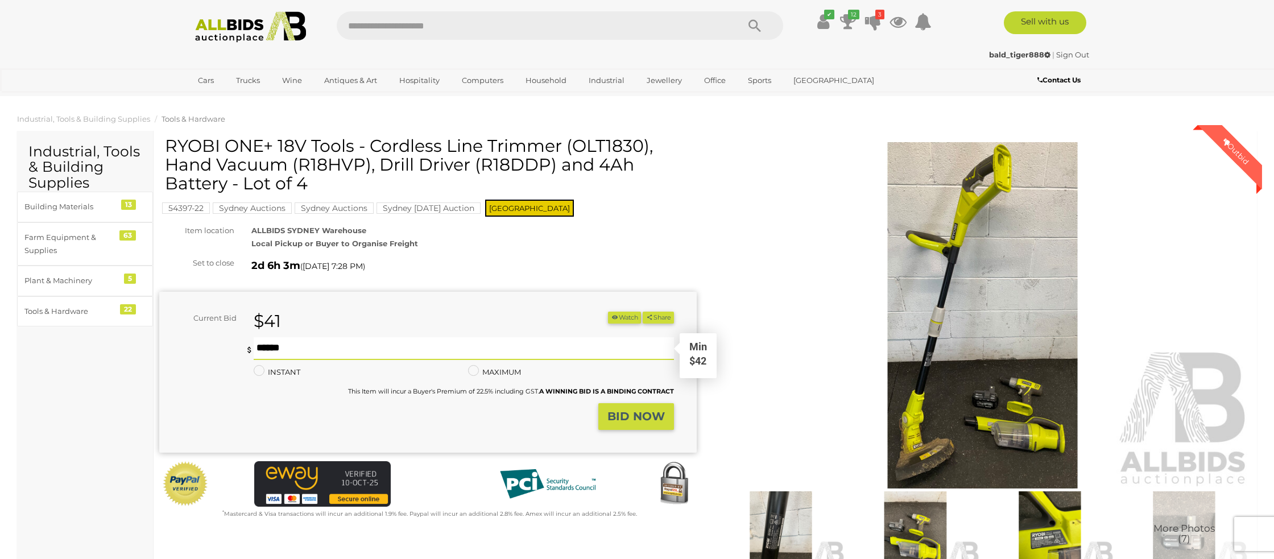
click at [275, 349] on input "text" at bounding box center [464, 348] width 420 height 23
type input "**"
click at [632, 418] on strong "BID NOW" at bounding box center [635, 416] width 57 height 14
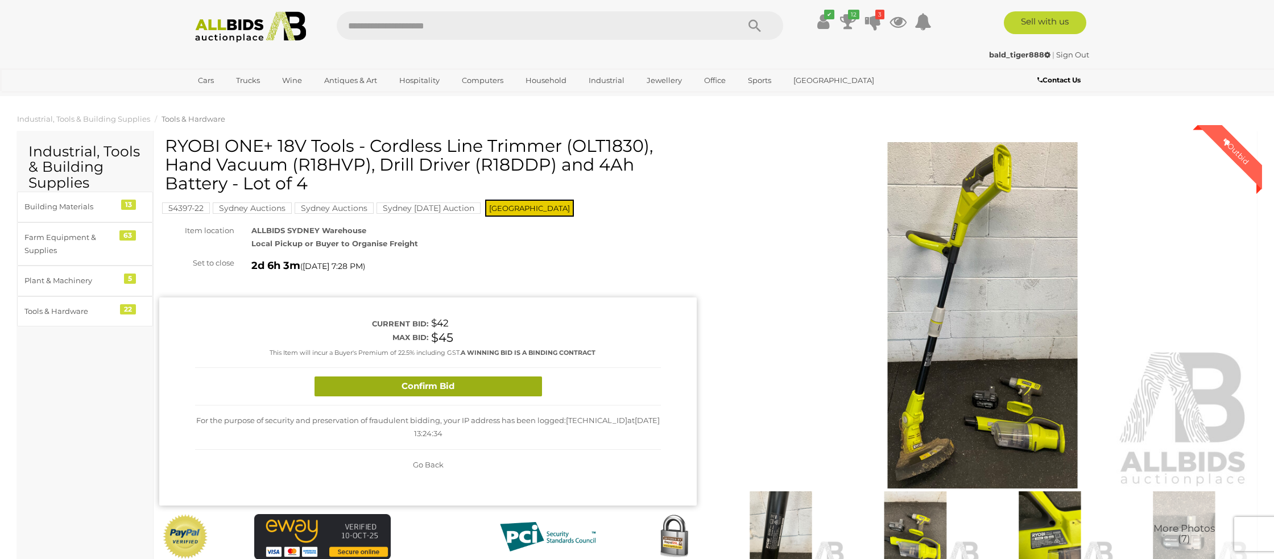
click at [506, 394] on button "Confirm Bid" at bounding box center [428, 386] width 227 height 20
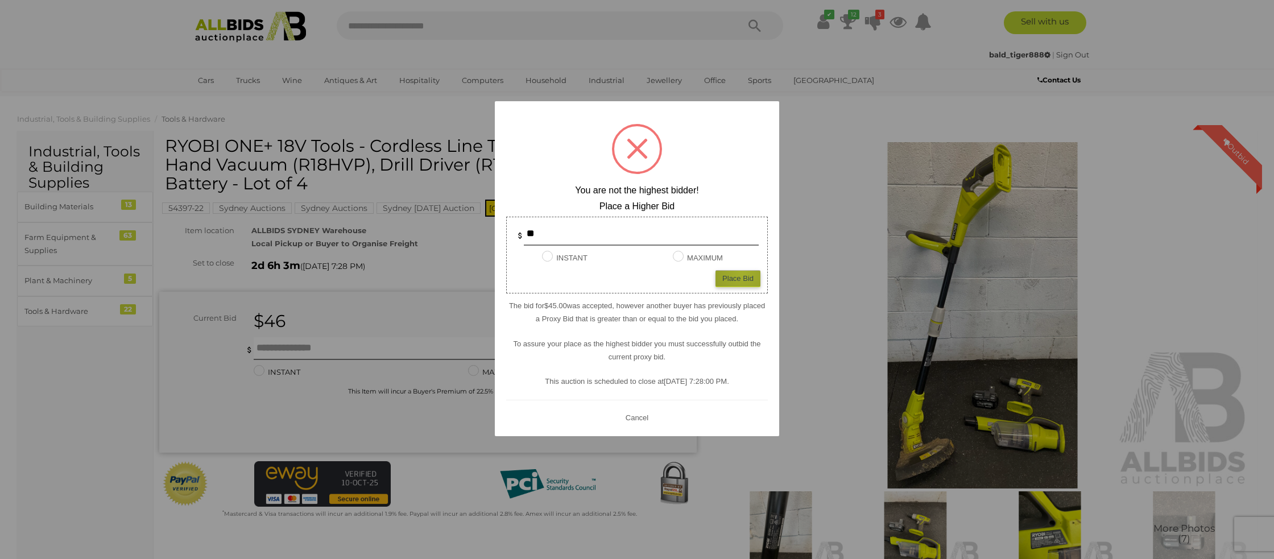
drag, startPoint x: 742, startPoint y: 272, endPoint x: 735, endPoint y: 272, distance: 7.4
click at [740, 272] on div "Place Bid" at bounding box center [737, 278] width 45 height 16
type input "**"
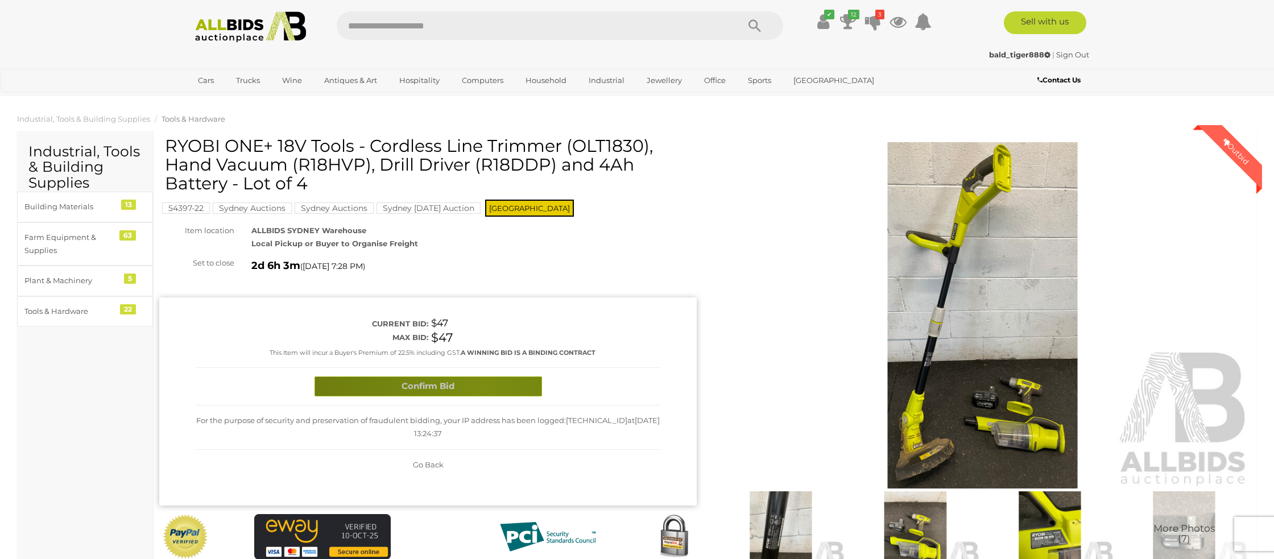
click at [482, 388] on button "Confirm Bid" at bounding box center [428, 386] width 227 height 20
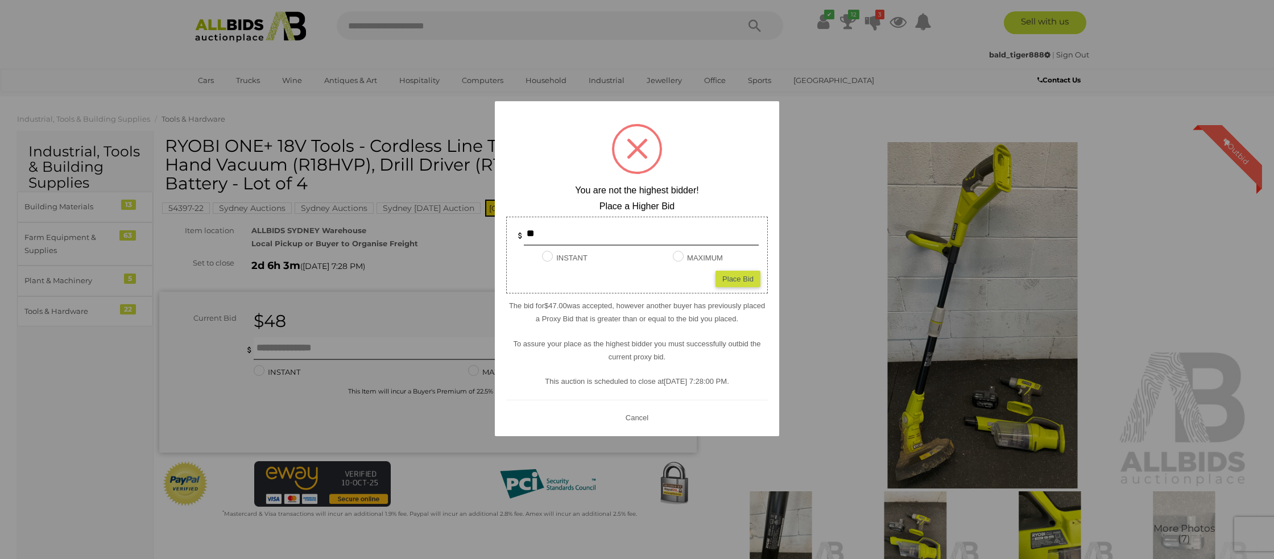
drag, startPoint x: 640, startPoint y: 419, endPoint x: 633, endPoint y: 417, distance: 7.0
click at [633, 417] on button "Cancel" at bounding box center [637, 417] width 30 height 14
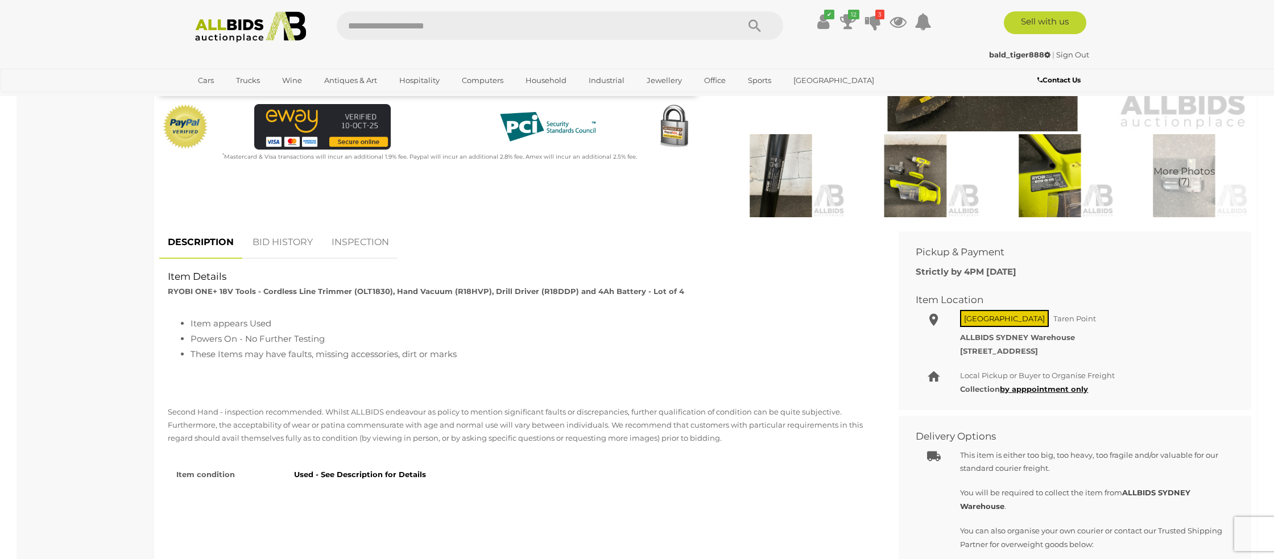
scroll to position [368, 0]
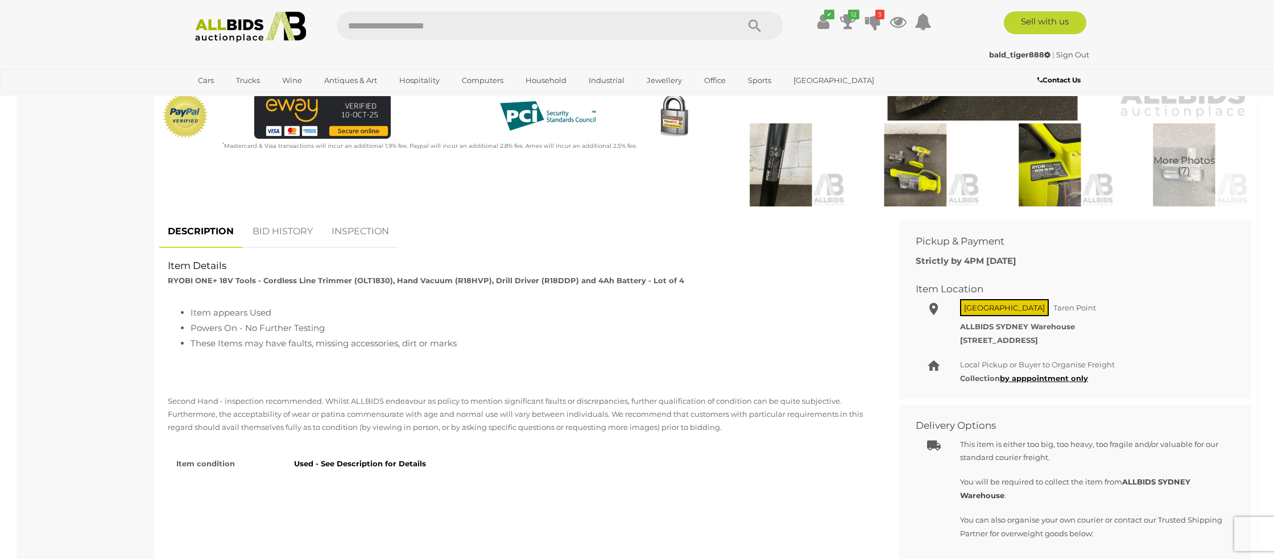
click at [279, 231] on link "BID HISTORY" at bounding box center [282, 232] width 77 height 34
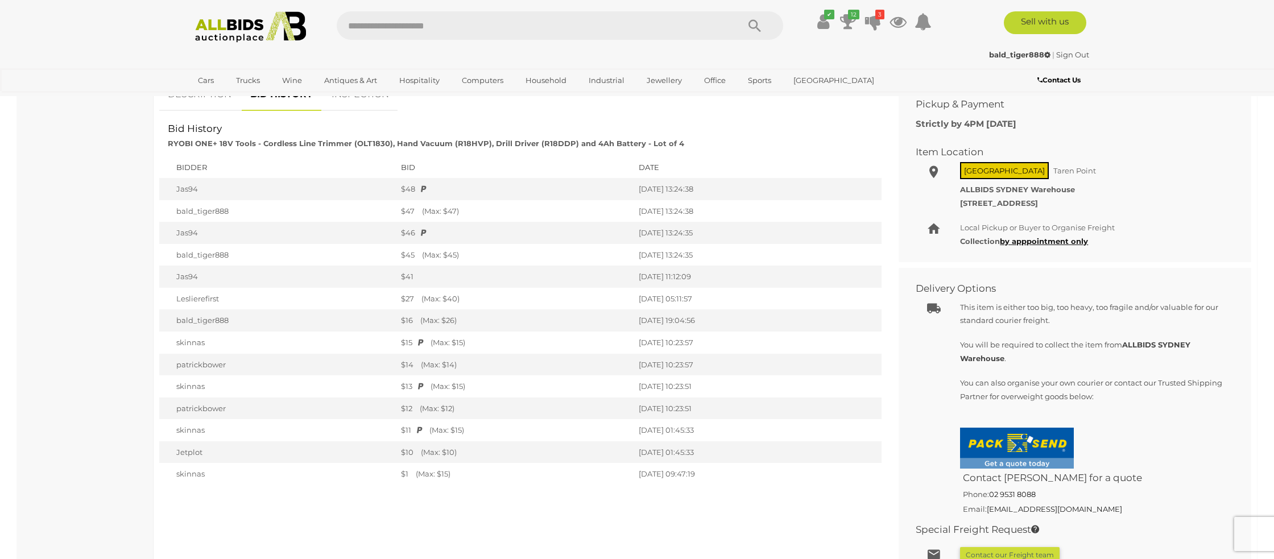
scroll to position [0, 0]
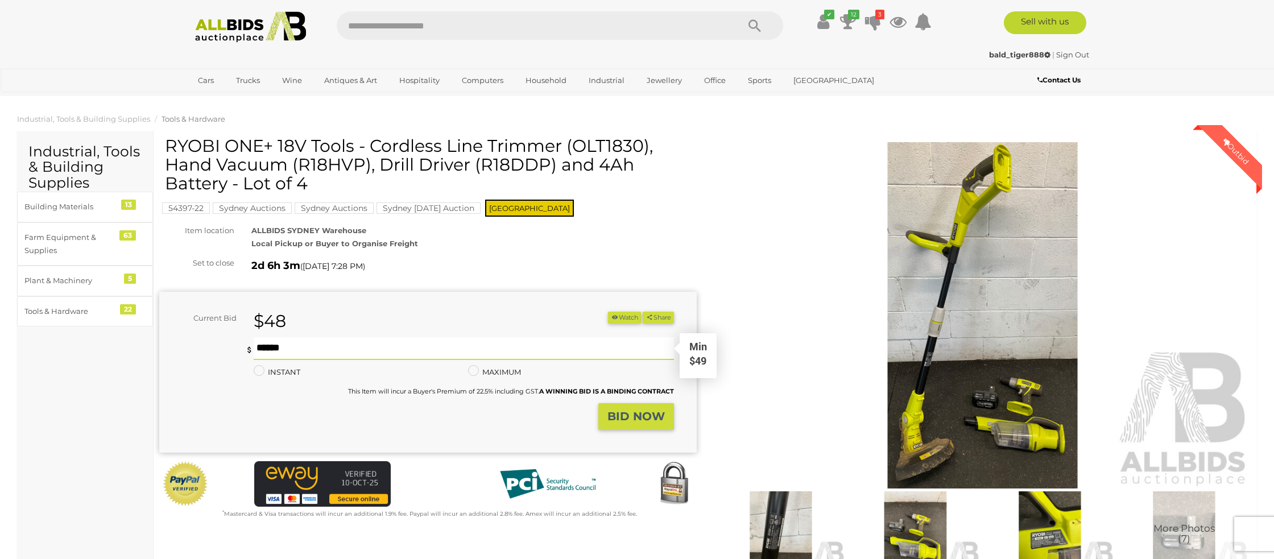
click at [293, 350] on input "text" at bounding box center [464, 348] width 420 height 23
type input "**"
click at [613, 412] on strong "BID NOW" at bounding box center [635, 416] width 57 height 14
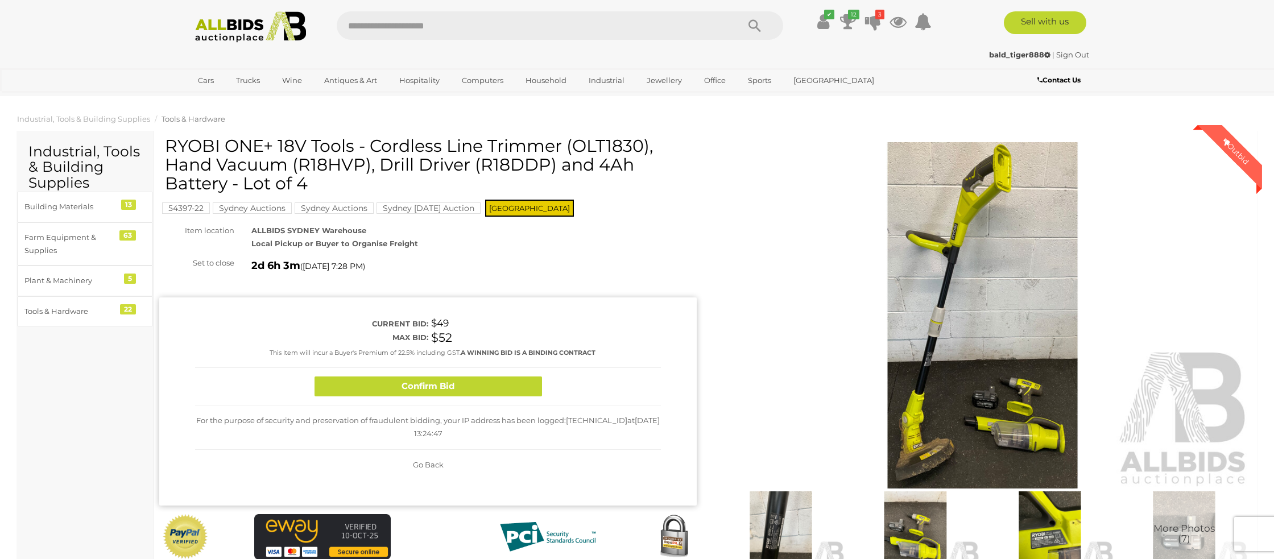
click at [496, 384] on button "Confirm Bid" at bounding box center [428, 386] width 227 height 20
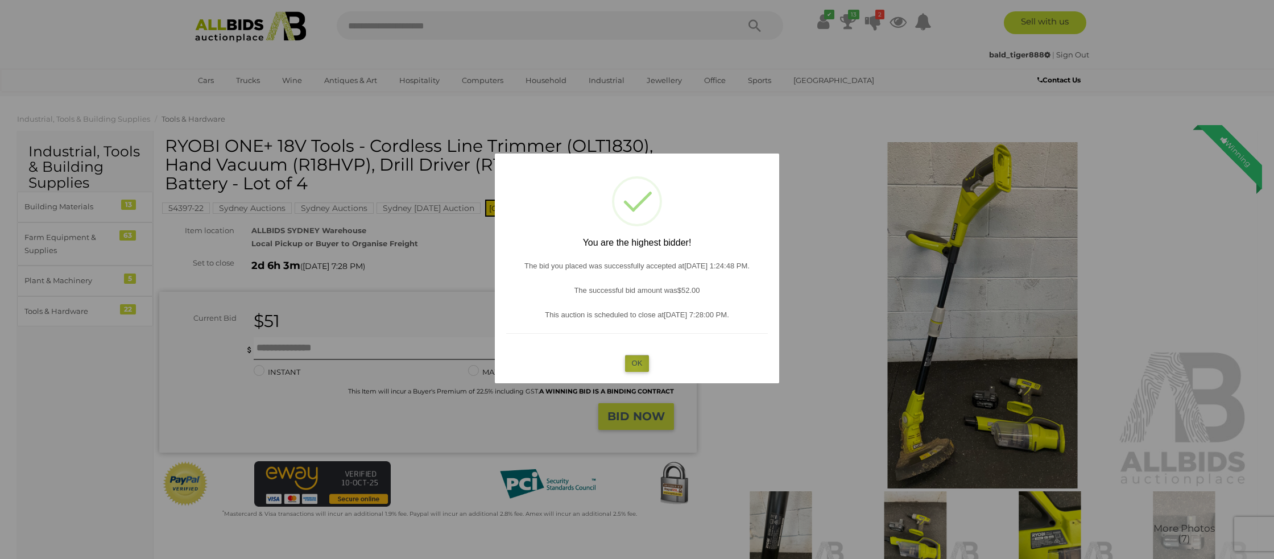
drag, startPoint x: 635, startPoint y: 366, endPoint x: 616, endPoint y: 365, distance: 18.8
click at [634, 366] on button "OK" at bounding box center [637, 363] width 24 height 16
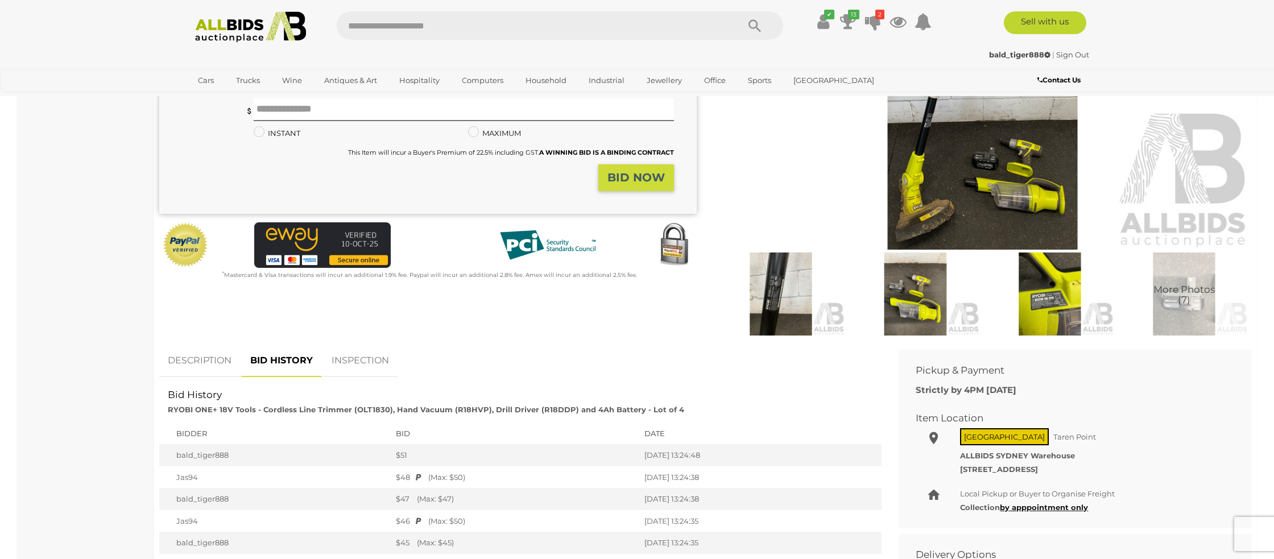
scroll to position [245, 0]
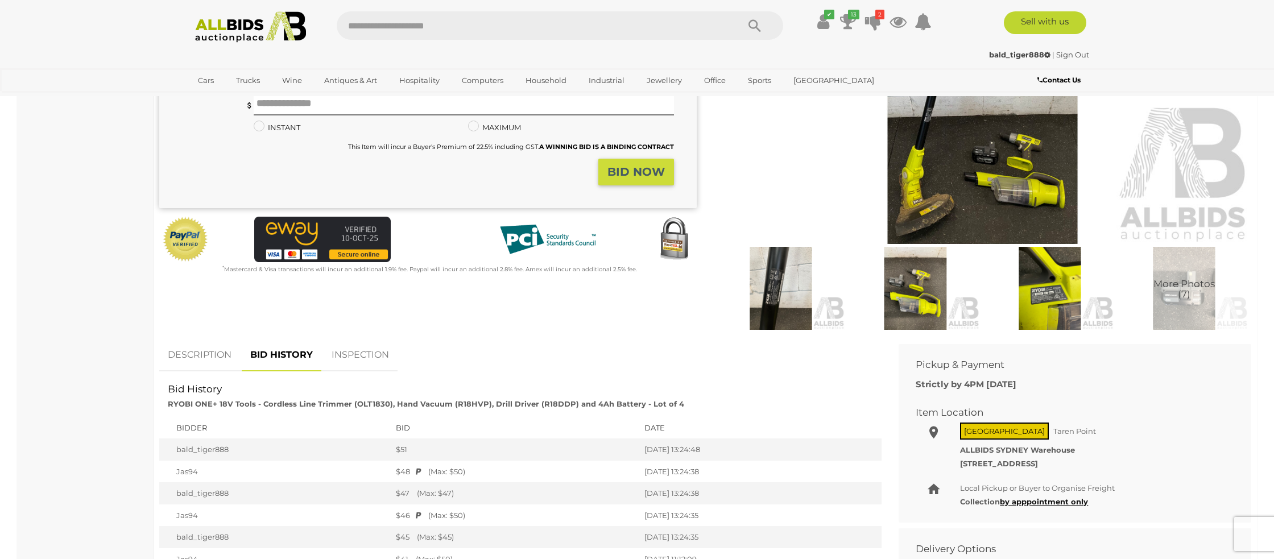
click at [196, 356] on link "DESCRIPTION" at bounding box center [199, 355] width 81 height 34
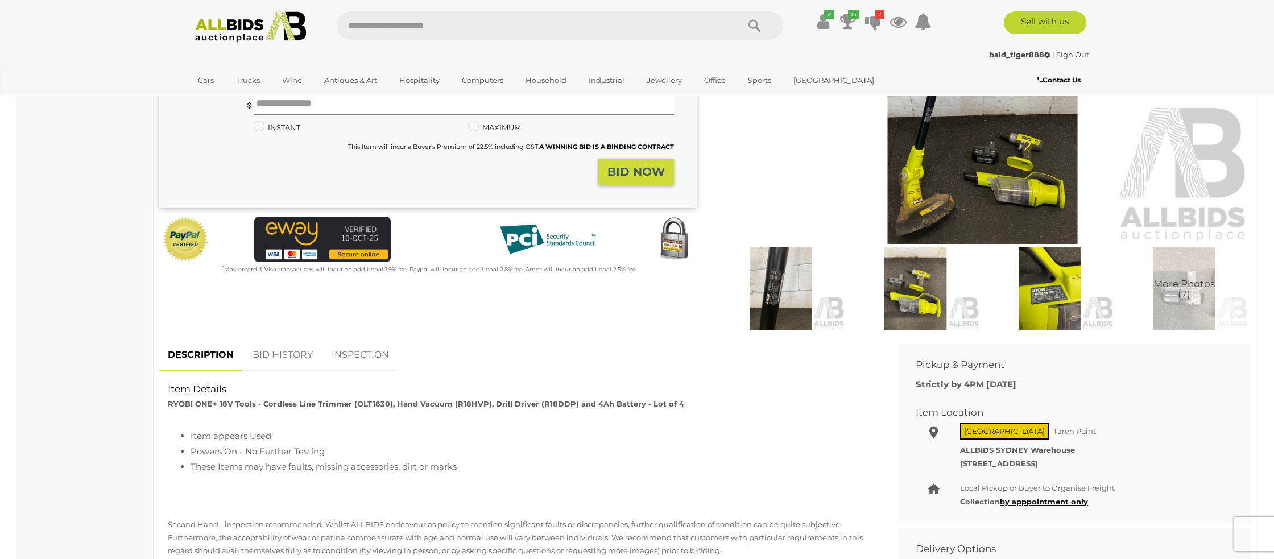
click at [266, 353] on link "BID HISTORY" at bounding box center [282, 355] width 77 height 34
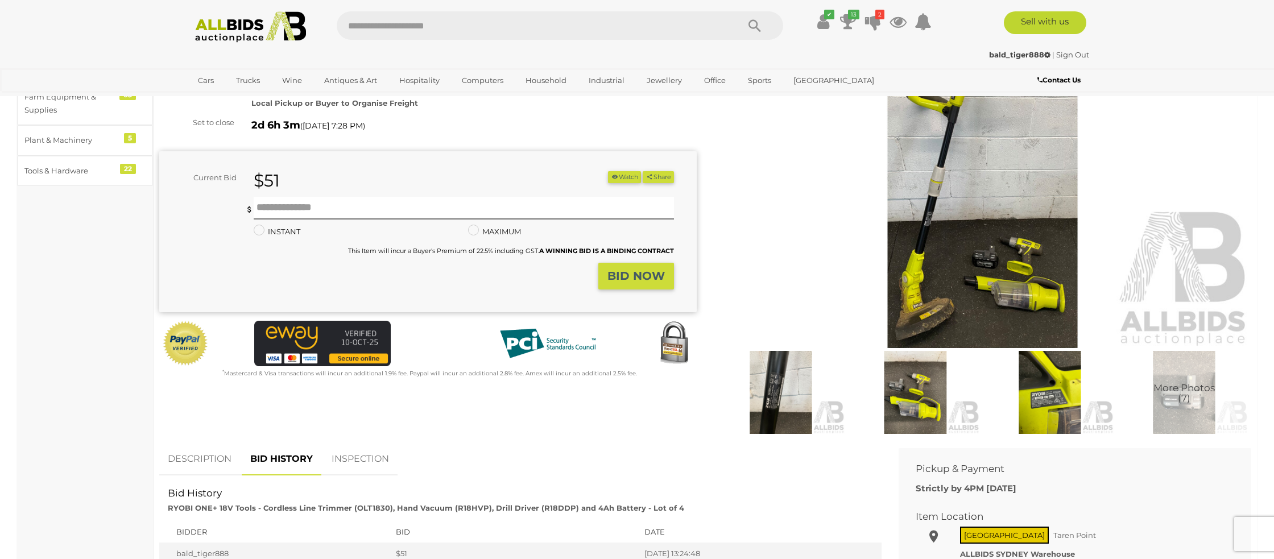
scroll to position [0, 0]
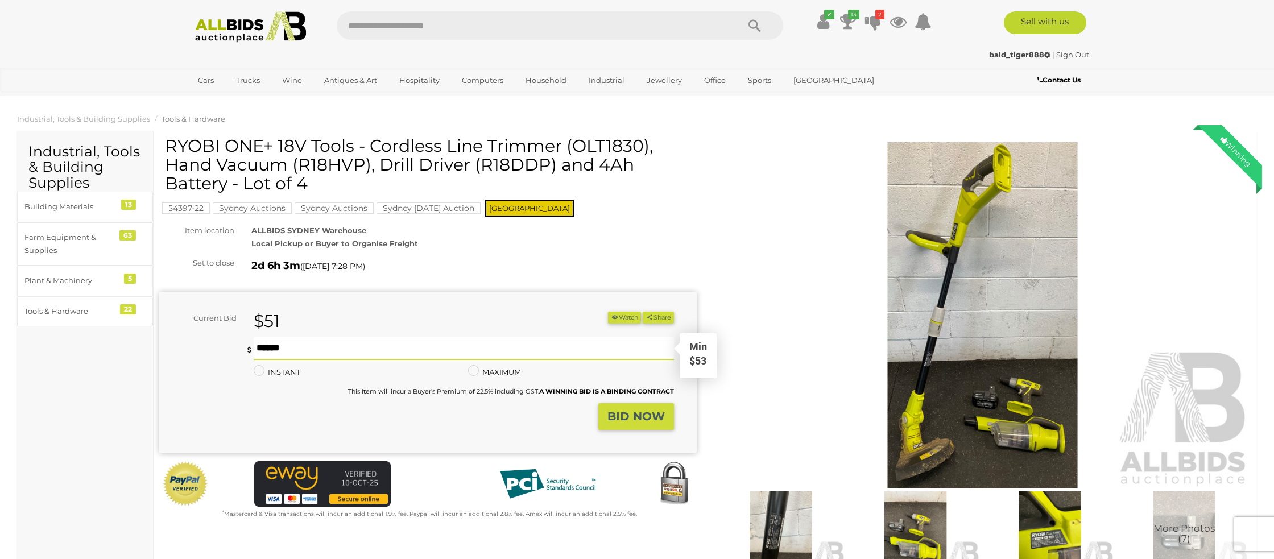
click at [267, 347] on input "text" at bounding box center [464, 348] width 420 height 23
type input "**"
click at [658, 412] on strong "BID NOW" at bounding box center [635, 416] width 57 height 14
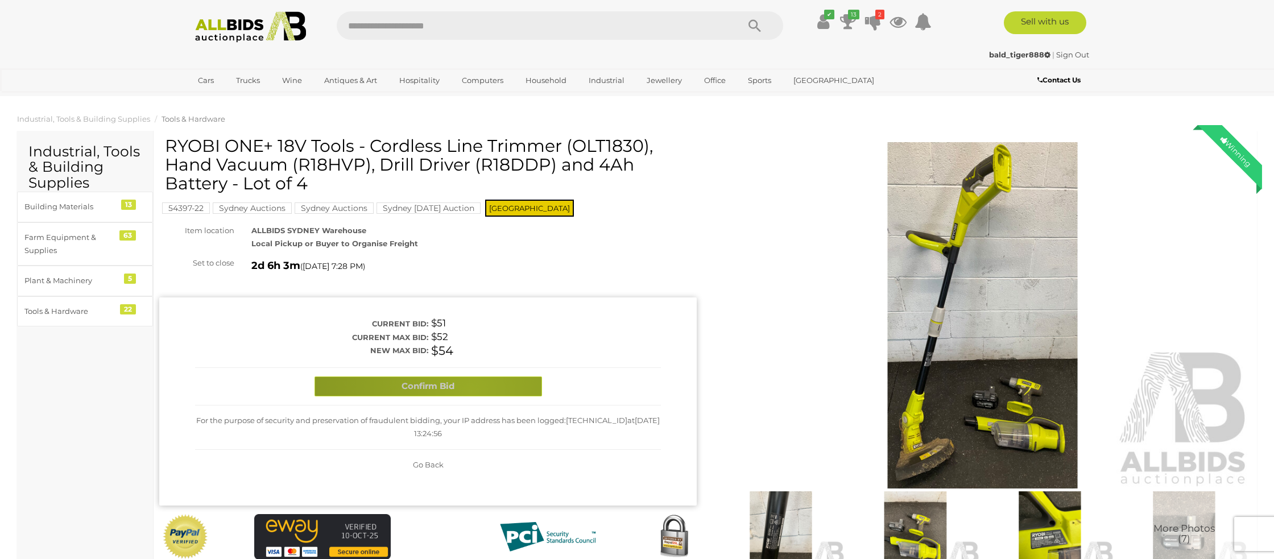
click at [470, 391] on button "Confirm Bid" at bounding box center [428, 386] width 227 height 20
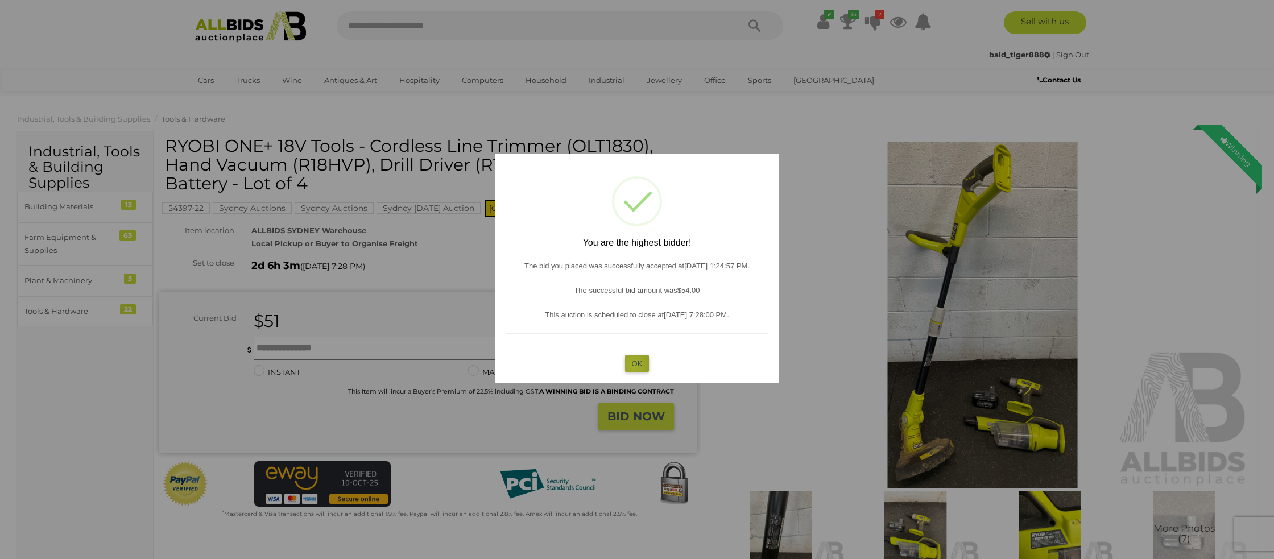
click at [633, 365] on button "OK" at bounding box center [637, 363] width 24 height 16
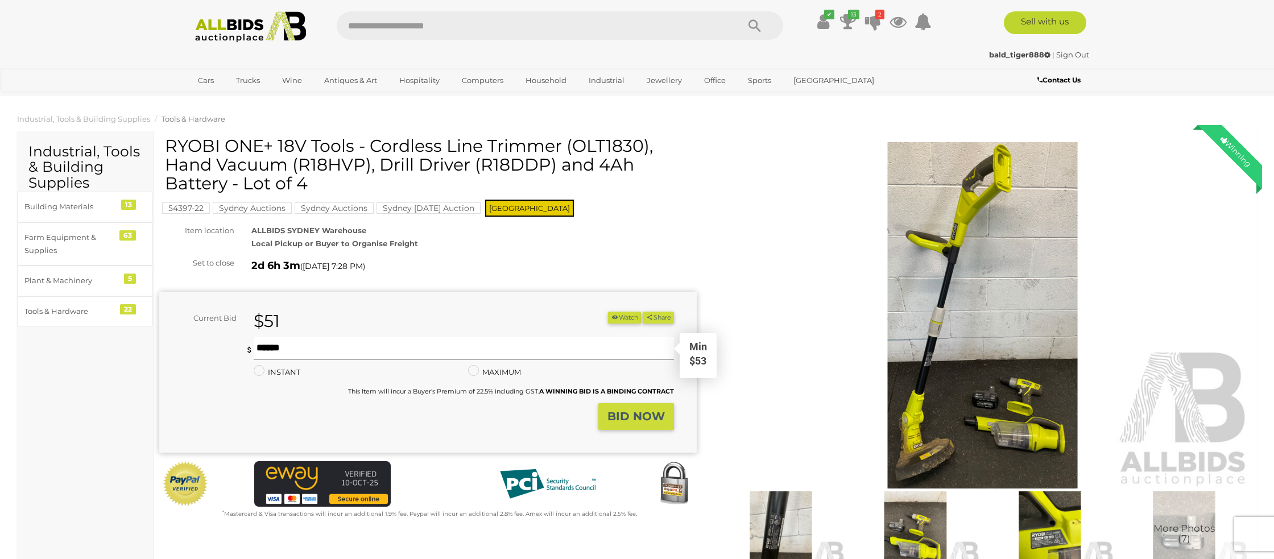
click at [292, 347] on input "text" at bounding box center [464, 348] width 420 height 23
type input "**"
click at [663, 423] on strong "BID NOW" at bounding box center [635, 416] width 57 height 14
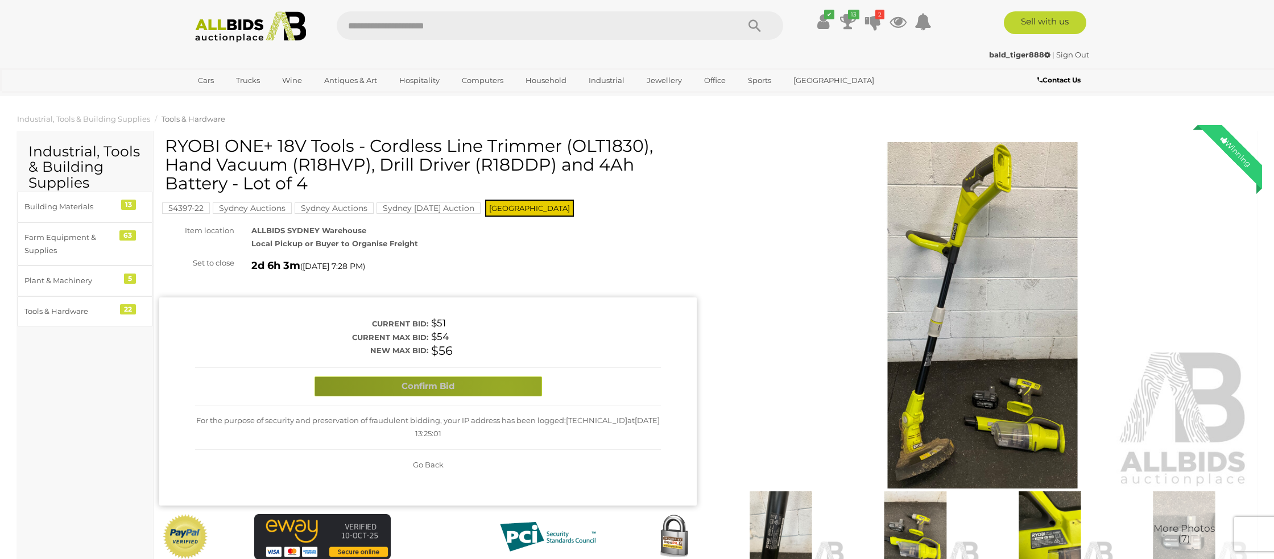
click at [507, 389] on button "Confirm Bid" at bounding box center [428, 386] width 227 height 20
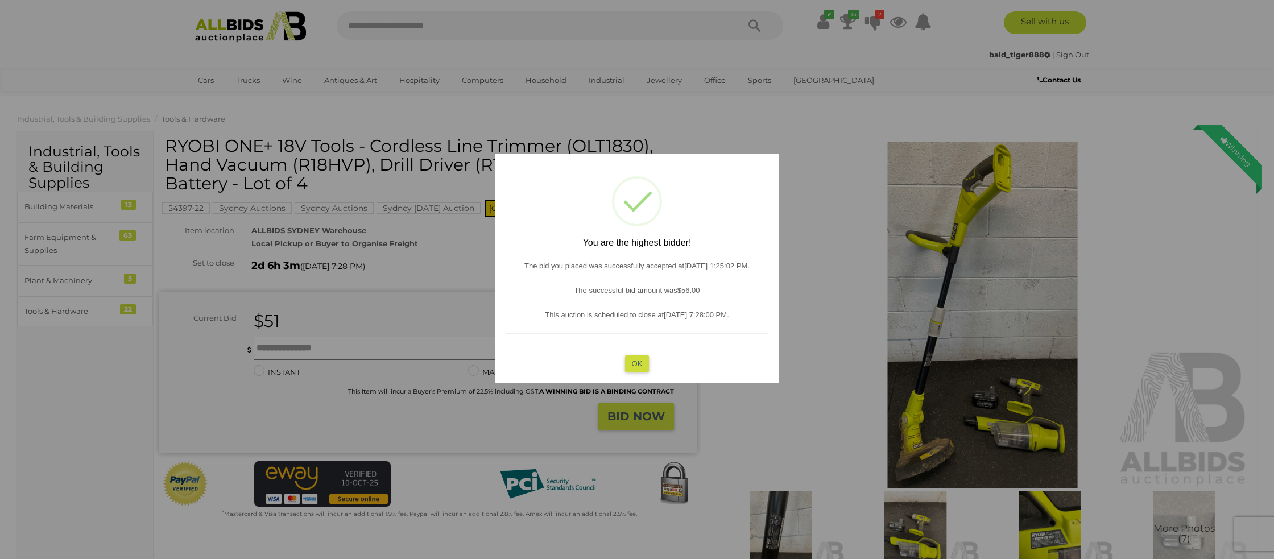
drag, startPoint x: 634, startPoint y: 375, endPoint x: 618, endPoint y: 366, distance: 18.3
click at [632, 374] on div "? ! i You are the highest bidder! The bid you placed was successfully accepted …" at bounding box center [637, 269] width 284 height 230
drag, startPoint x: 636, startPoint y: 363, endPoint x: 626, endPoint y: 360, distance: 10.6
click at [634, 362] on button "OK" at bounding box center [637, 363] width 24 height 16
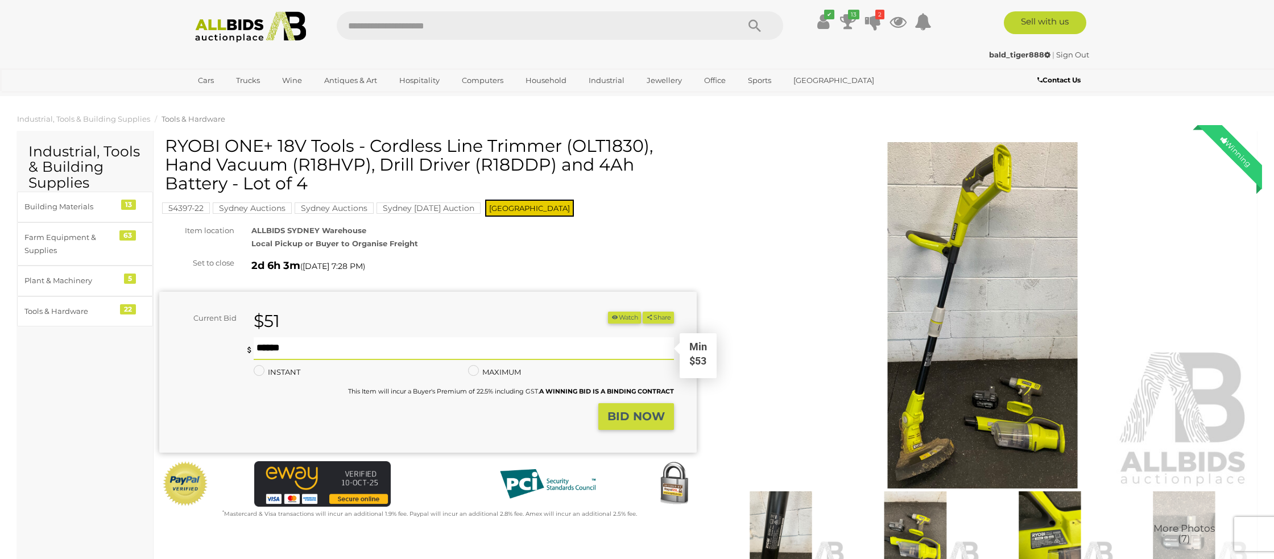
click at [309, 347] on input "text" at bounding box center [464, 348] width 420 height 23
type input "**"
click at [623, 413] on strong "BID NOW" at bounding box center [635, 416] width 57 height 14
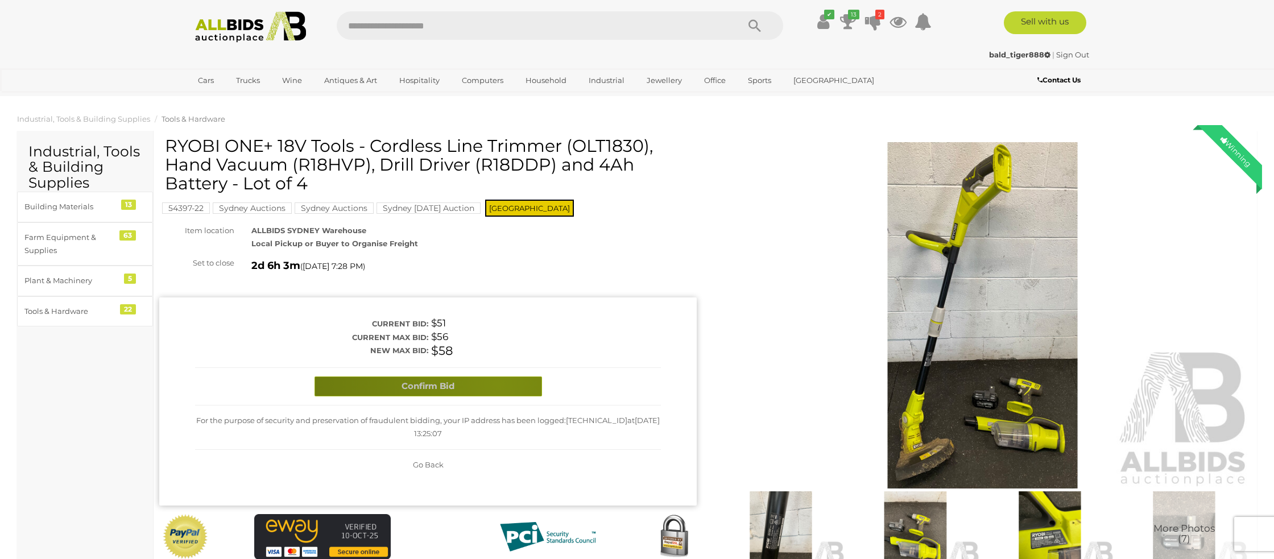
click at [497, 384] on button "Confirm Bid" at bounding box center [428, 386] width 227 height 20
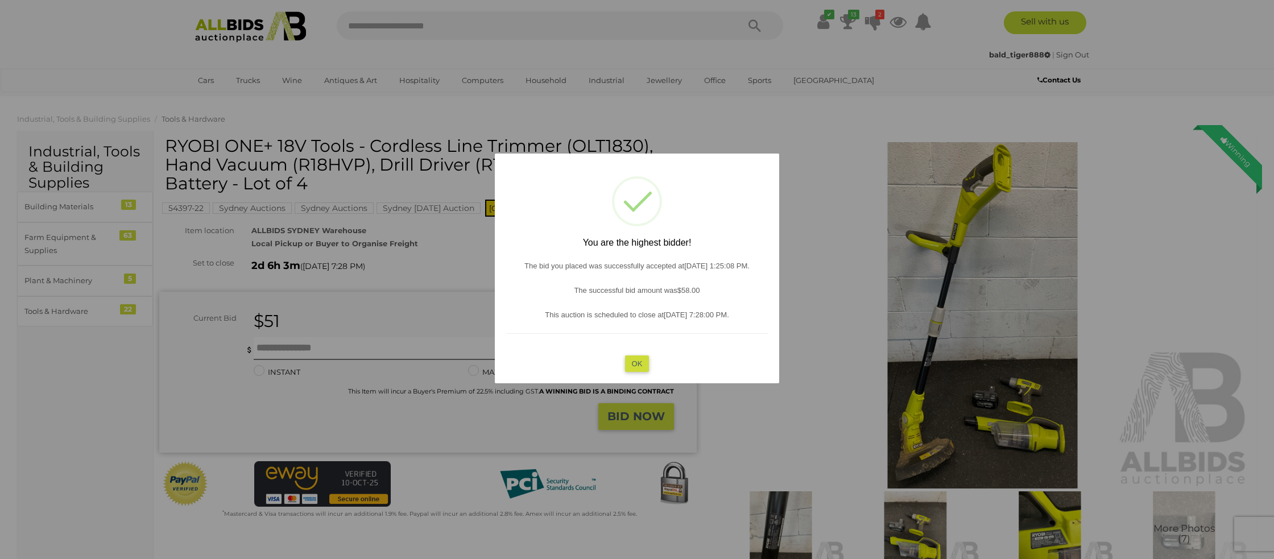
click at [634, 359] on button "OK" at bounding box center [637, 363] width 24 height 16
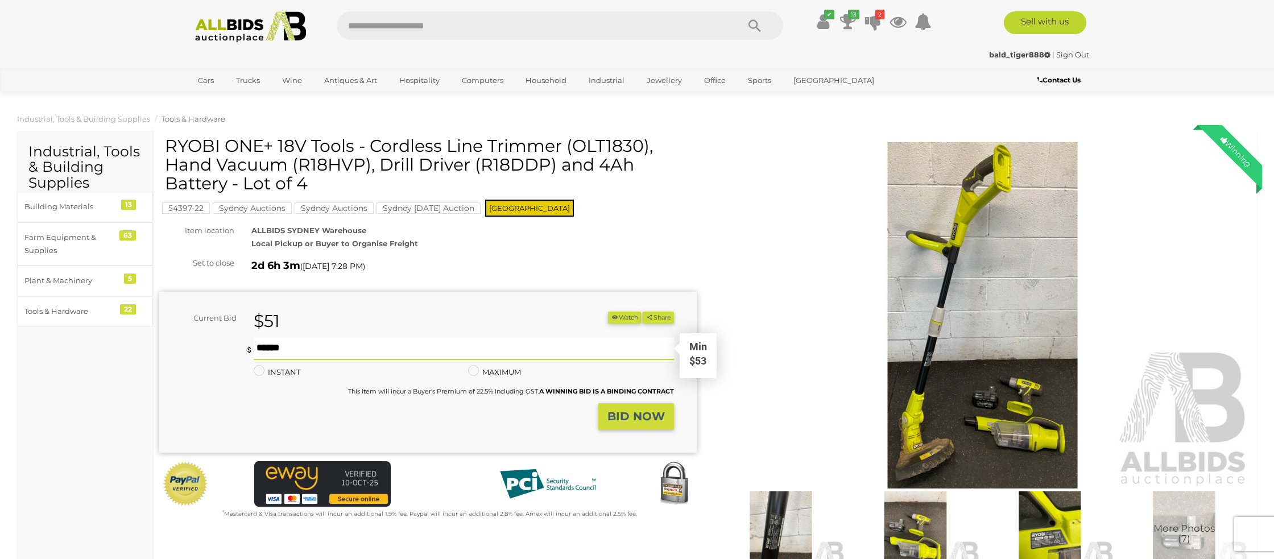
click at [350, 344] on input "text" at bounding box center [464, 348] width 420 height 23
type input "**"
click at [627, 417] on strong "BID NOW" at bounding box center [635, 416] width 57 height 14
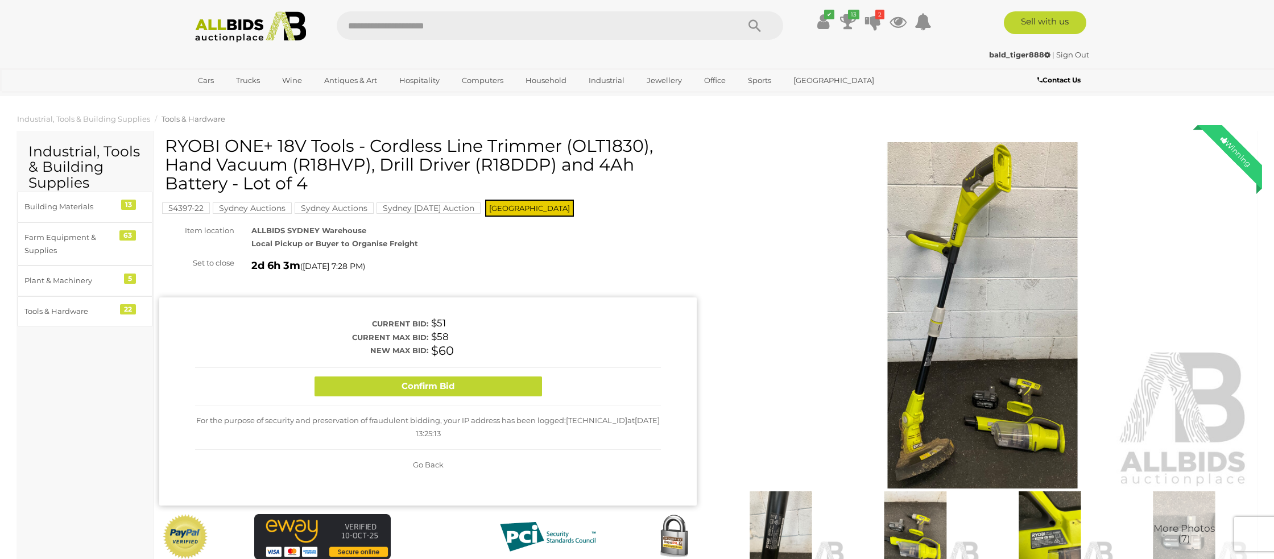
click at [494, 391] on button "Confirm Bid" at bounding box center [428, 386] width 227 height 20
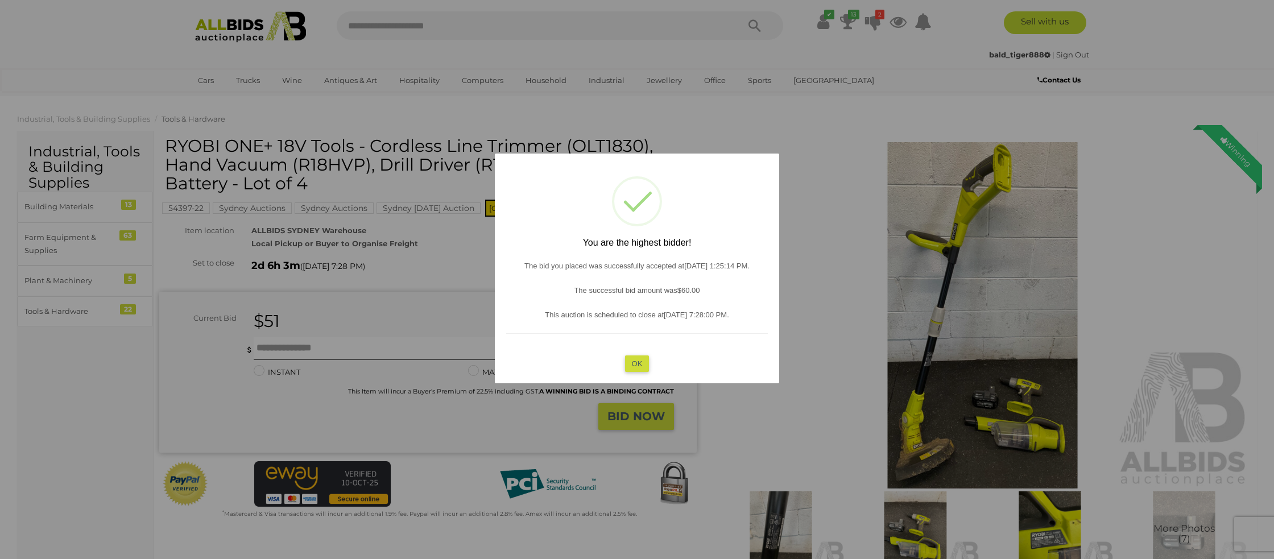
drag, startPoint x: 631, startPoint y: 363, endPoint x: 539, endPoint y: 367, distance: 92.2
click at [628, 363] on button "OK" at bounding box center [637, 363] width 24 height 16
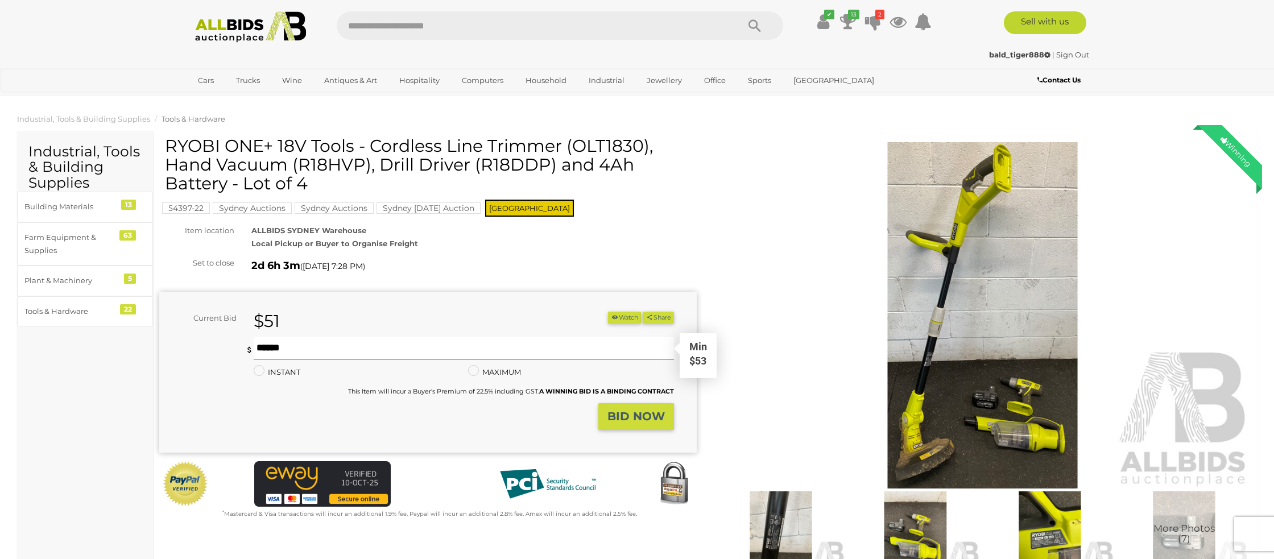
click at [313, 352] on input "text" at bounding box center [464, 348] width 420 height 23
type input "**"
click at [627, 412] on strong "BID NOW" at bounding box center [635, 416] width 57 height 14
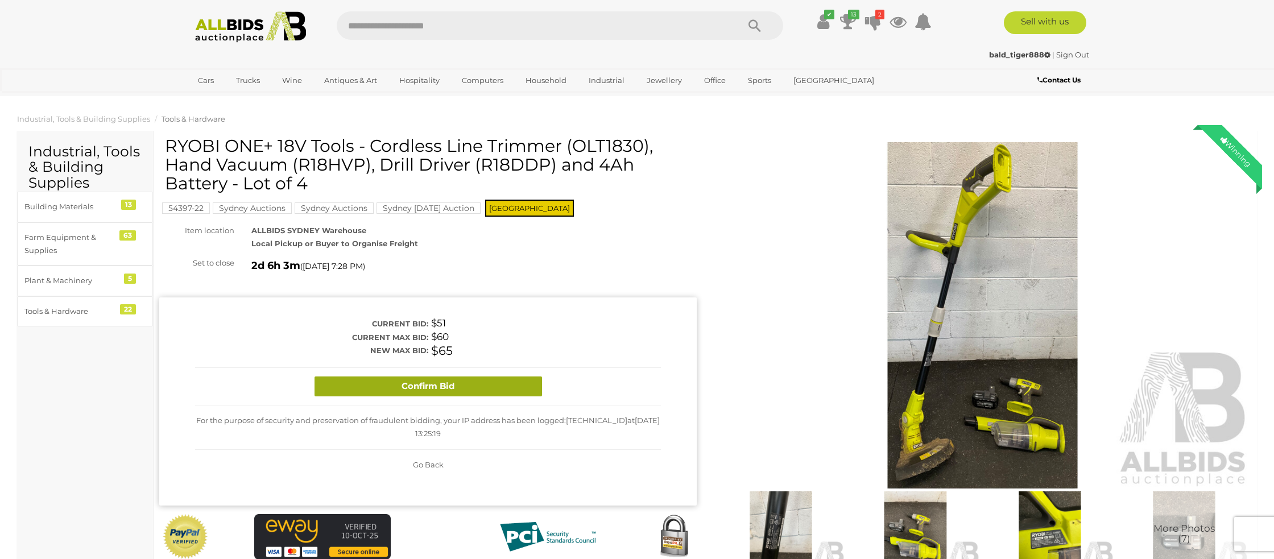
click at [442, 384] on button "Confirm Bid" at bounding box center [428, 386] width 227 height 20
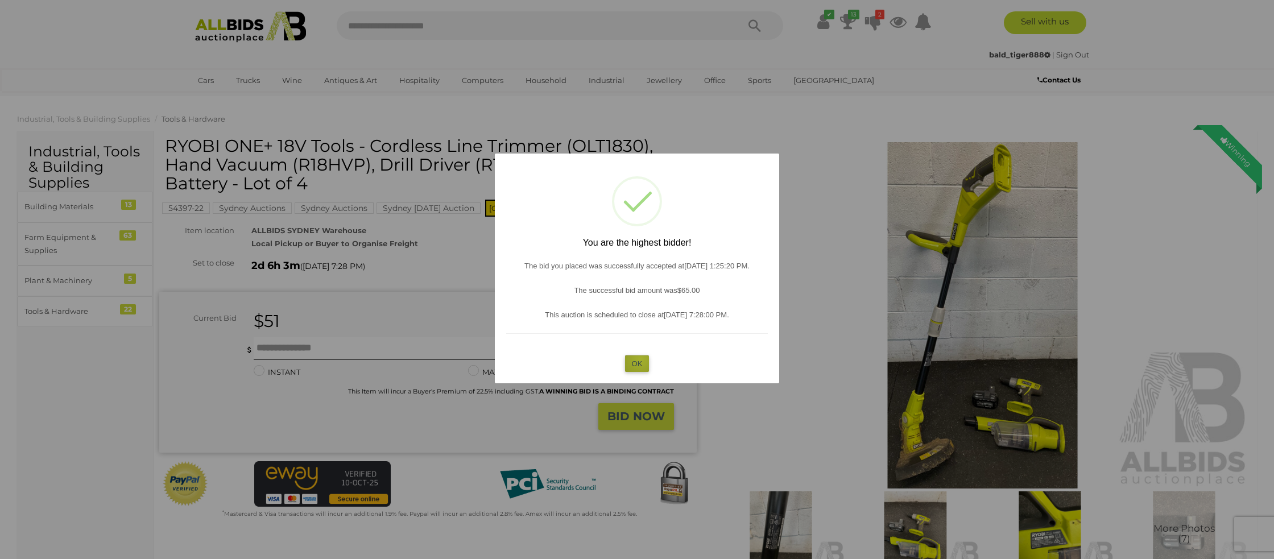
drag, startPoint x: 640, startPoint y: 359, endPoint x: 423, endPoint y: 369, distance: 218.0
click at [638, 359] on button "OK" at bounding box center [637, 363] width 24 height 16
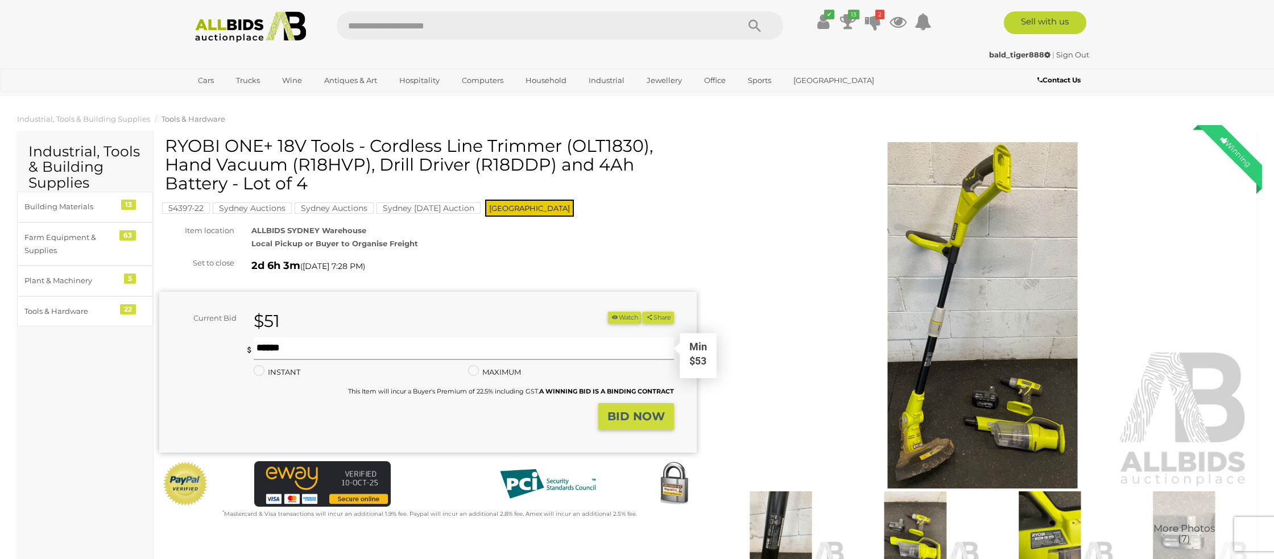
click at [271, 349] on input "text" at bounding box center [464, 348] width 420 height 23
type input "**"
click at [639, 415] on strong "BID NOW" at bounding box center [635, 416] width 57 height 14
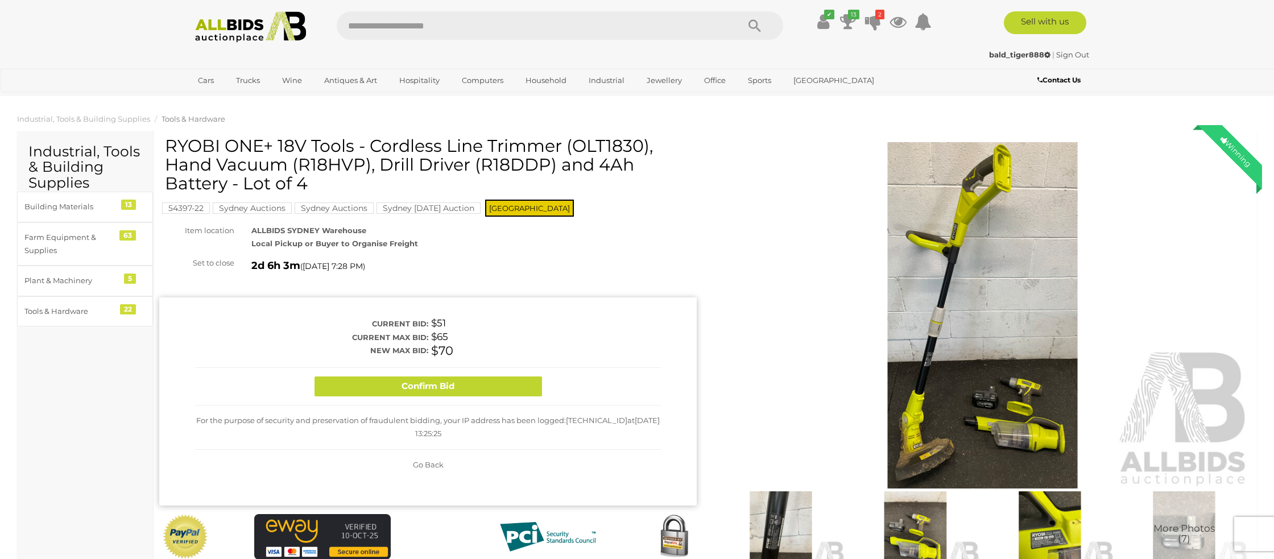
click at [500, 380] on button "Confirm Bid" at bounding box center [428, 386] width 227 height 20
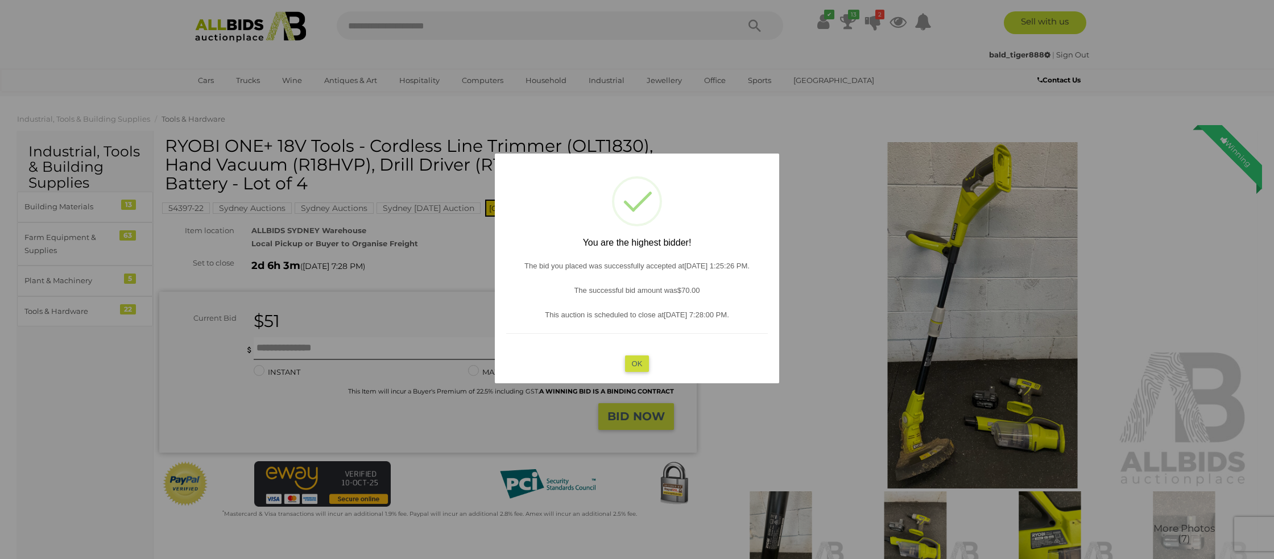
click at [630, 363] on button "OK" at bounding box center [637, 363] width 24 height 16
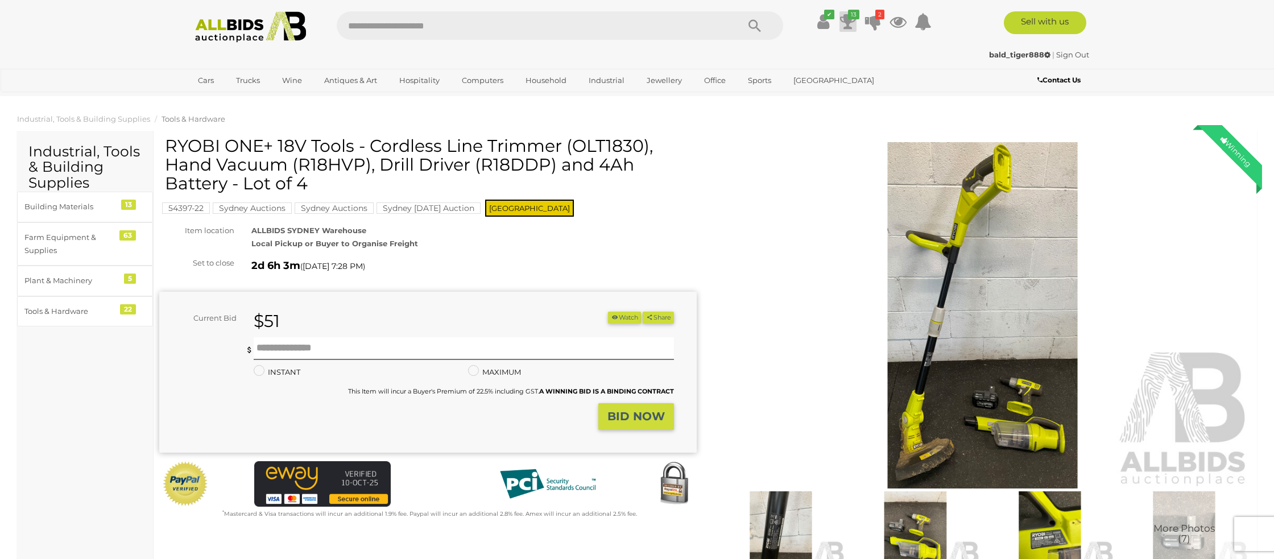
click at [843, 25] on icon at bounding box center [848, 21] width 16 height 20
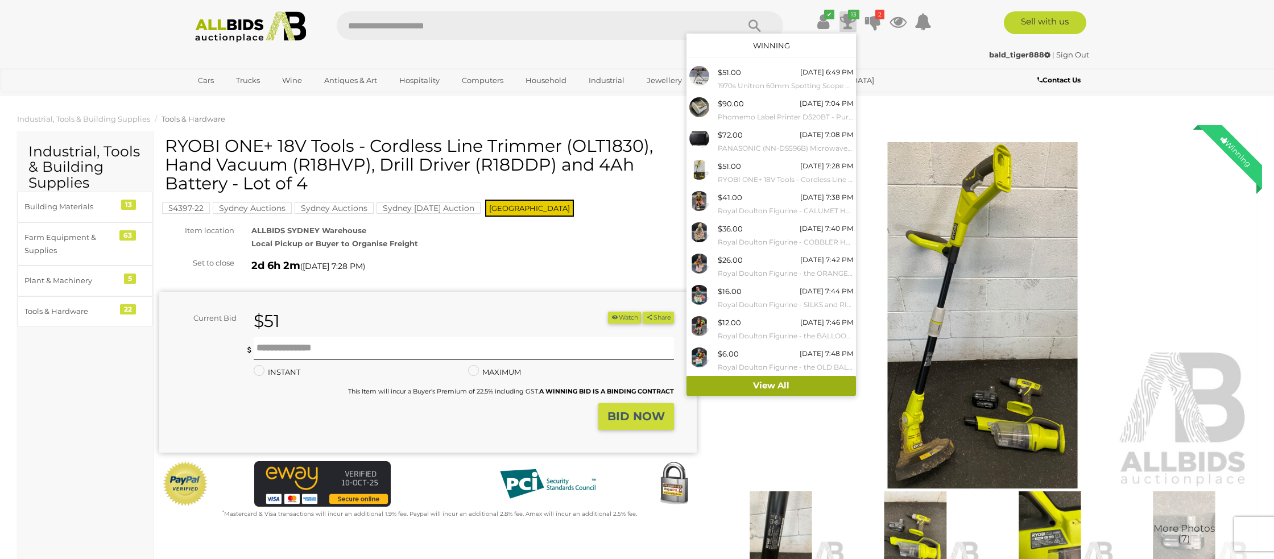
click at [783, 383] on link "View All" at bounding box center [770, 386] width 169 height 20
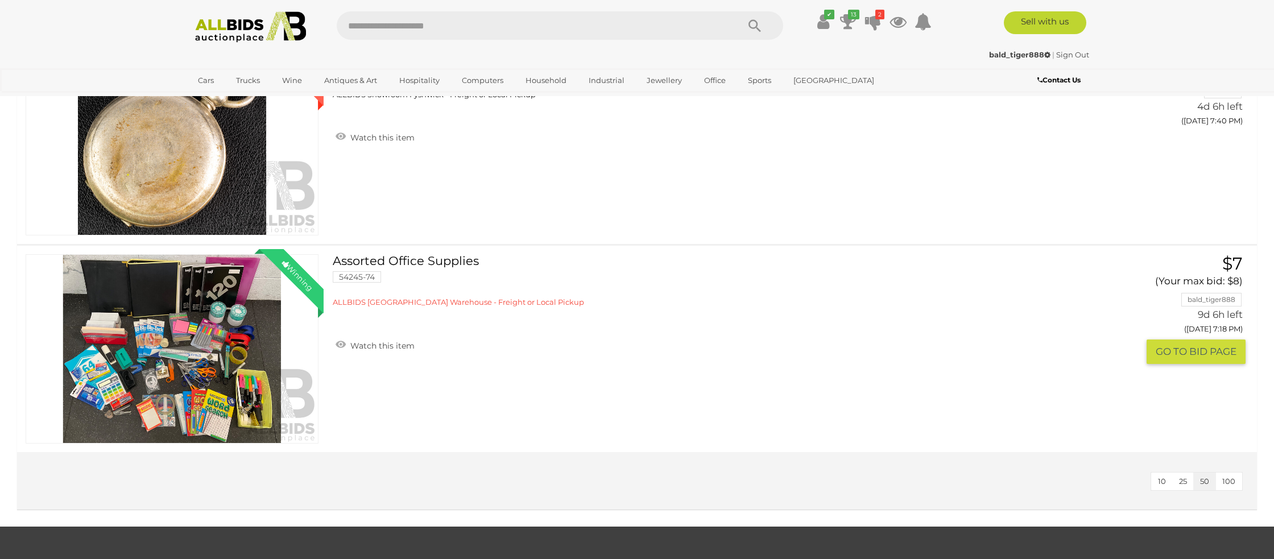
scroll to position [2912, 0]
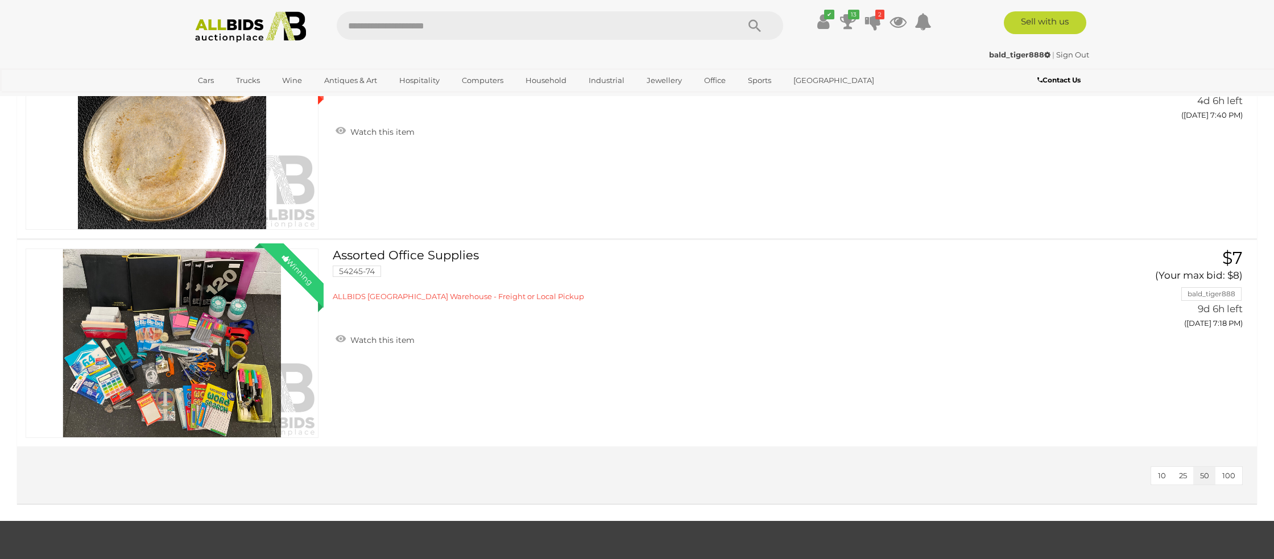
click at [1222, 474] on span "100" at bounding box center [1228, 475] width 13 height 9
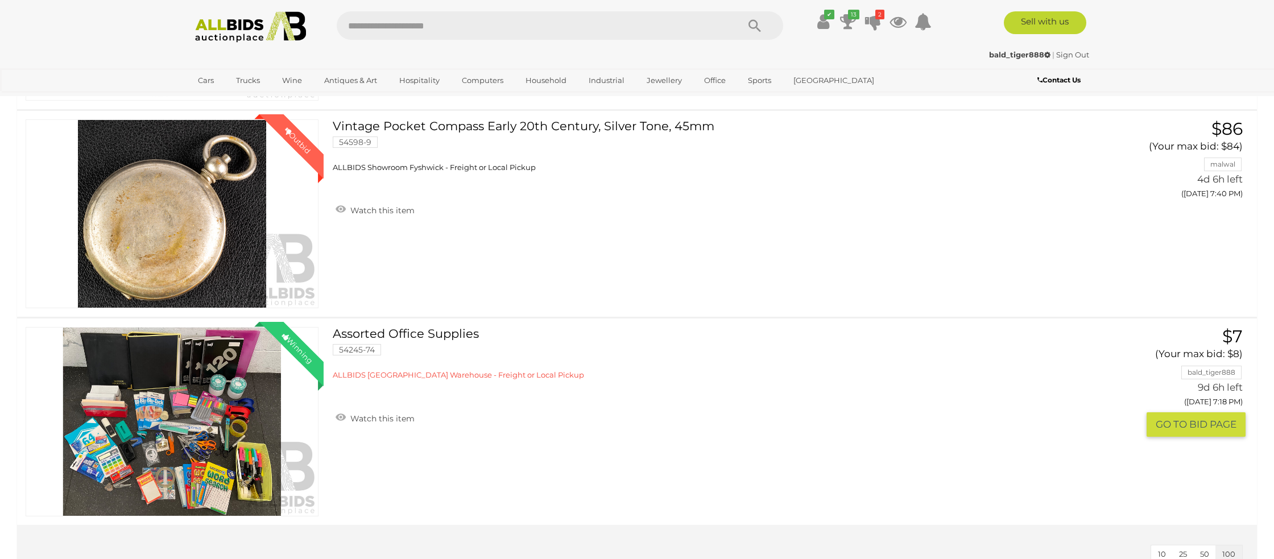
scroll to position [2852, 0]
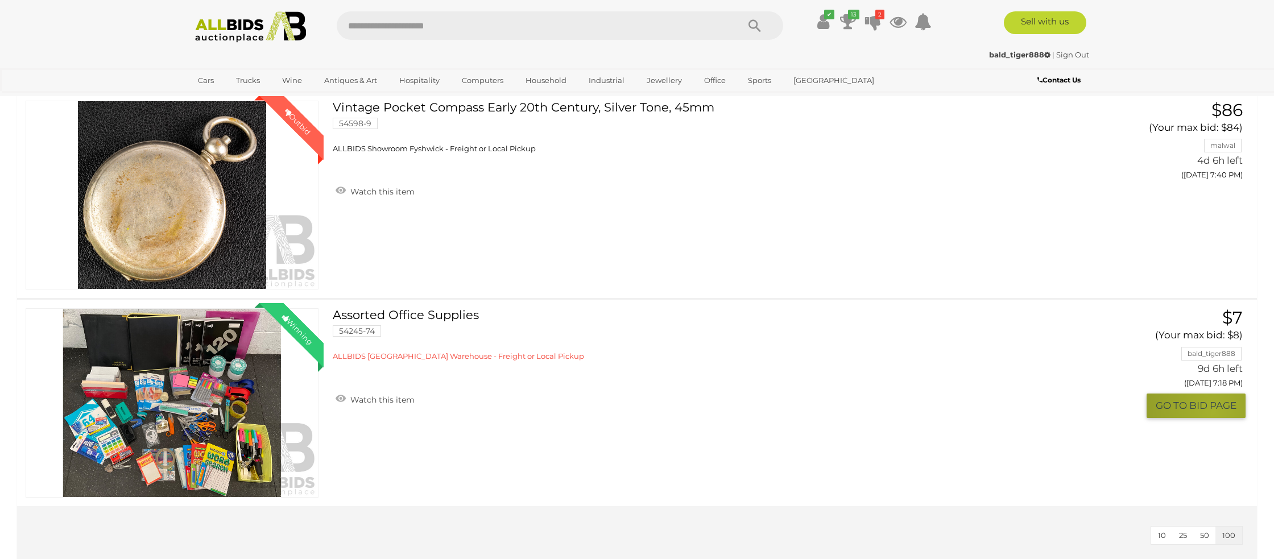
click at [1211, 413] on button "GO TO BID PAGE" at bounding box center [1196, 406] width 99 height 24
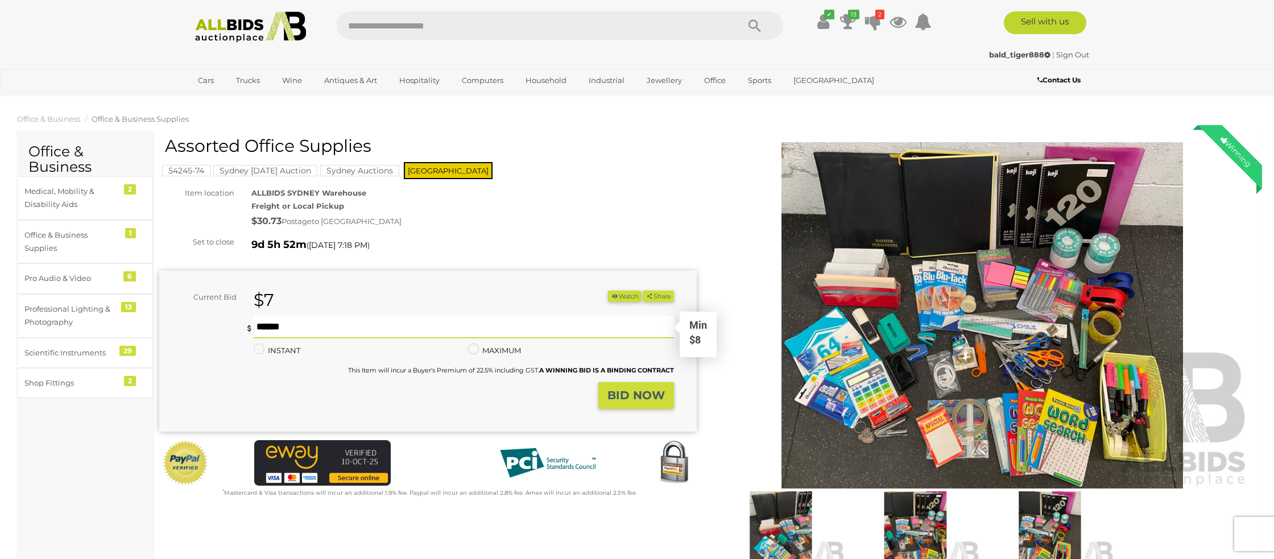
click at [313, 322] on input "text" at bounding box center [464, 327] width 420 height 23
type input "**"
click at [613, 392] on strong "BID NOW" at bounding box center [635, 395] width 57 height 14
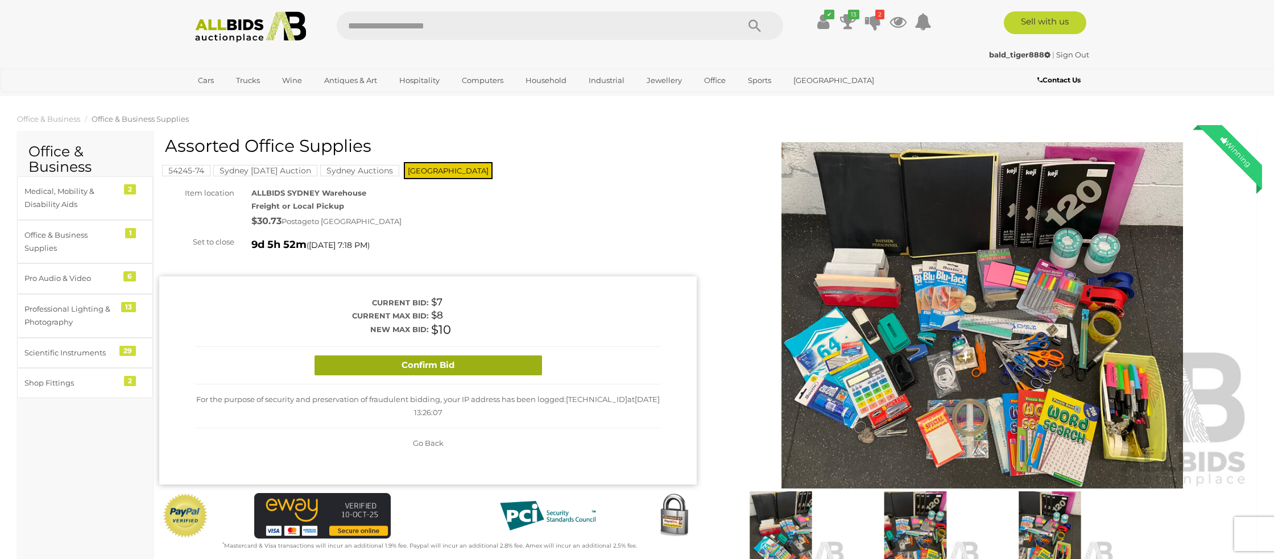
click at [458, 365] on button "Confirm Bid" at bounding box center [428, 365] width 227 height 20
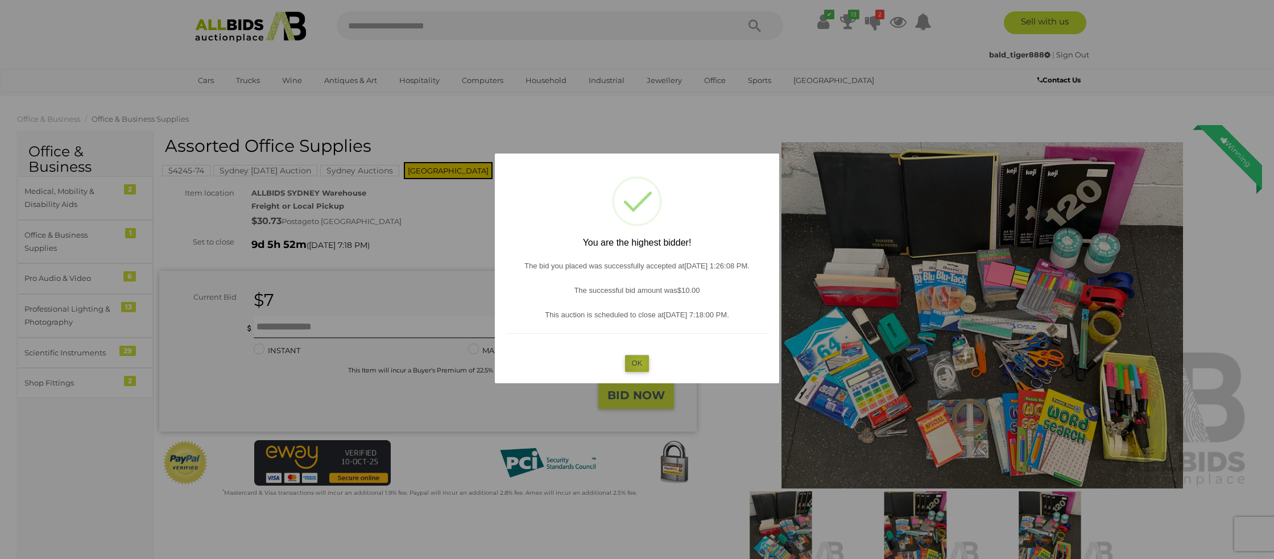
click at [640, 363] on button "OK" at bounding box center [637, 363] width 24 height 16
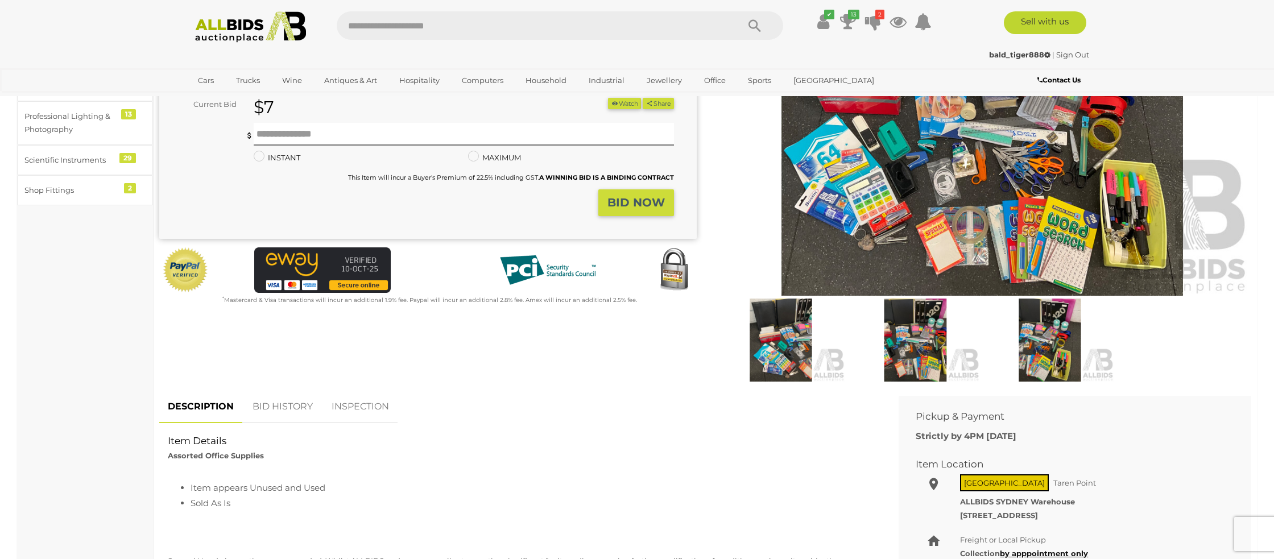
scroll to position [194, 0]
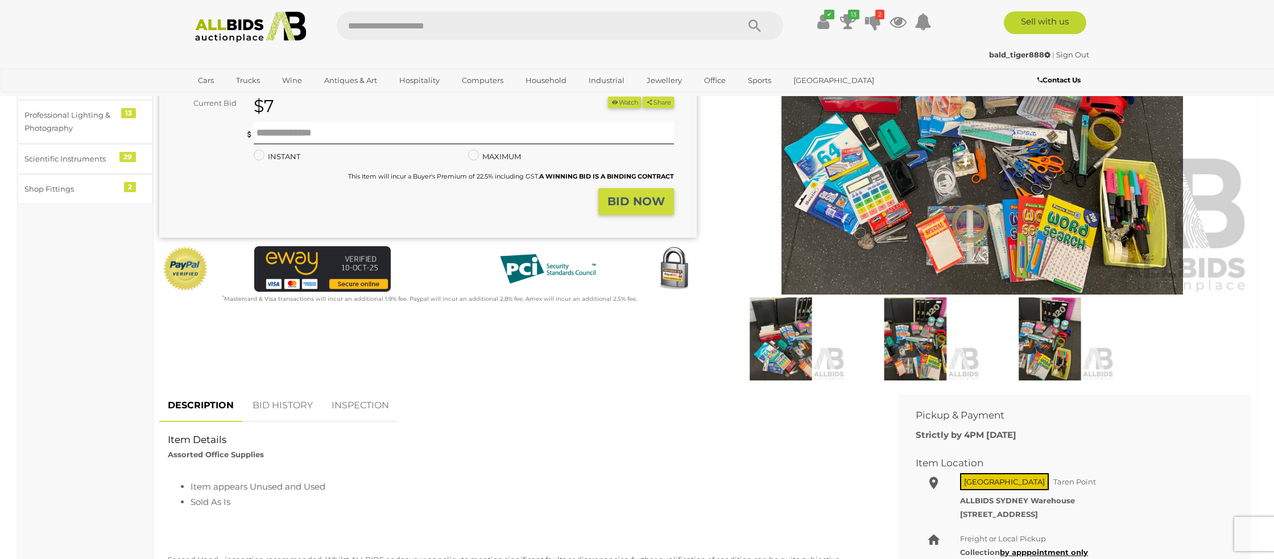
click at [285, 405] on link "BID HISTORY" at bounding box center [282, 406] width 77 height 34
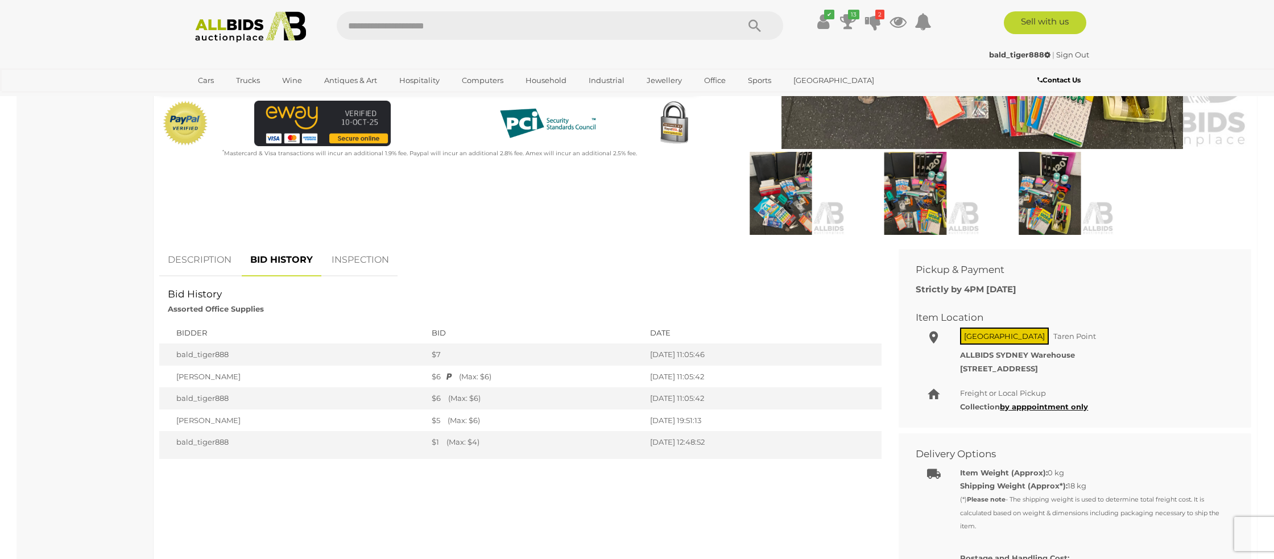
scroll to position [0, 0]
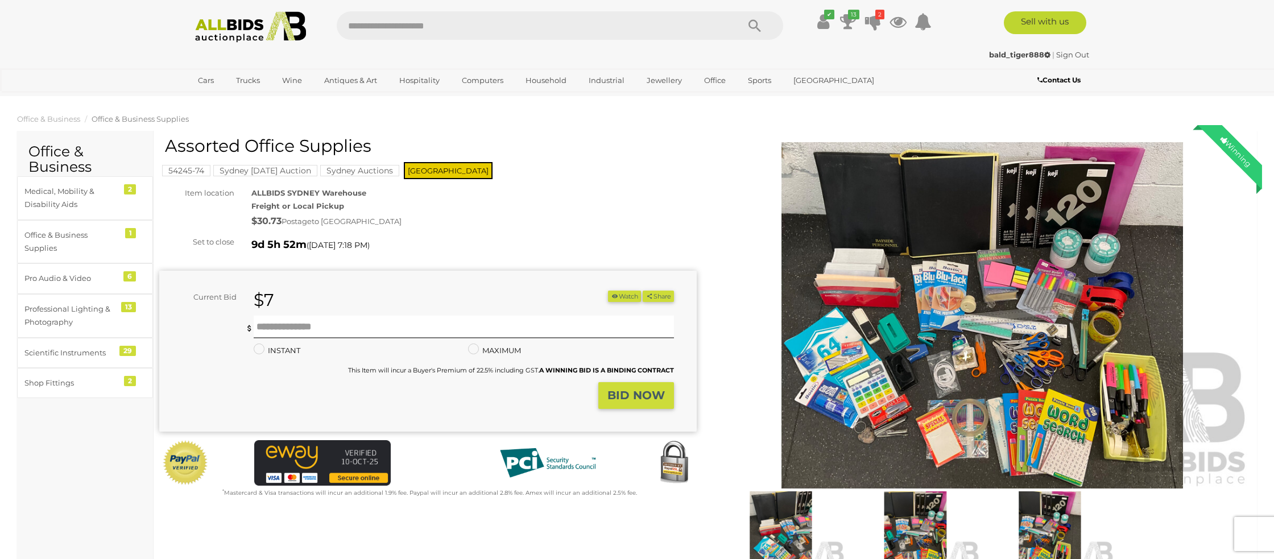
click at [1066, 55] on link "Sign Out" at bounding box center [1072, 54] width 33 height 9
